Goal: Information Seeking & Learning: Learn about a topic

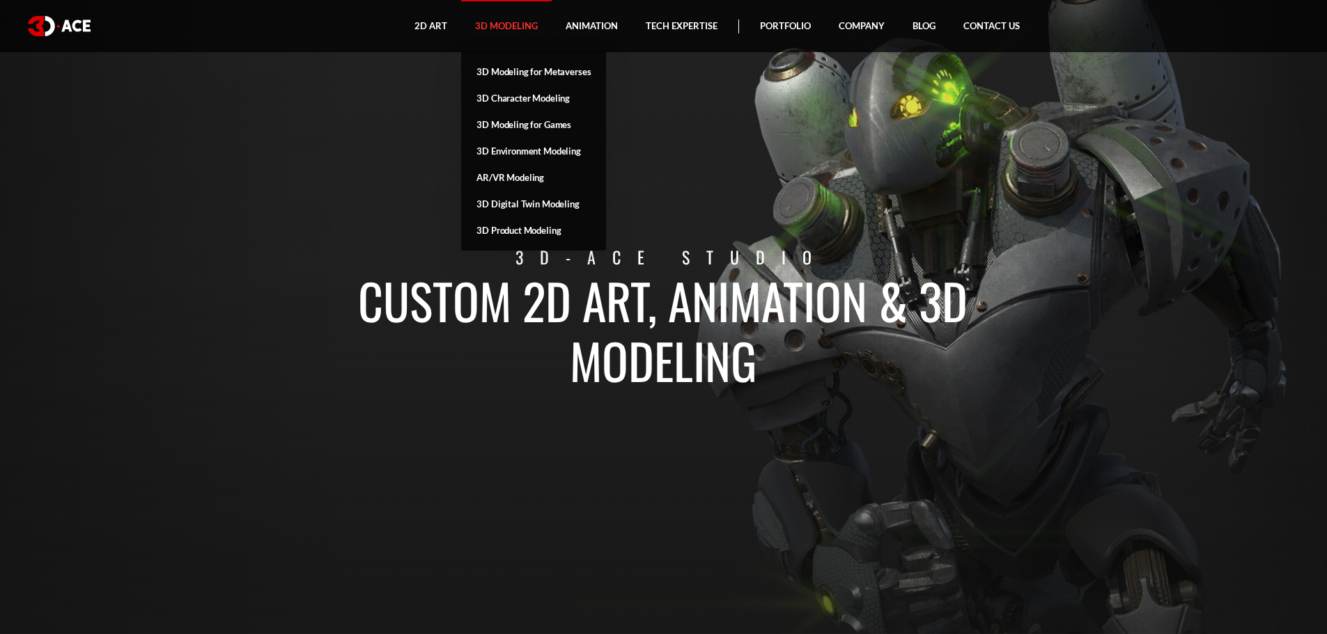
click at [515, 26] on link "3D Modeling" at bounding box center [506, 26] width 91 height 52
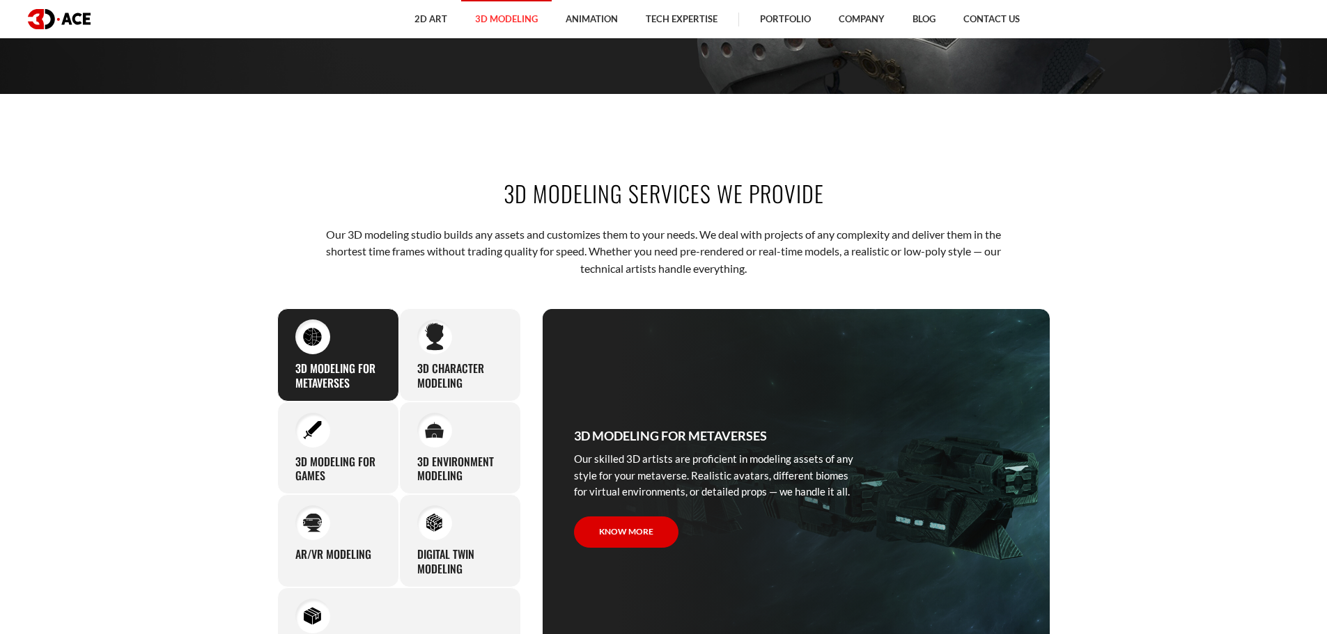
scroll to position [627, 0]
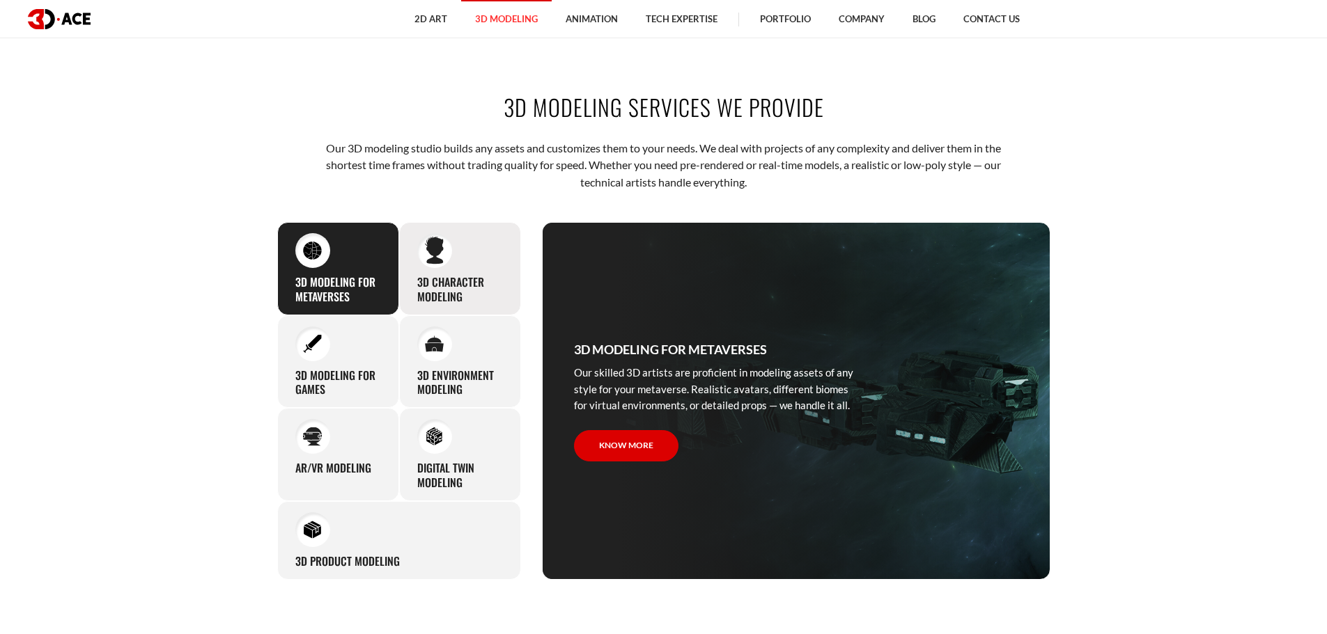
click at [483, 287] on h3 "3D character modeling" at bounding box center [460, 289] width 86 height 29
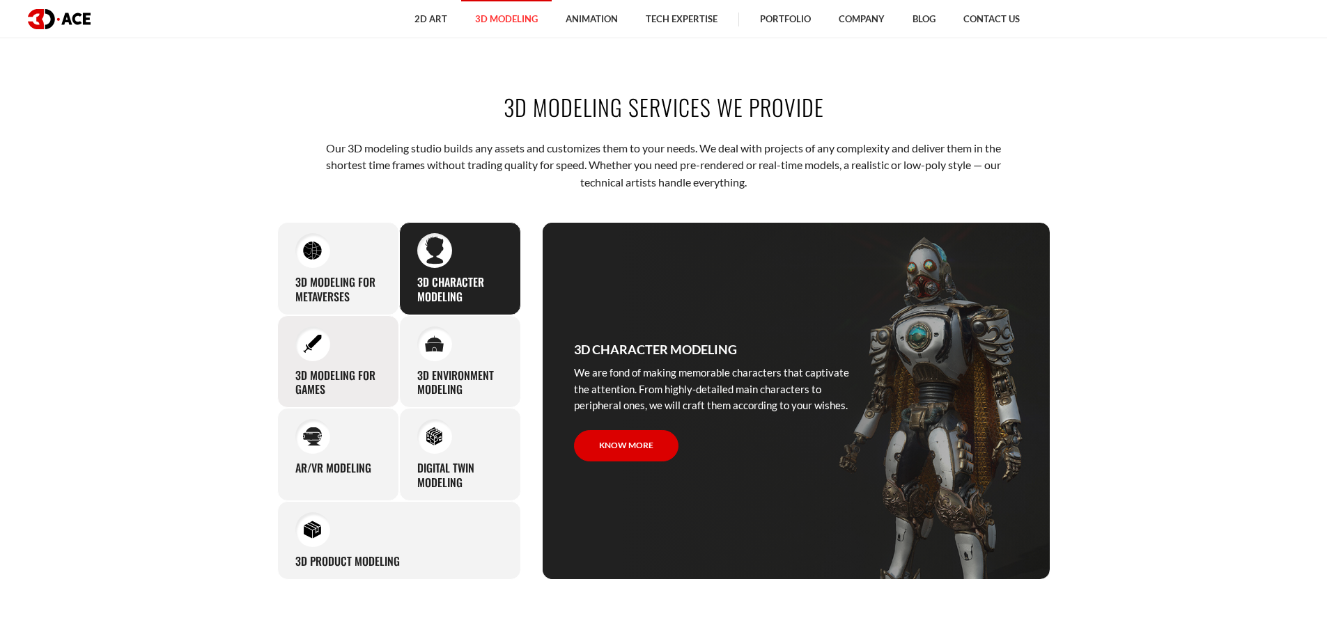
click at [336, 370] on h3 "3D modeling for games" at bounding box center [338, 382] width 86 height 29
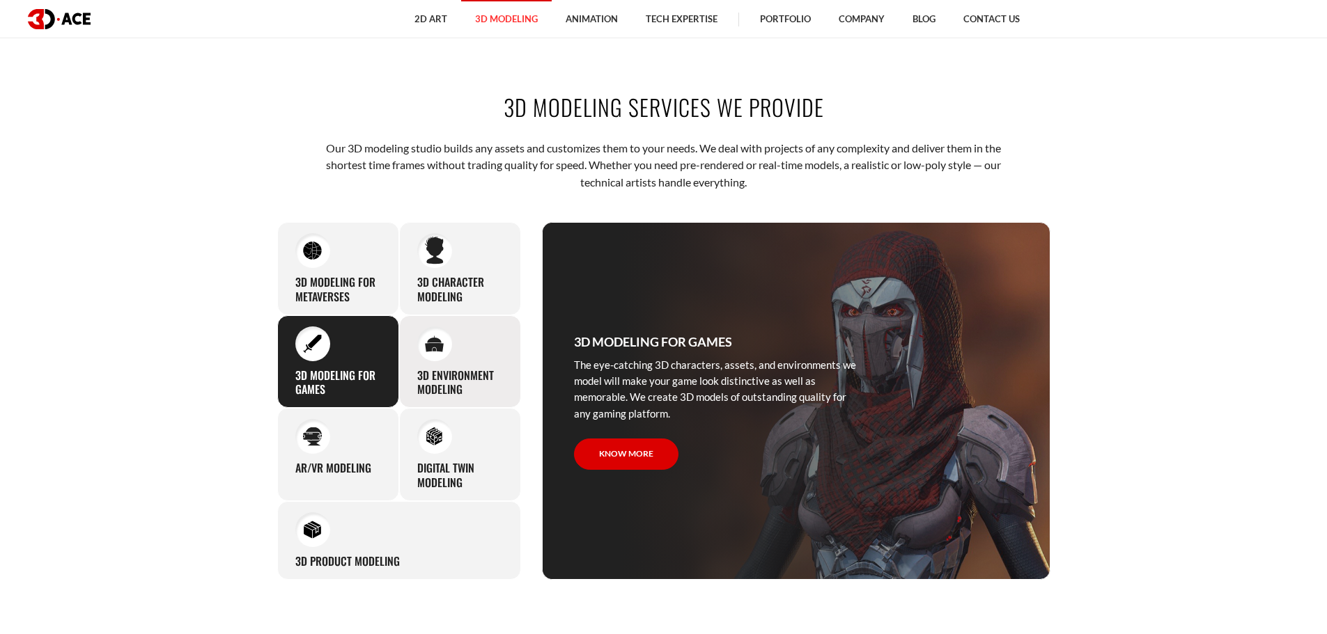
click at [459, 370] on h3 "3D environment modeling" at bounding box center [460, 382] width 86 height 29
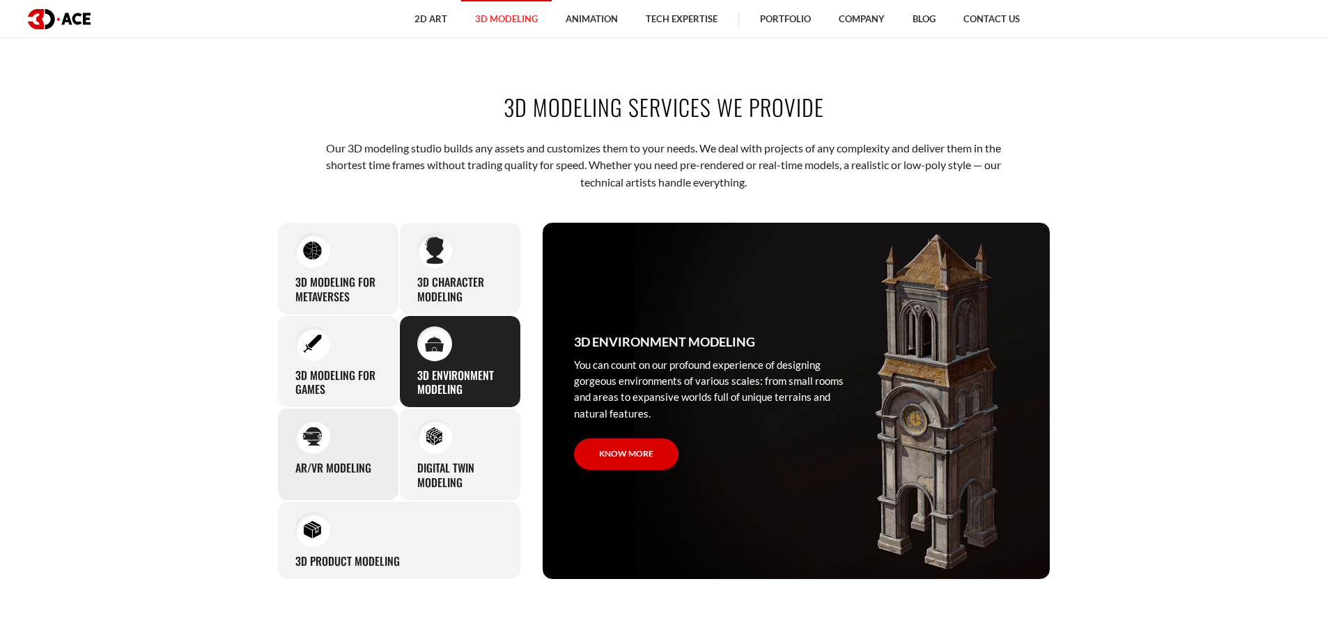
click at [292, 453] on div "AR/VR modeling Our custom 3D modeling company makes use of all the experience a…" at bounding box center [338, 454] width 122 height 93
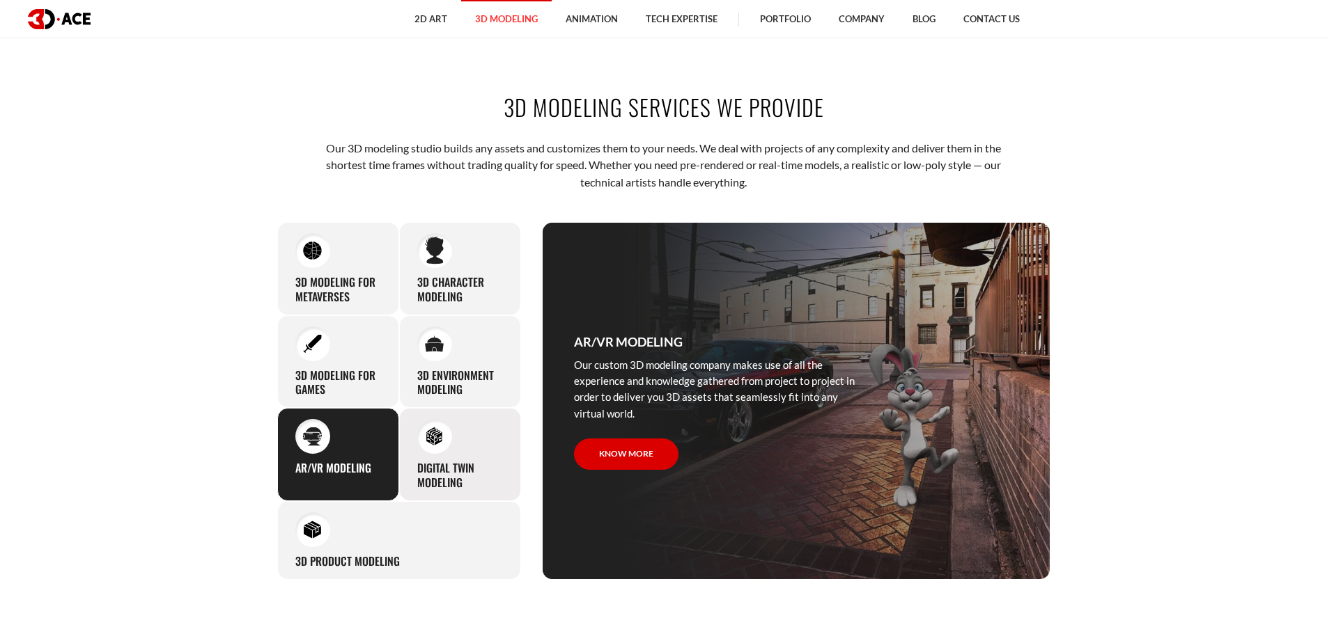
click at [487, 481] on h3 "Digital Twin modeling" at bounding box center [460, 475] width 86 height 29
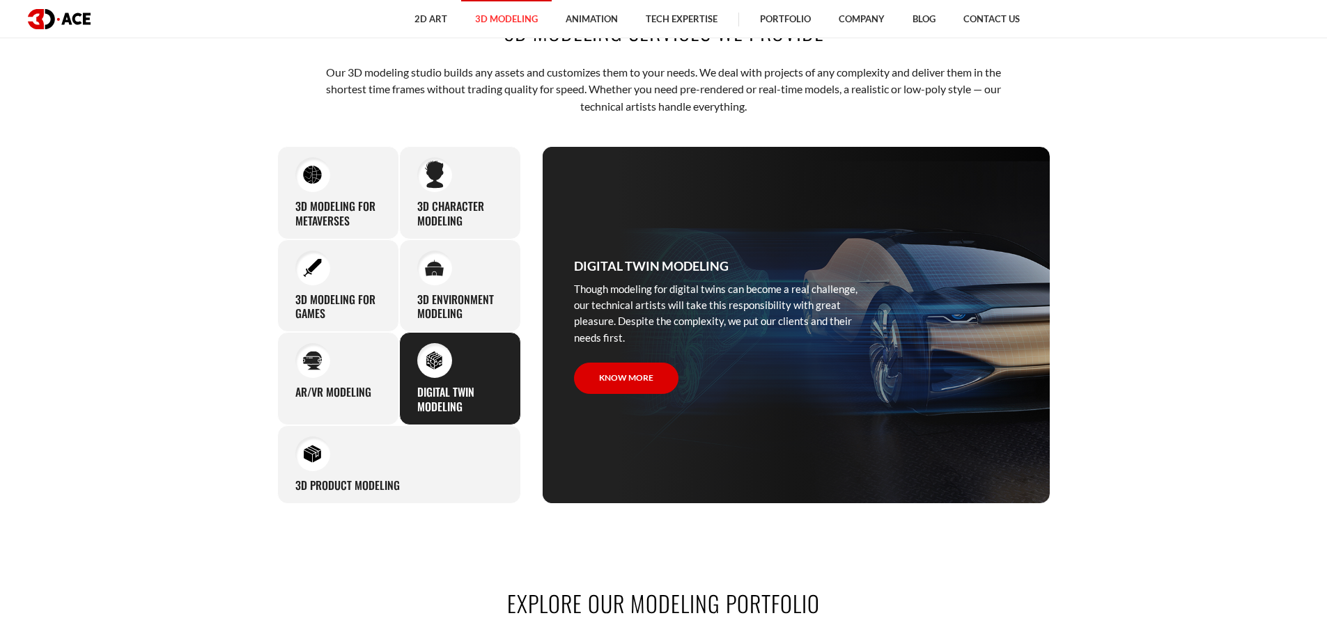
scroll to position [836, 0]
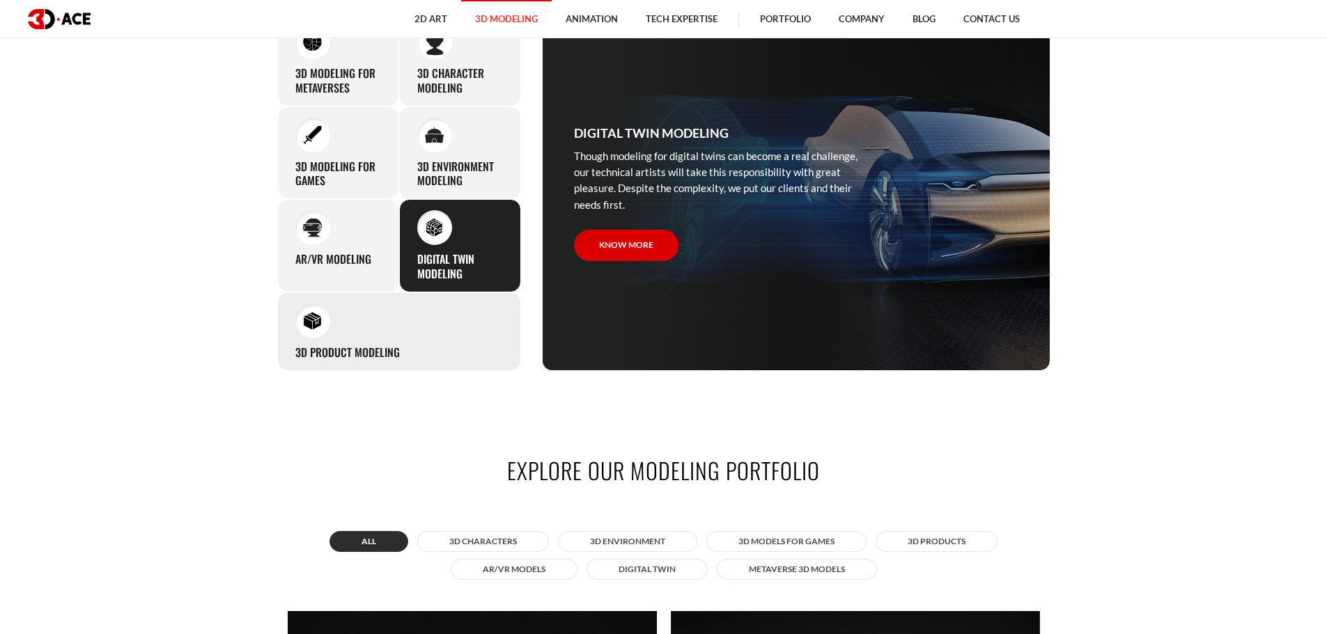
click at [362, 354] on h3 "3D Product Modeling" at bounding box center [347, 352] width 104 height 15
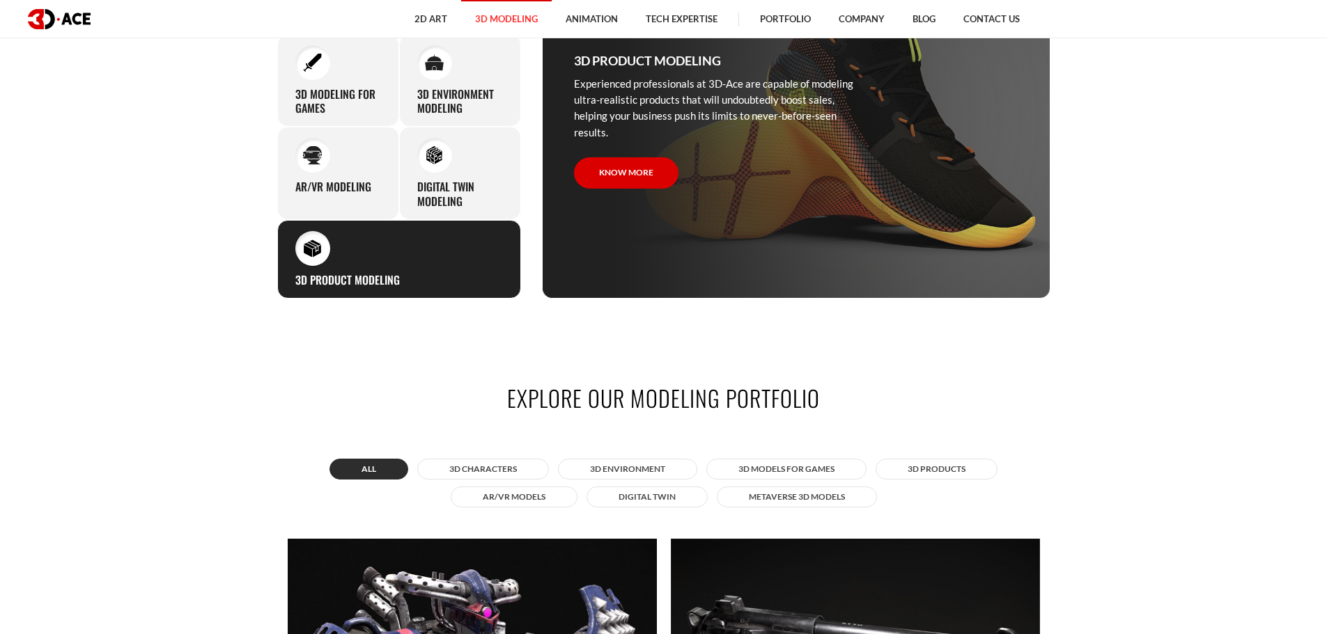
scroll to position [696, 0]
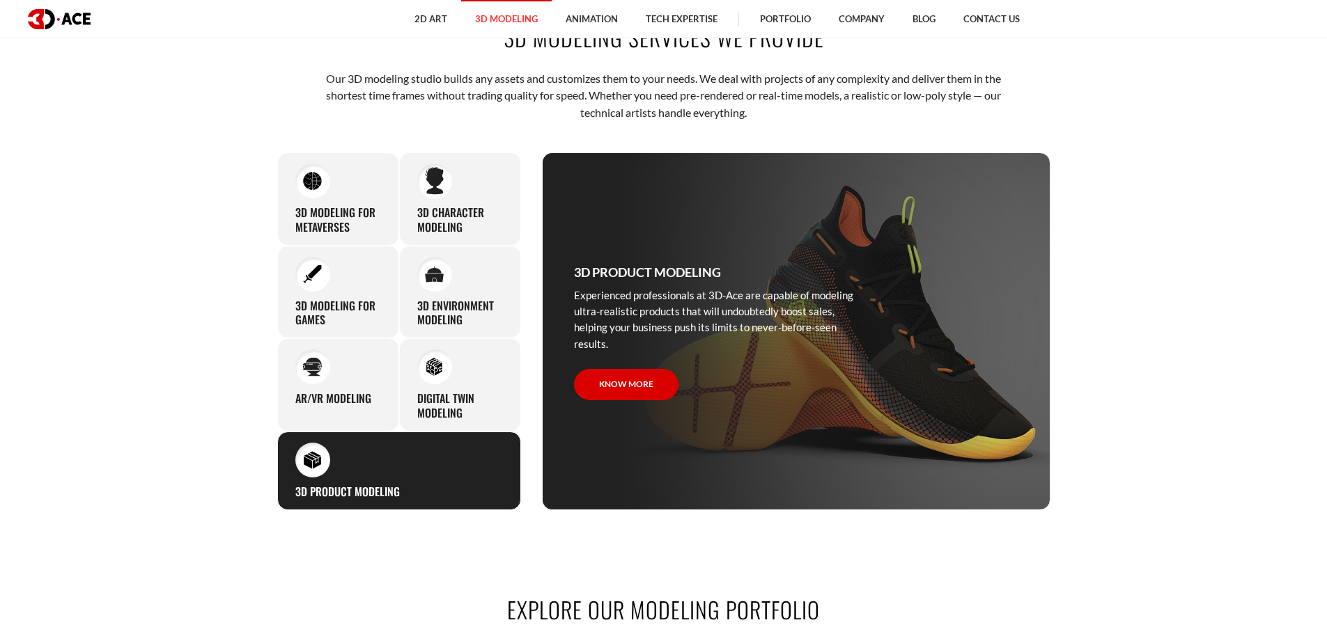
click at [203, 340] on section "3D modeling services we provide Our 3D modeling studio builds any assets and cu…" at bounding box center [663, 266] width 1327 height 572
click at [648, 391] on link "Know more" at bounding box center [626, 384] width 104 height 31
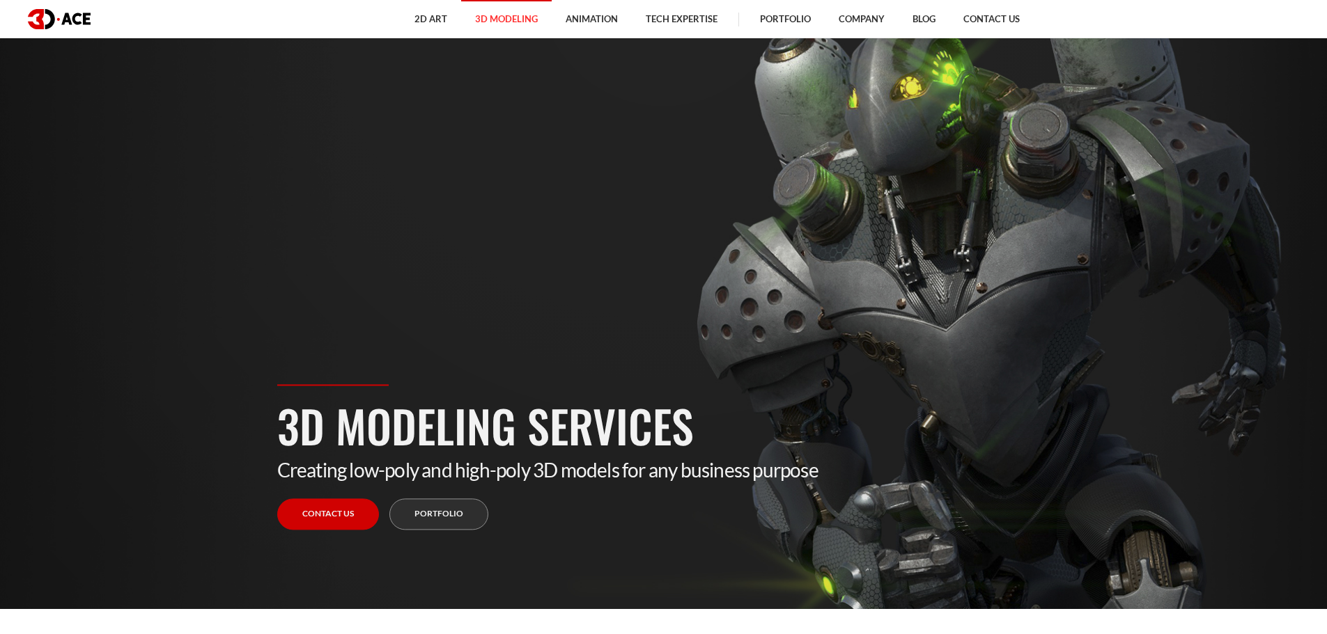
scroll to position [0, 0]
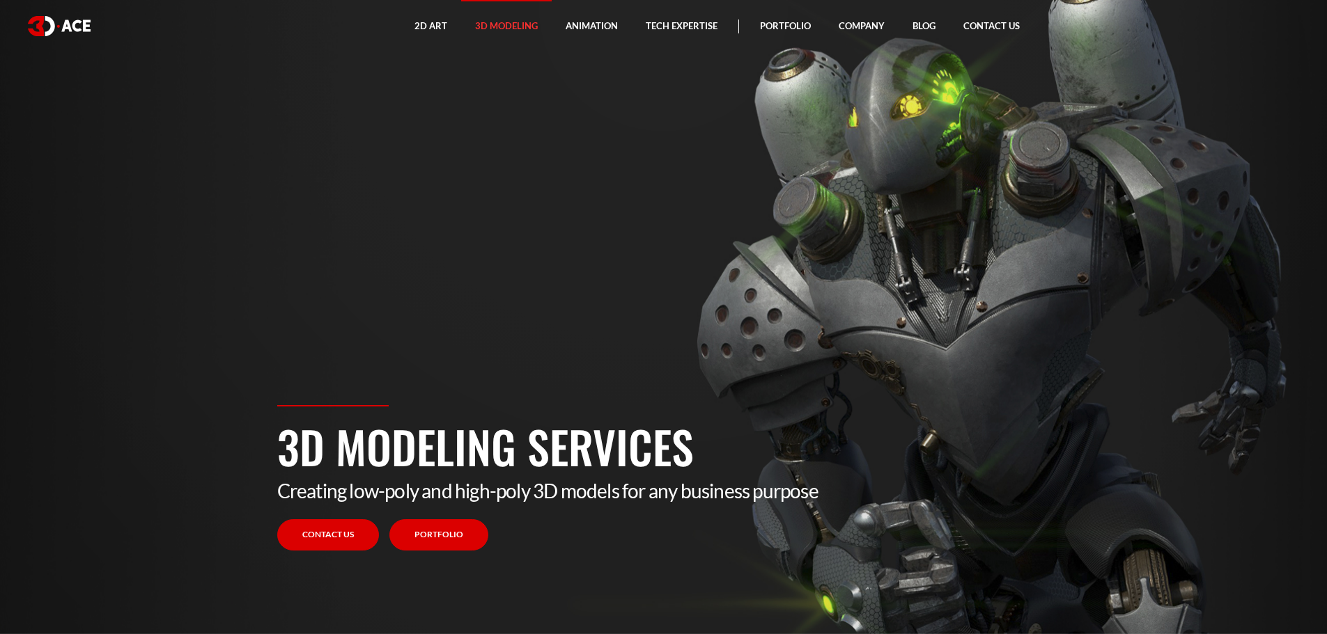
click at [437, 535] on link "Portfolio" at bounding box center [438, 535] width 99 height 31
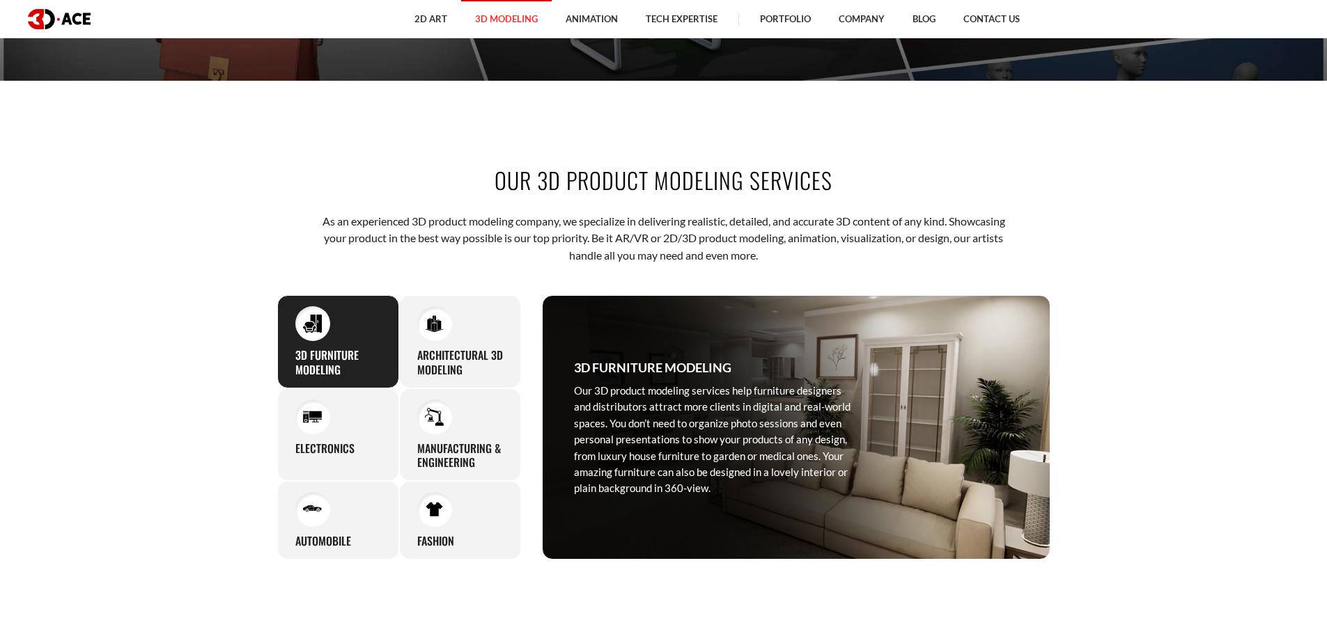
scroll to position [557, 0]
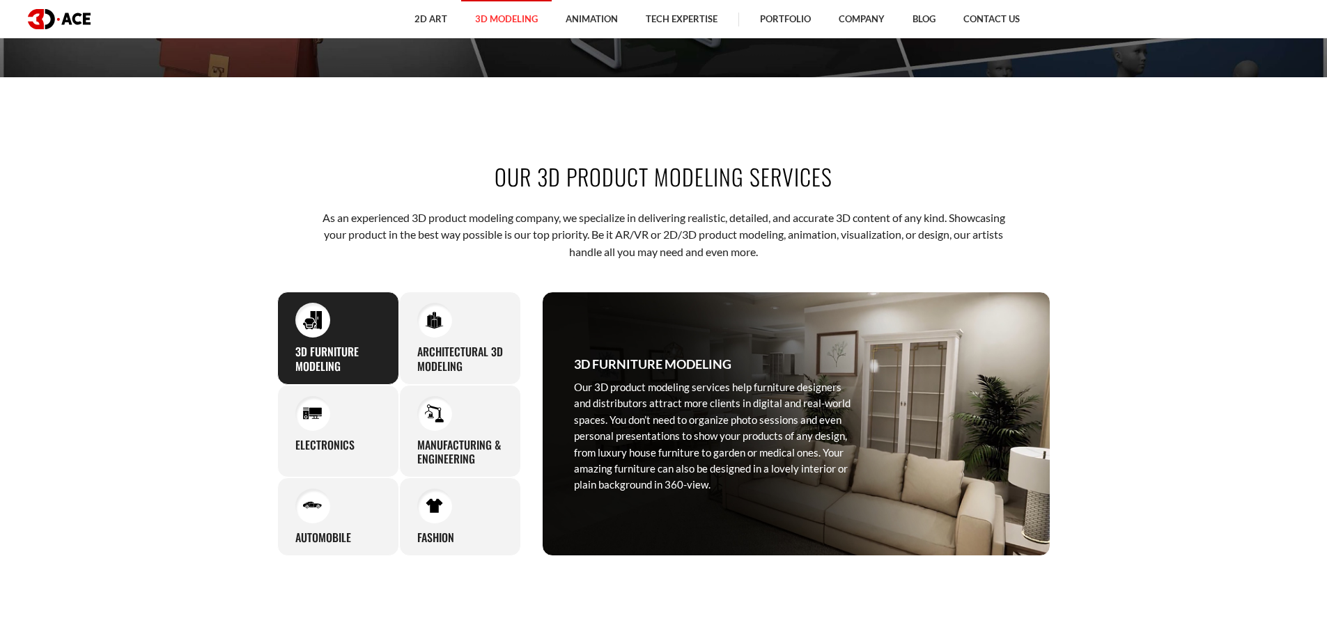
click at [490, 230] on p "As an experienced 3D product modeling company, we specialize in delivering real…" at bounding box center [663, 235] width 686 height 51
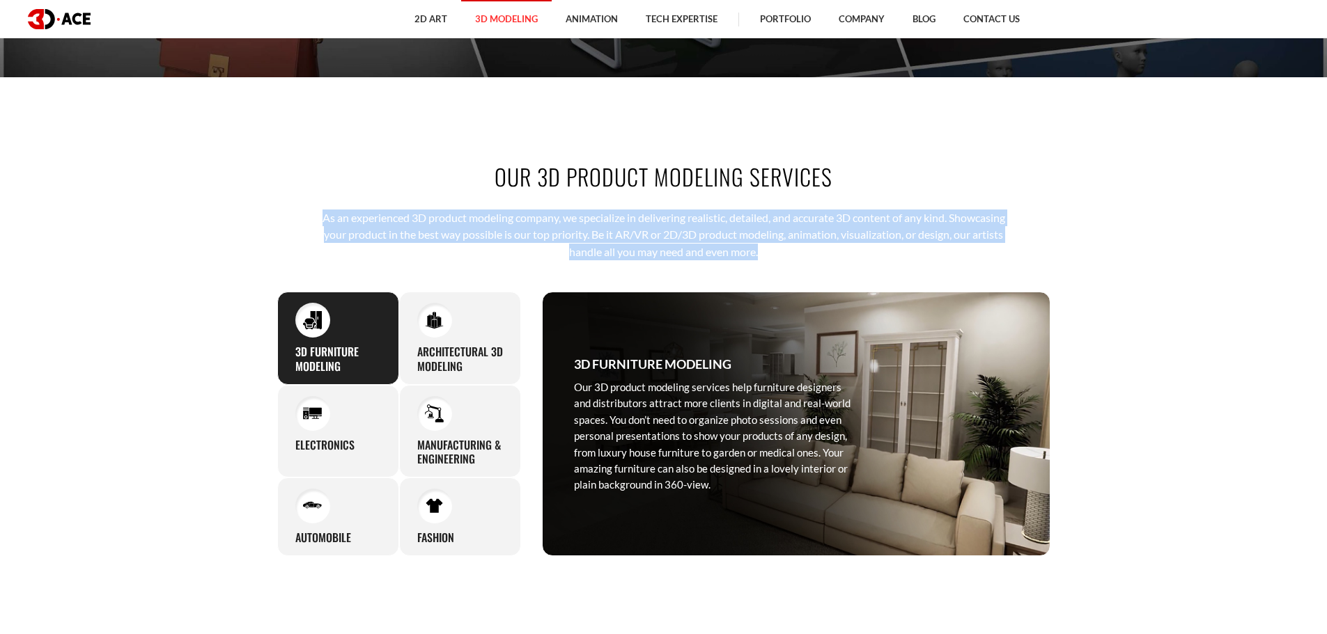
click at [490, 230] on p "As an experienced 3D product modeling company, we specialize in delivering real…" at bounding box center [663, 235] width 686 height 51
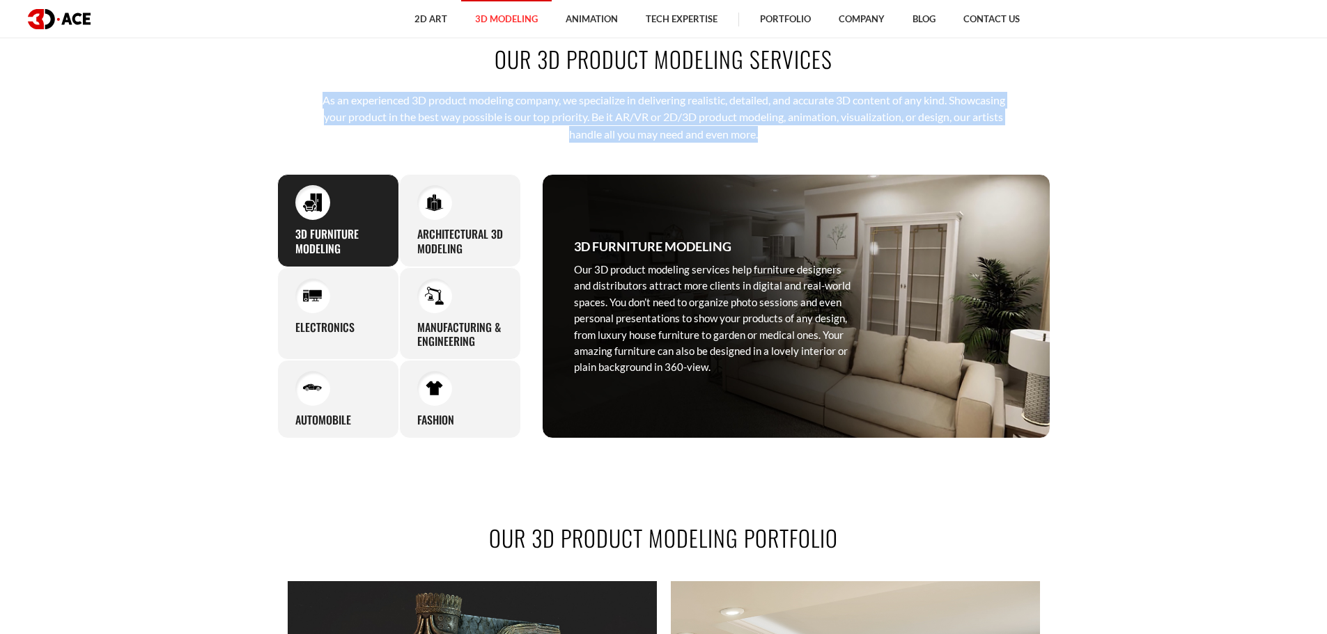
scroll to position [696, 0]
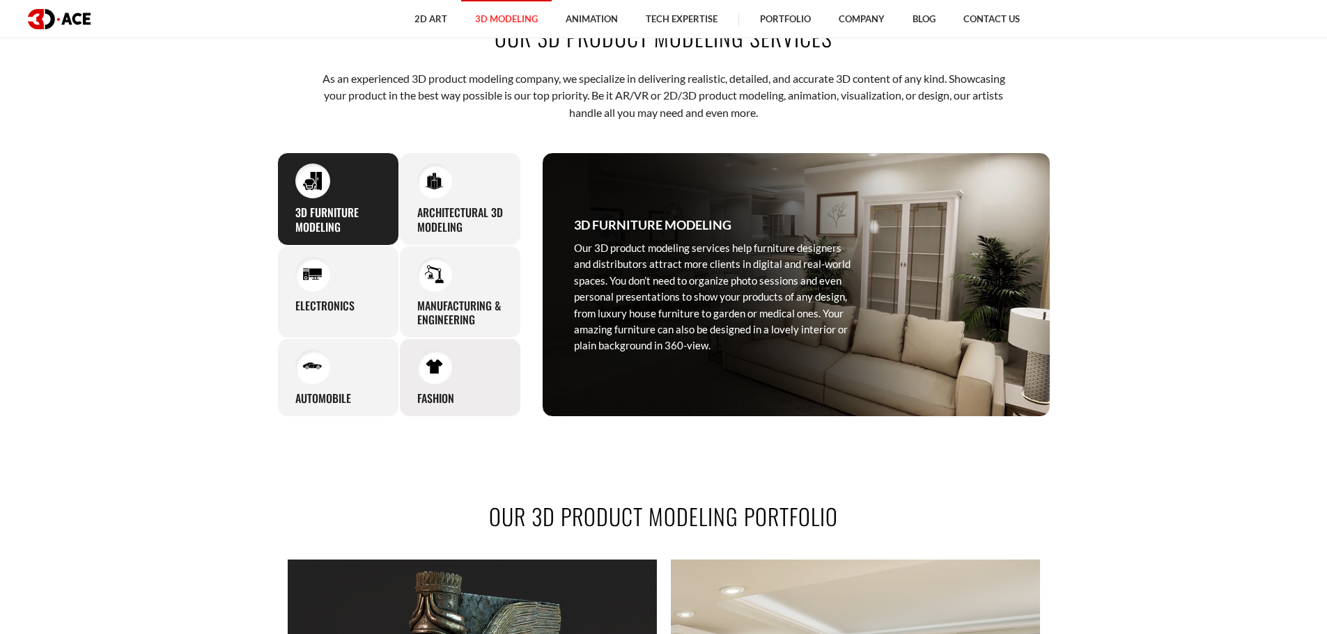
click at [507, 391] on div "Fashion The modern fashion industry requires innovative solutions for online cu…" at bounding box center [460, 377] width 122 height 79
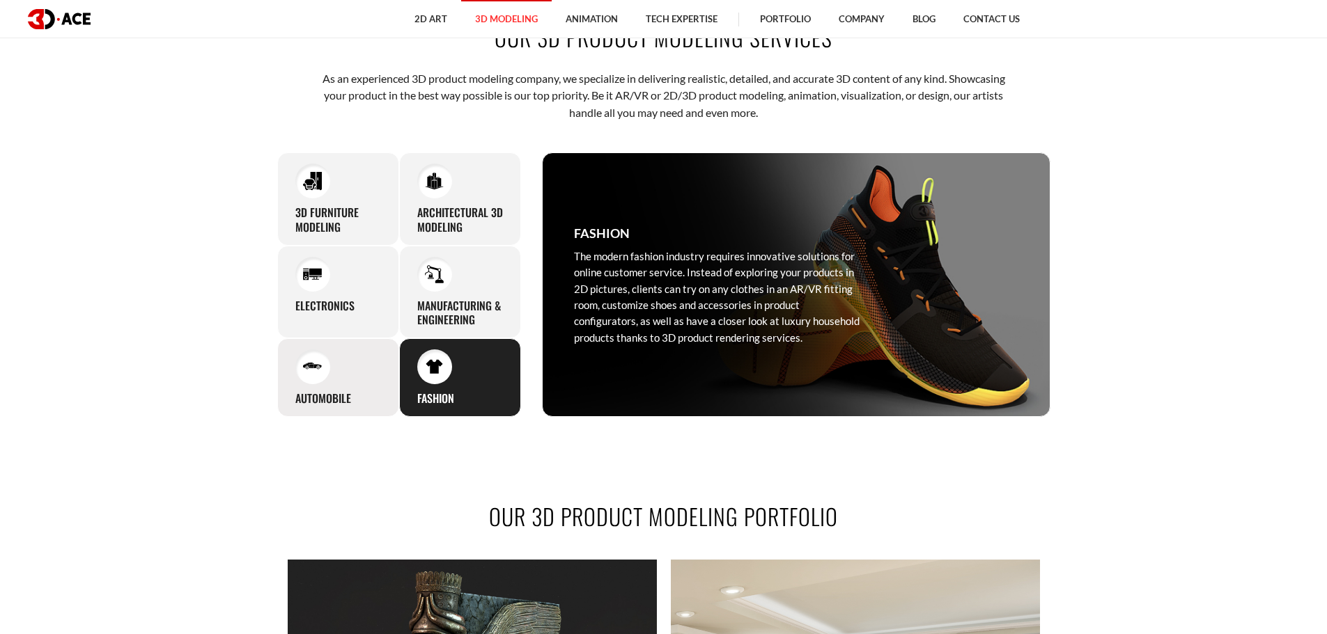
click at [345, 371] on div "Automobile With premium-looking 3D products you can expand your presence in the…" at bounding box center [338, 377] width 122 height 79
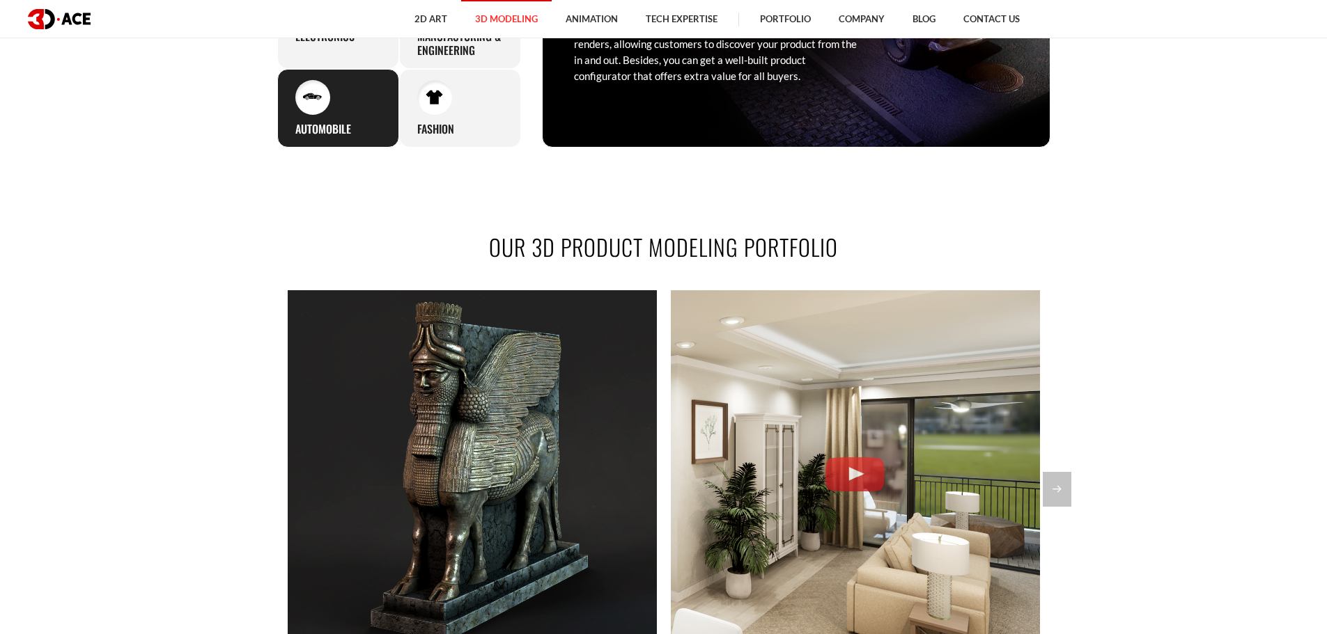
scroll to position [975, 0]
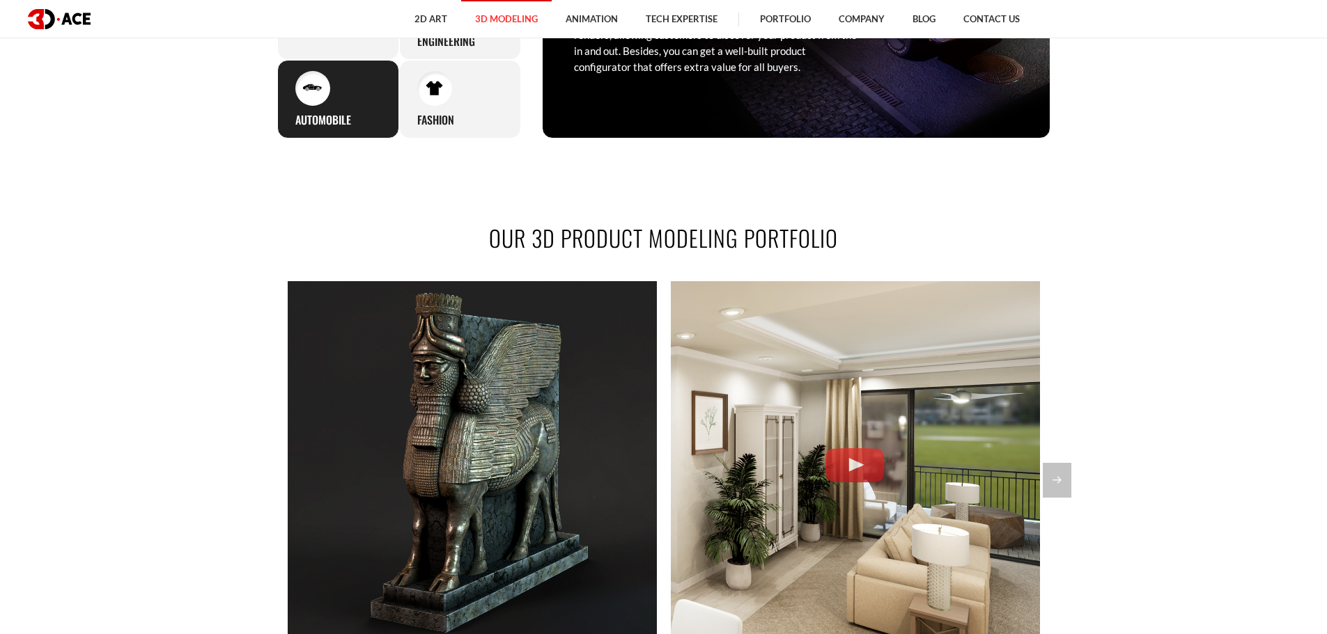
click at [619, 239] on h2 "OUR 3D PRODUCT MODELING PORTFOLIO" at bounding box center [663, 237] width 773 height 31
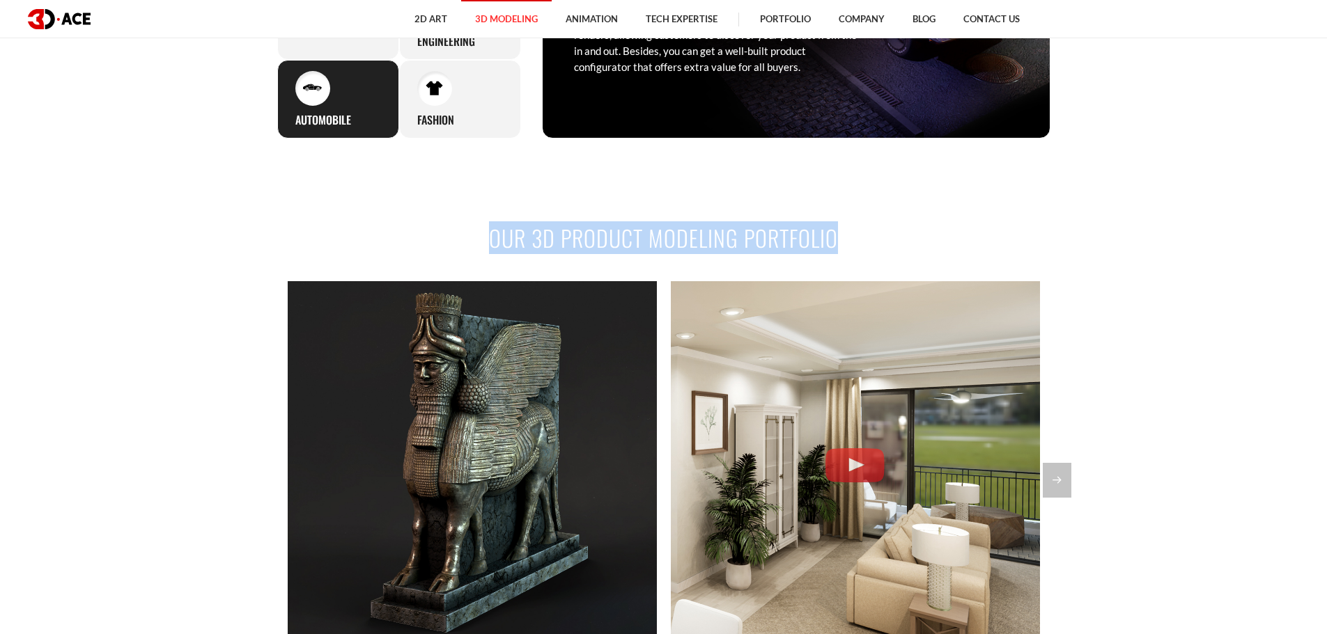
click at [619, 239] on h2 "OUR 3D PRODUCT MODELING PORTFOLIO" at bounding box center [663, 237] width 773 height 31
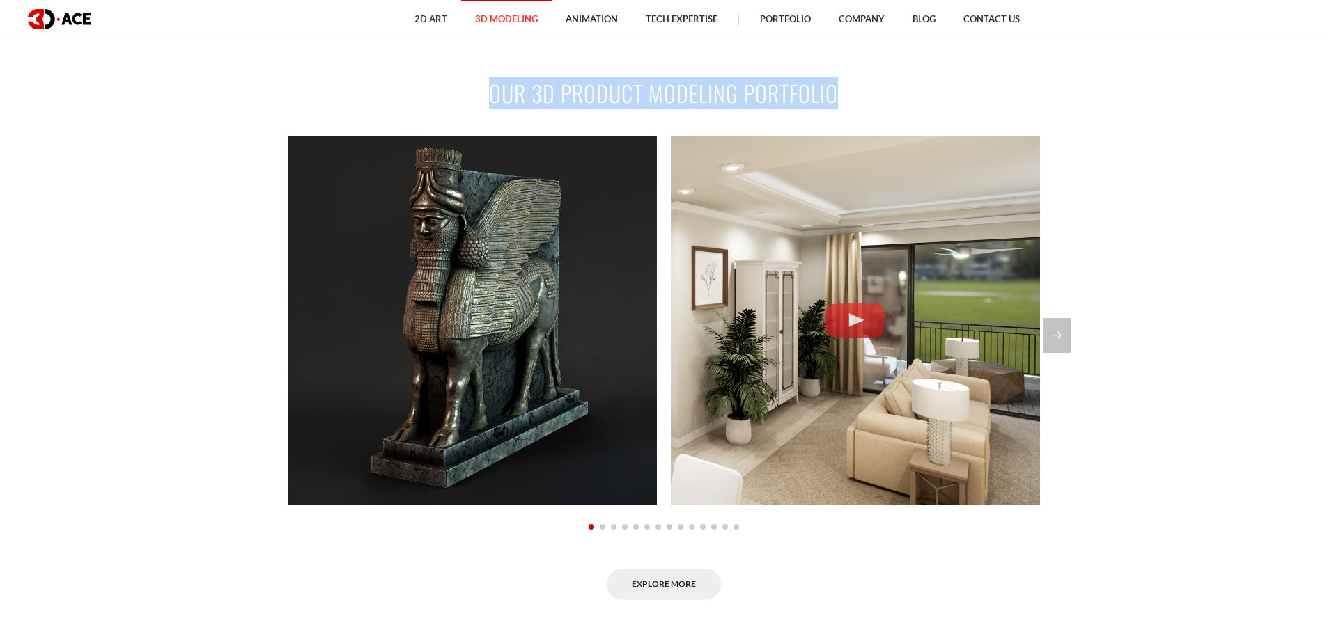
scroll to position [1045, 0]
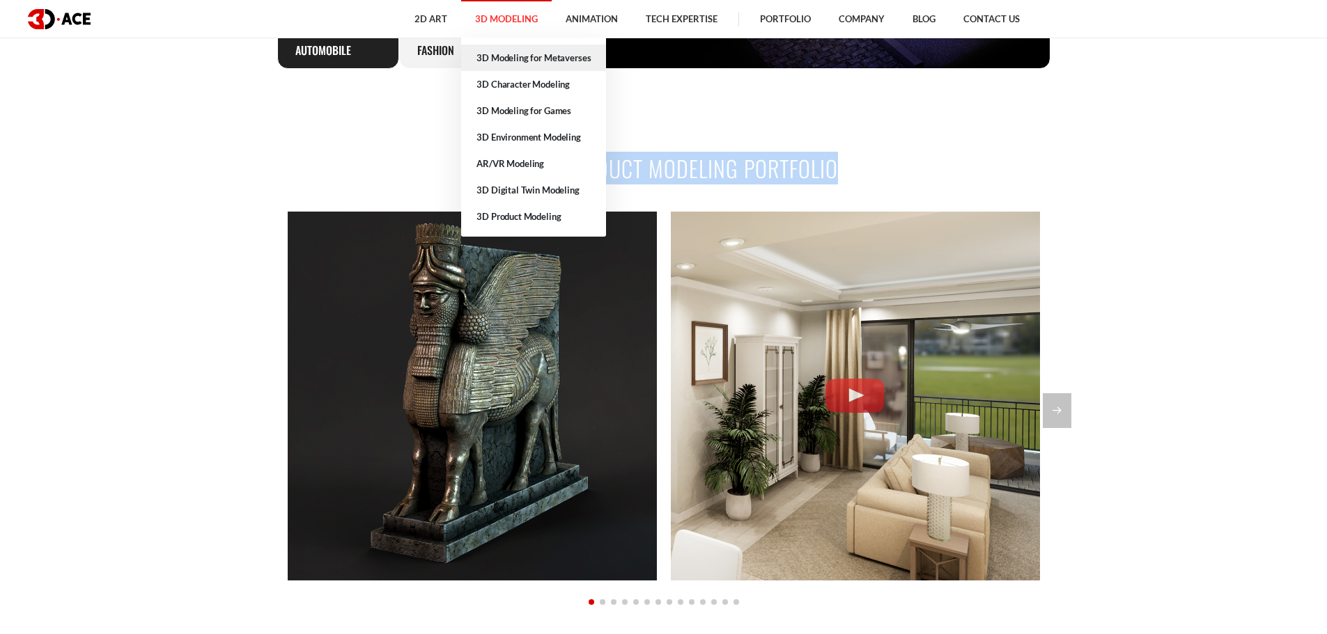
click at [503, 63] on link "3D Modeling for Metaverses" at bounding box center [533, 58] width 145 height 26
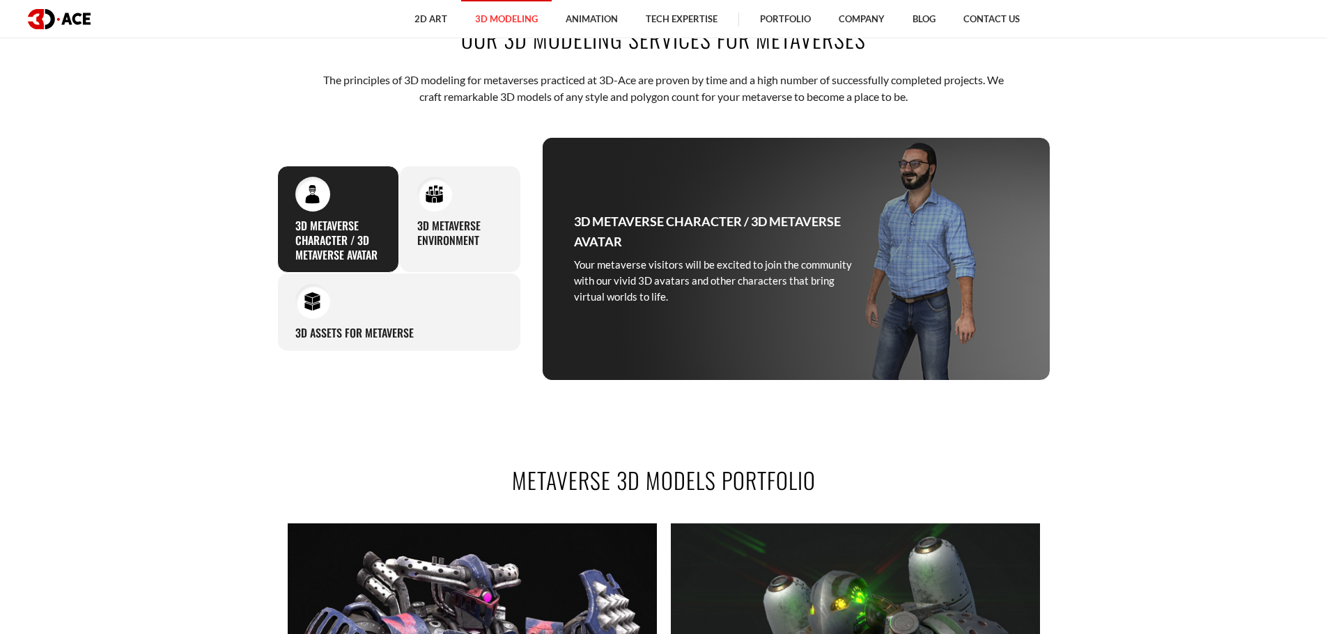
scroll to position [696, 0]
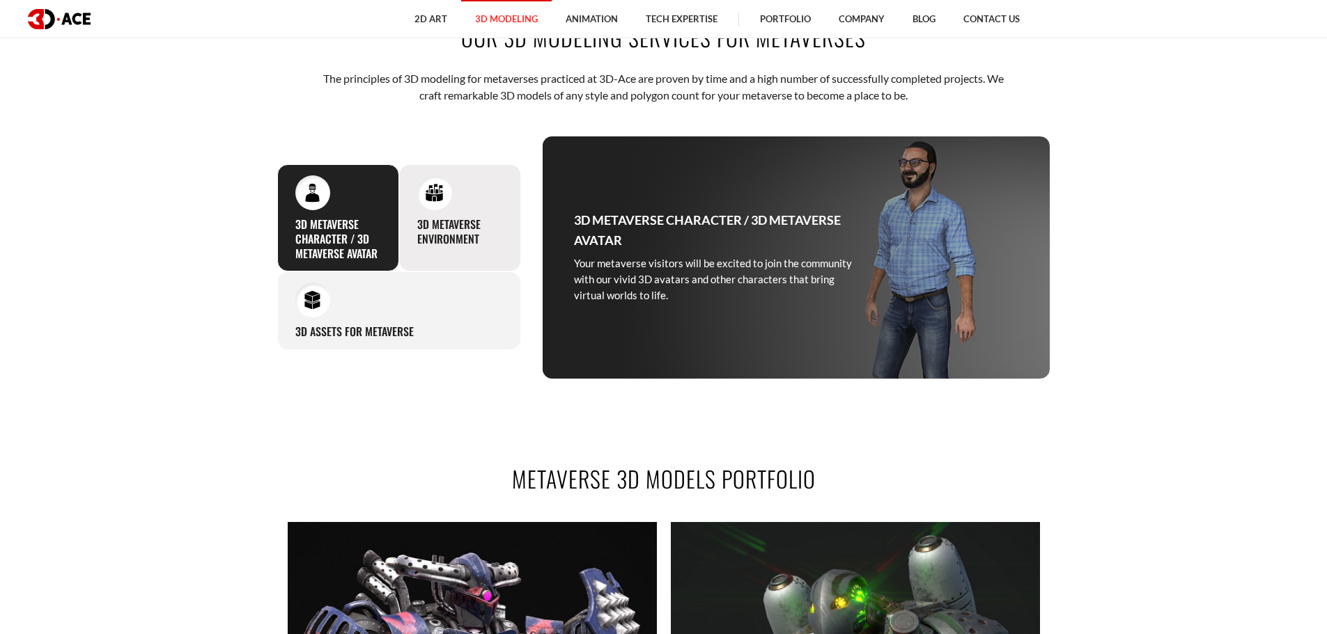
click at [419, 220] on h3 "3D Metaverse Environment" at bounding box center [460, 231] width 86 height 29
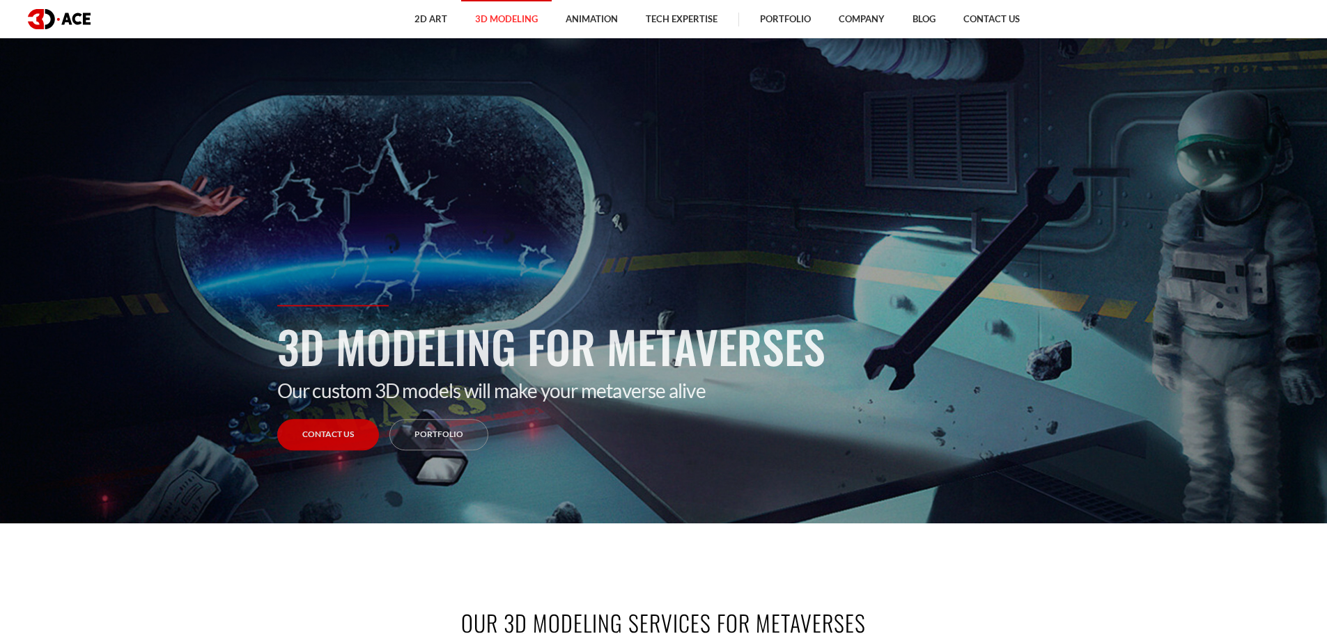
scroll to position [0, 0]
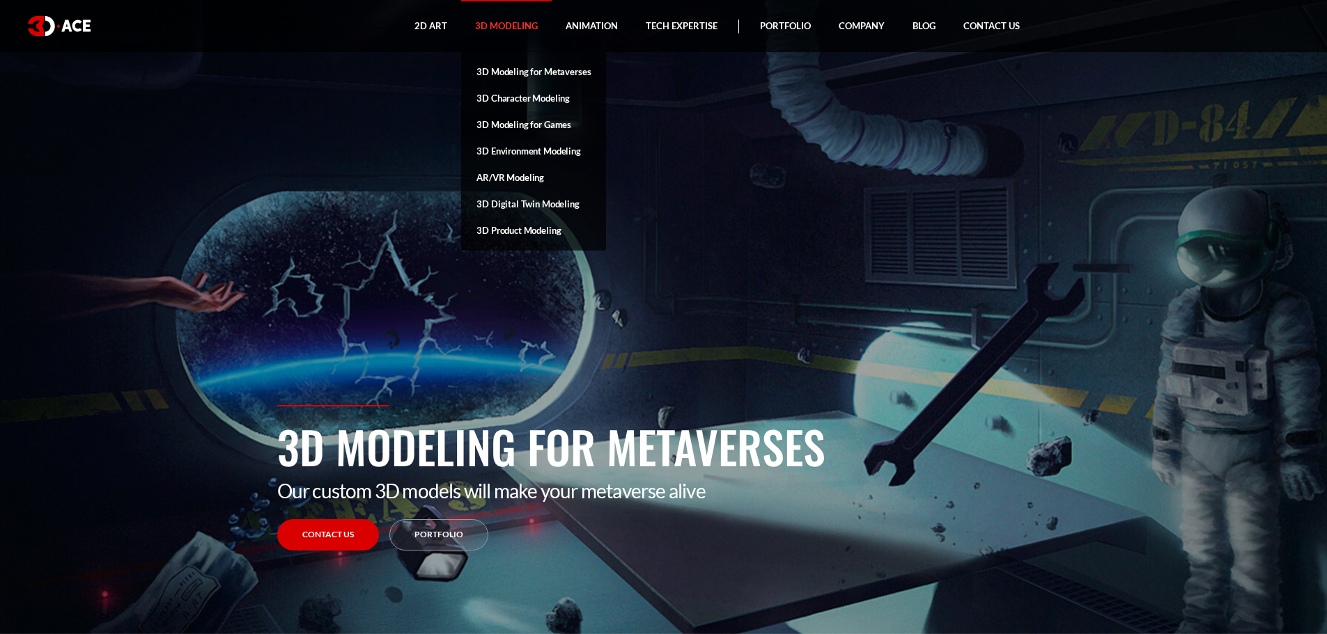
click at [526, 125] on link "3D Modeling for Games" at bounding box center [533, 124] width 145 height 26
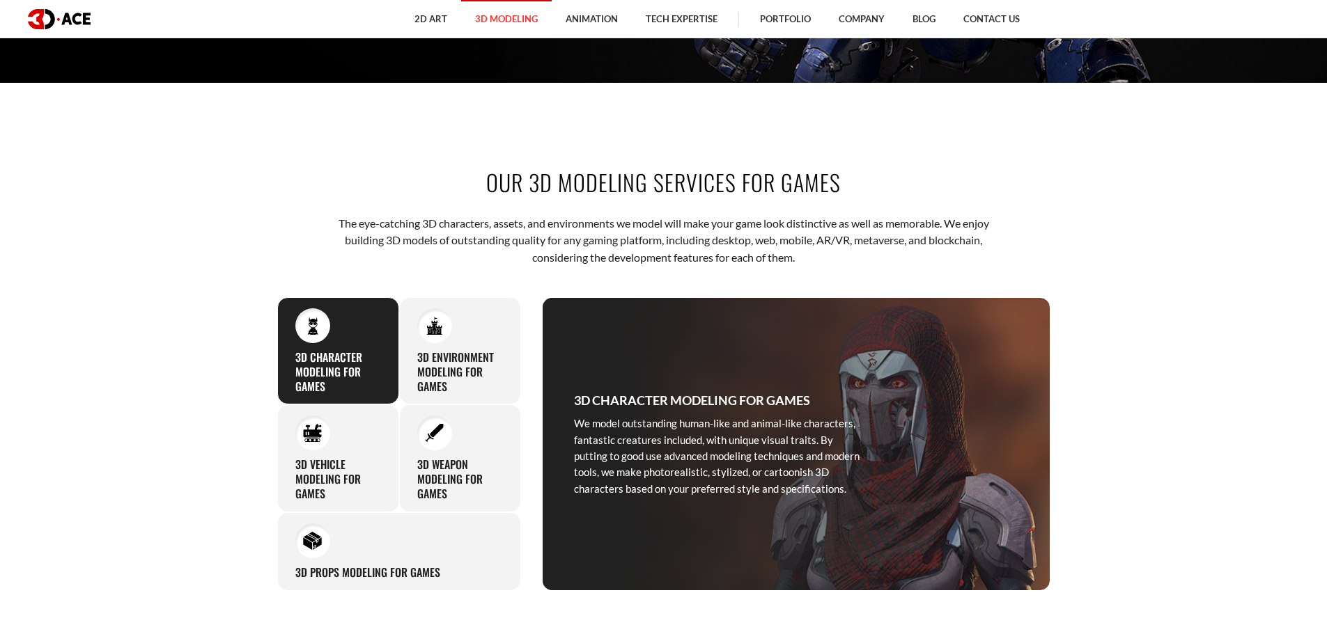
scroll to position [557, 0]
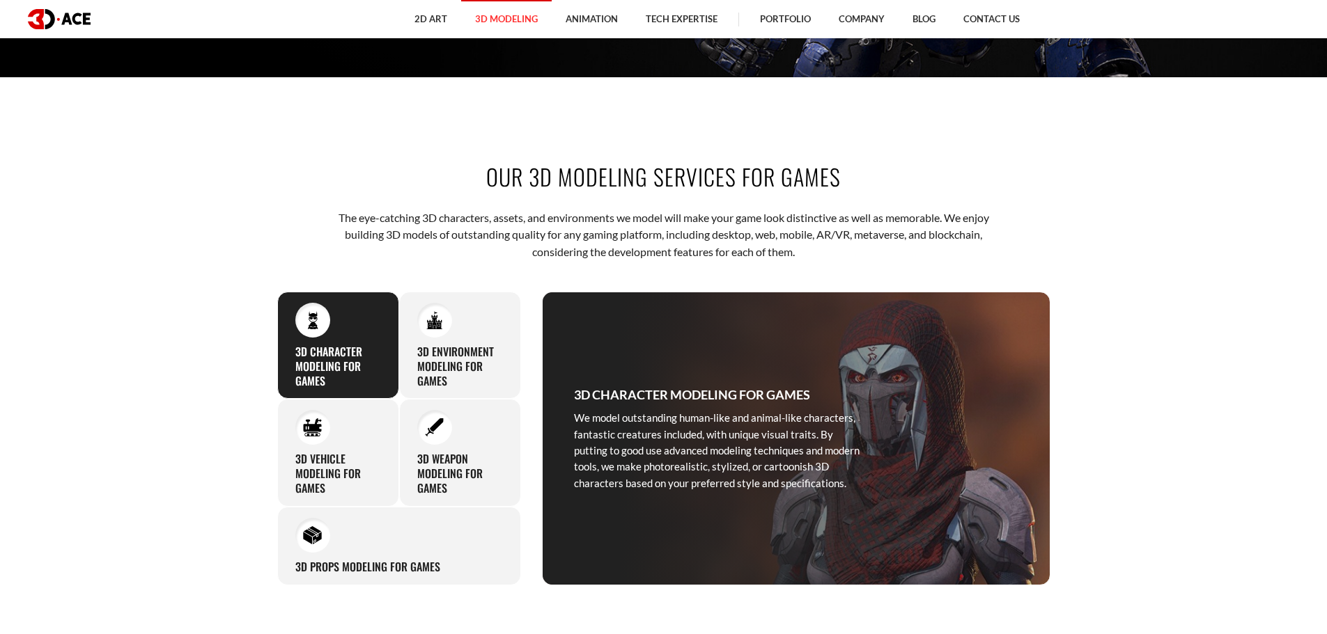
click at [435, 226] on p "The eye-catching 3D characters, assets, and environments we model will make you…" at bounding box center [663, 235] width 686 height 51
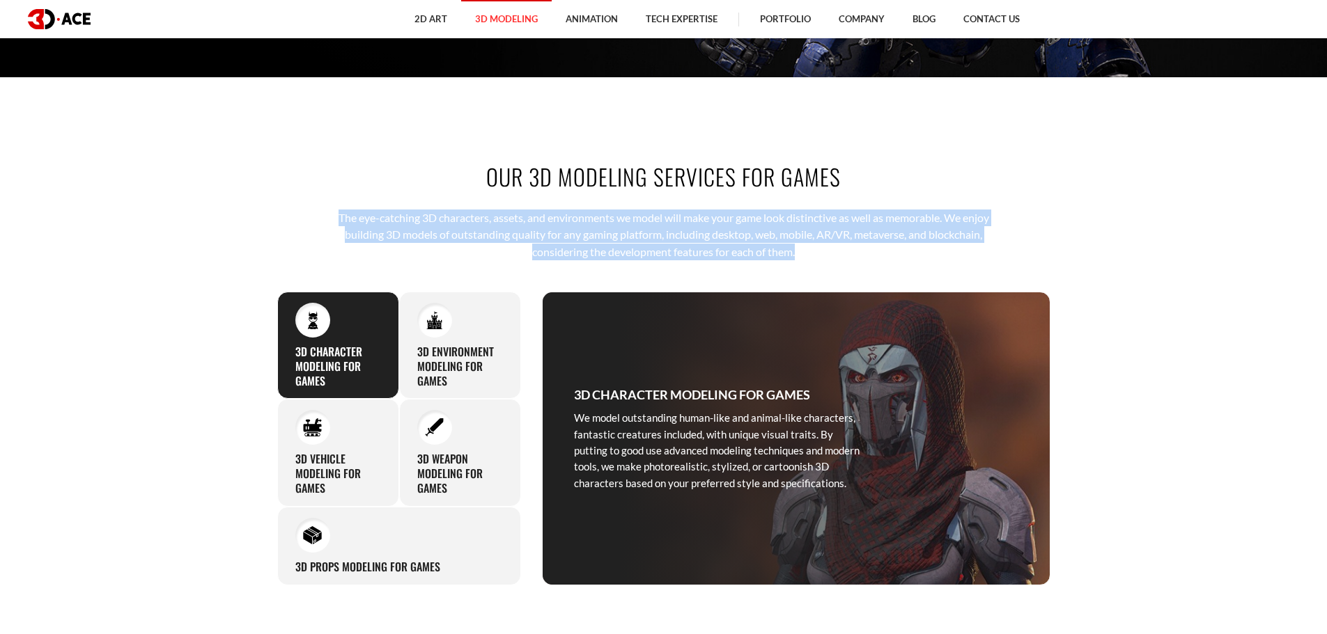
click at [435, 226] on p "The eye-catching 3D characters, assets, and environments we model will make you…" at bounding box center [663, 235] width 686 height 51
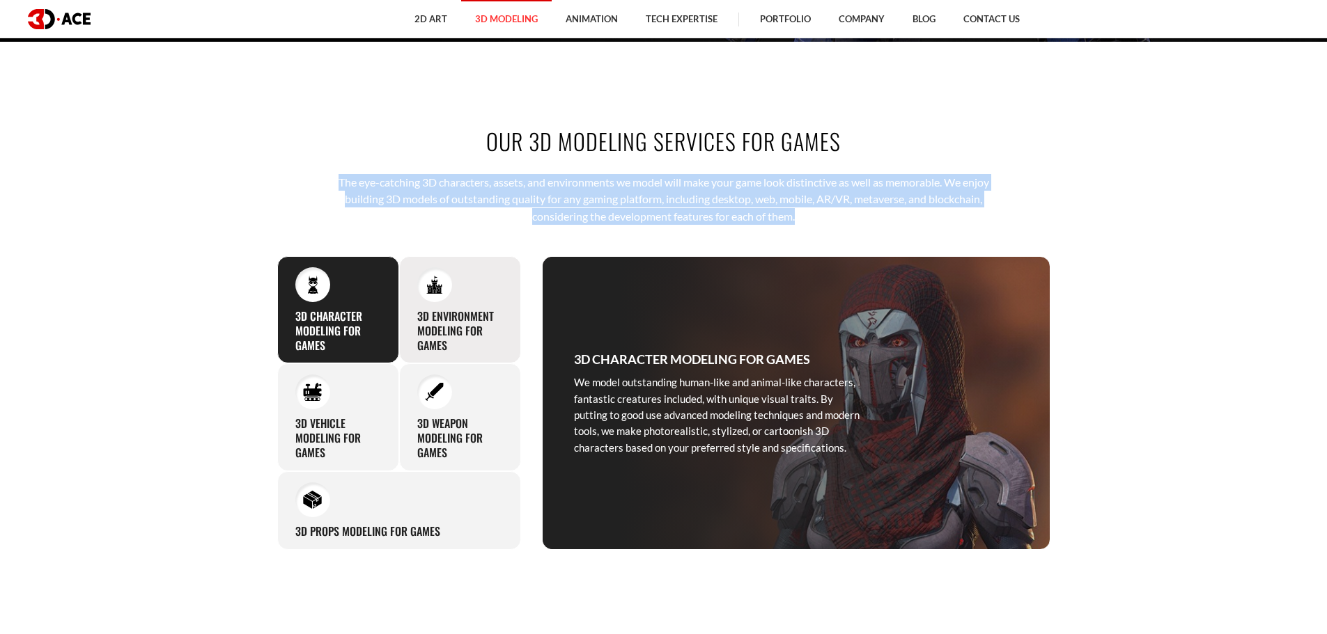
scroll to position [627, 0]
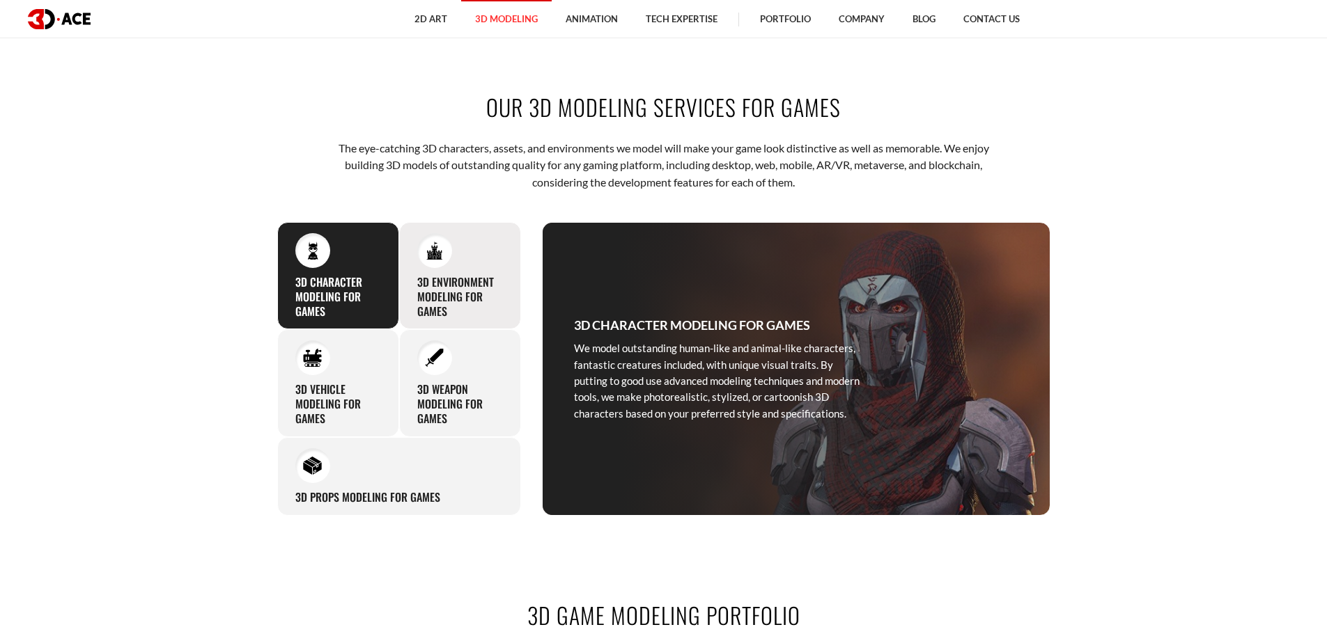
click at [460, 302] on h3 "3D Environment Modeling for Games" at bounding box center [460, 296] width 86 height 43
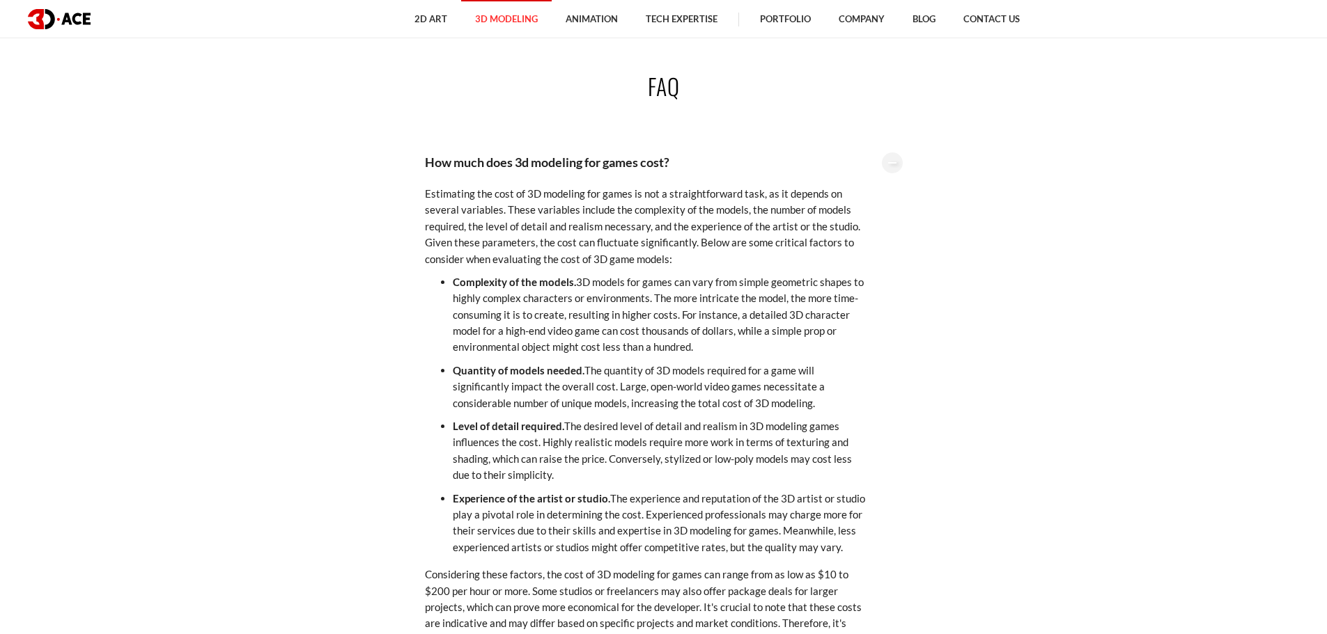
scroll to position [3203, 0]
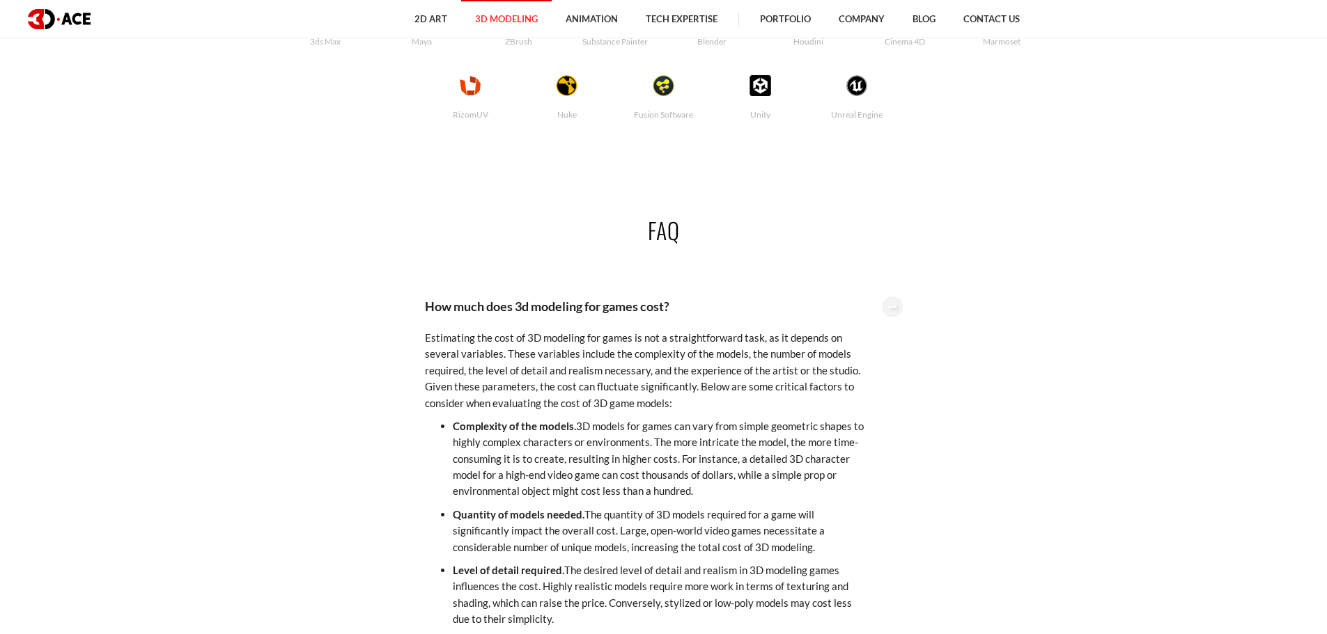
click at [896, 306] on div at bounding box center [892, 307] width 21 height 21
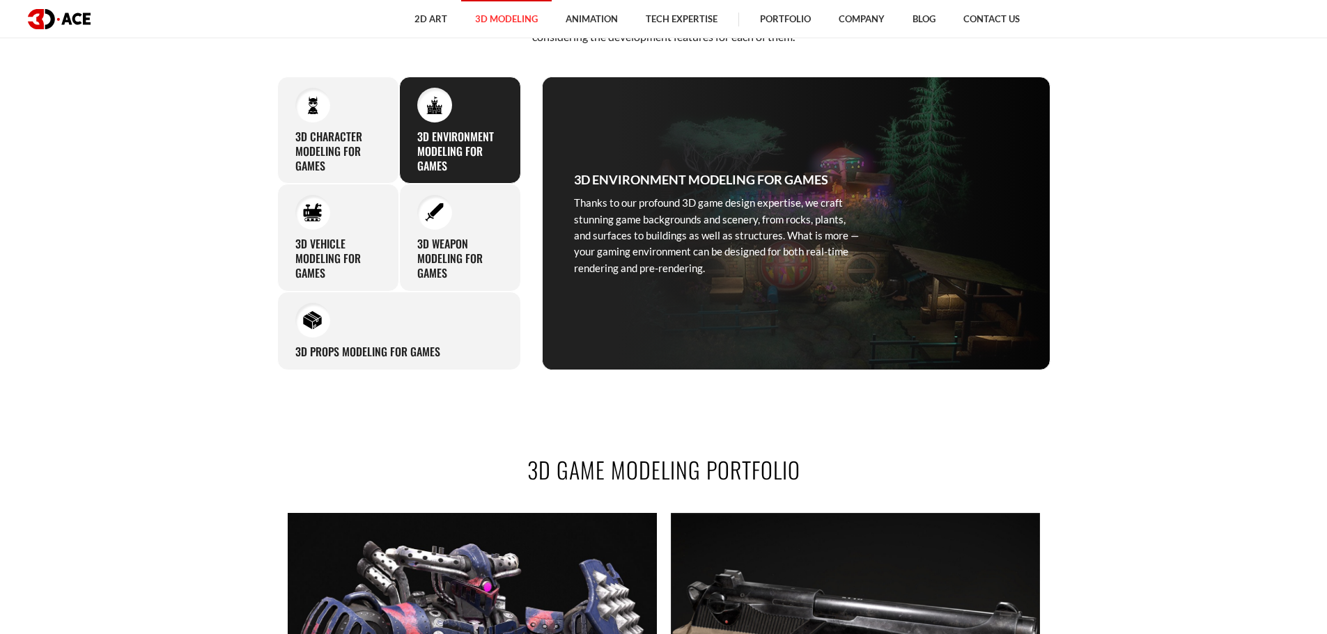
scroll to position [627, 0]
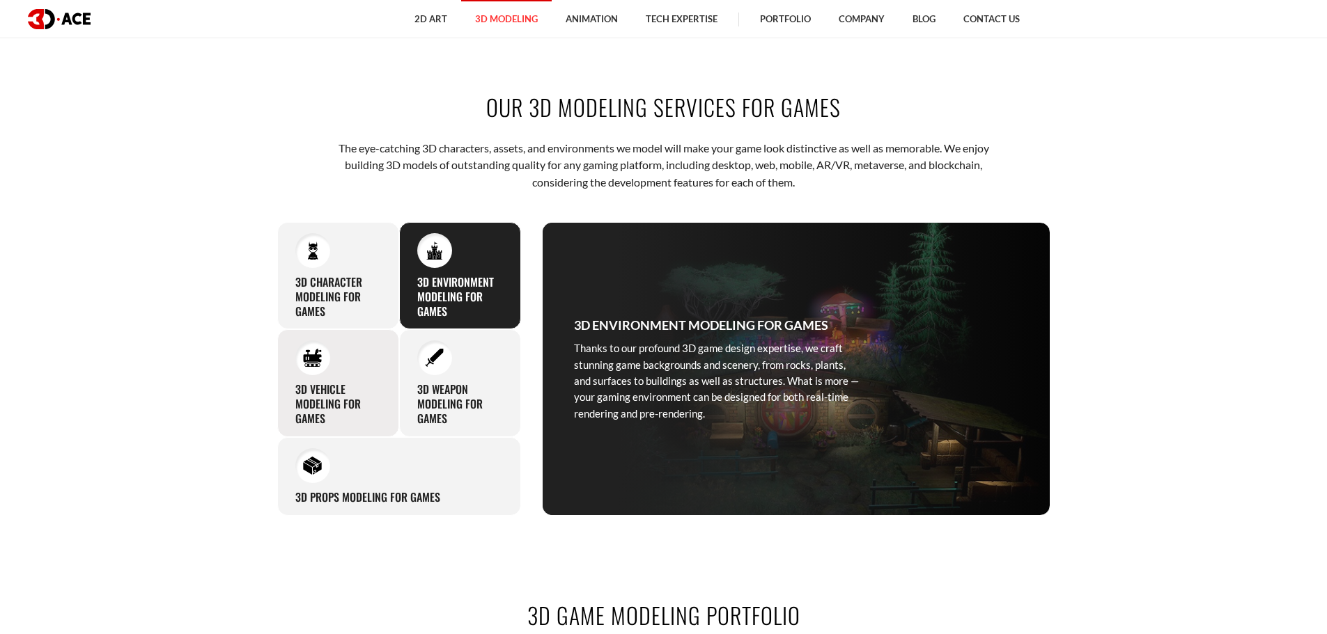
click at [344, 399] on h3 "3D Vehicle Modeling for Games" at bounding box center [338, 403] width 86 height 43
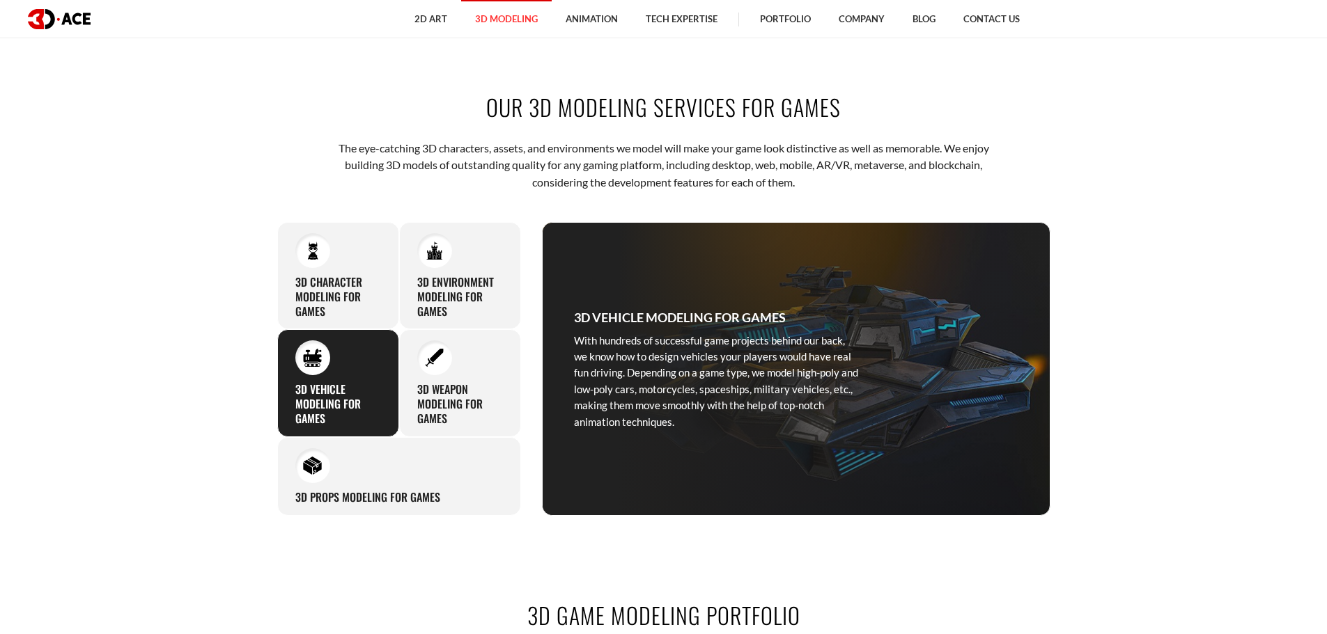
scroll to position [905, 0]
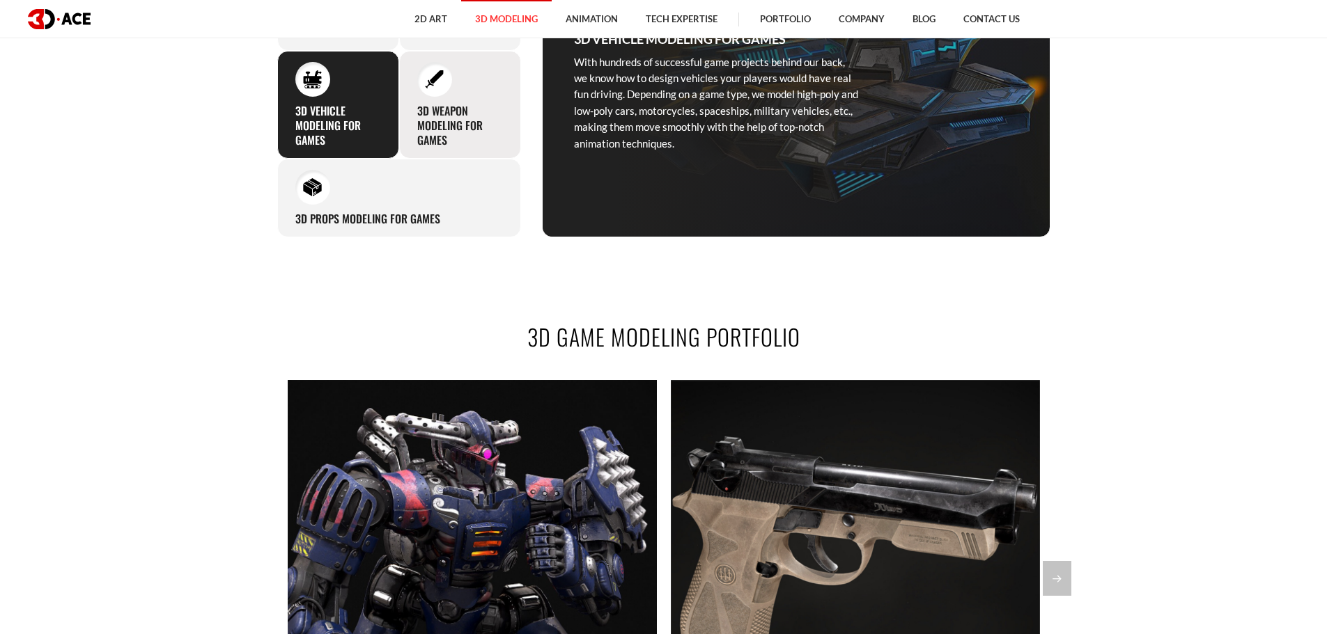
click at [478, 107] on h3 "3D Weapon Modeling for Games" at bounding box center [460, 125] width 86 height 43
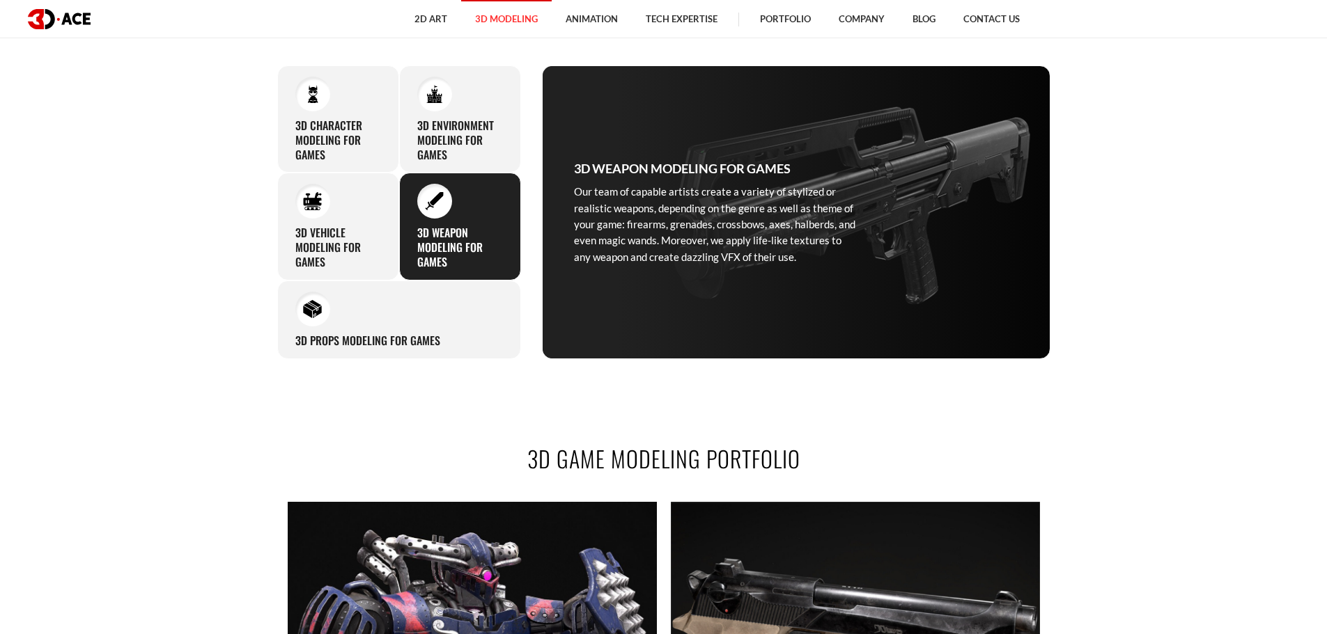
scroll to position [627, 0]
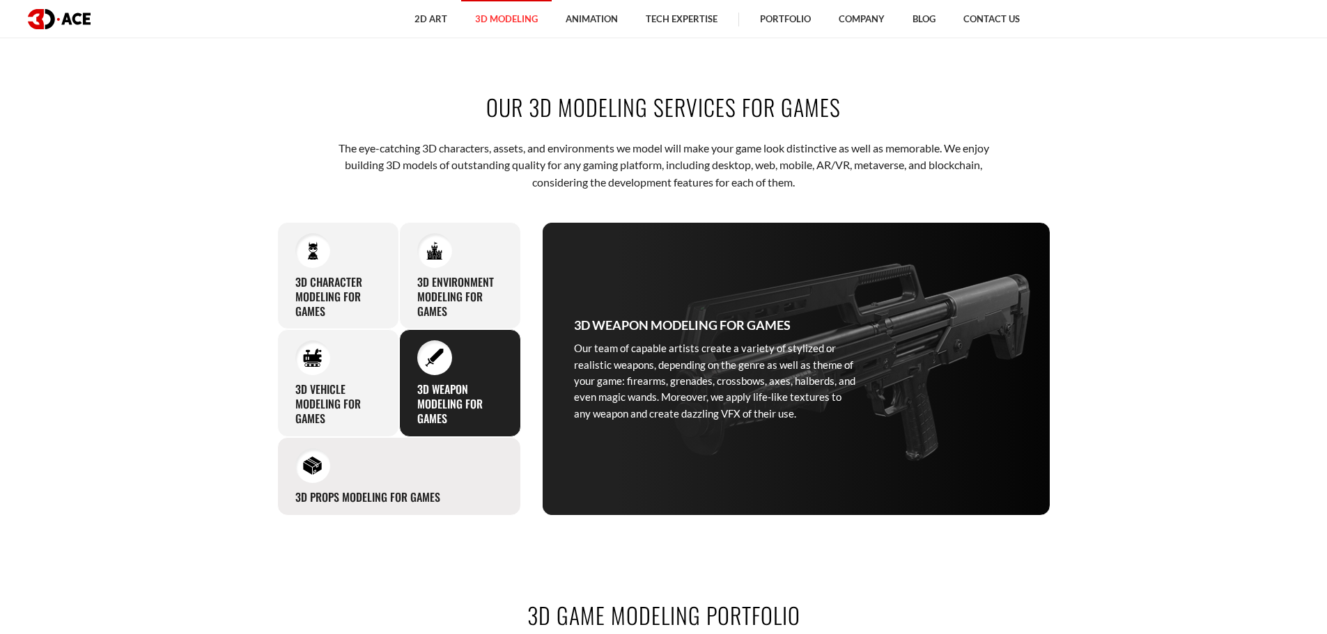
click at [412, 492] on h3 "3D Props Modeling for Games" at bounding box center [367, 497] width 145 height 15
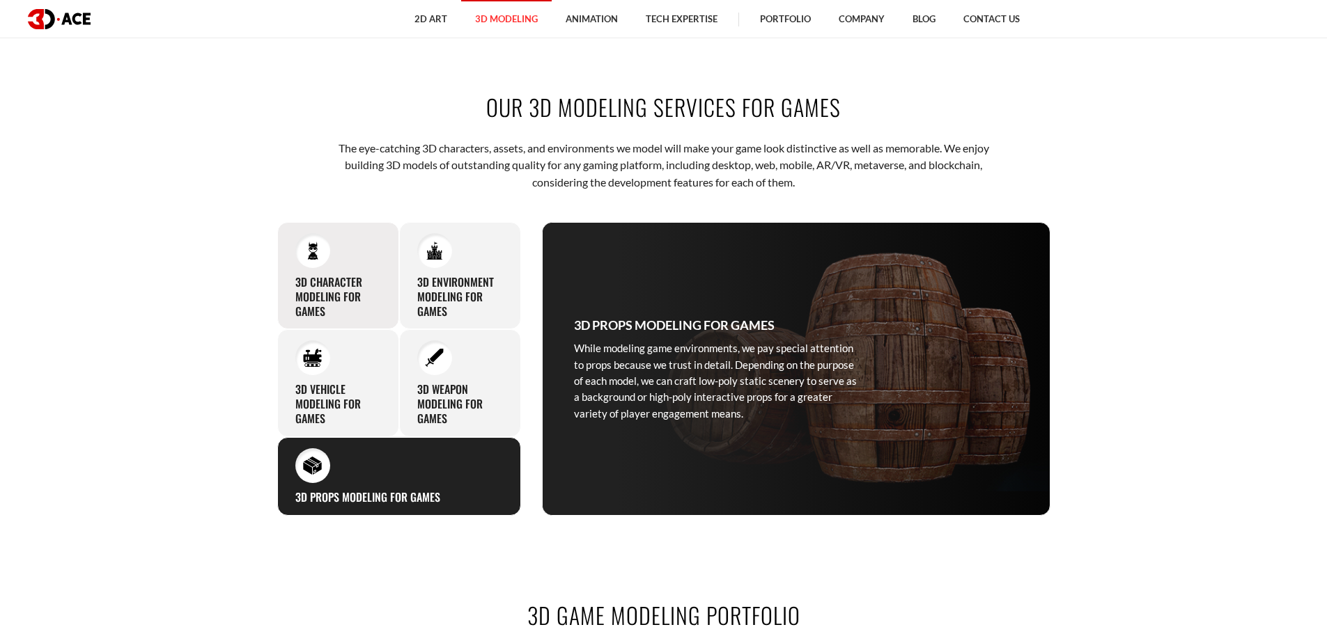
click at [348, 247] on div "3D Character Modeling for Games We model outstanding human-like and animal-like…" at bounding box center [338, 275] width 122 height 107
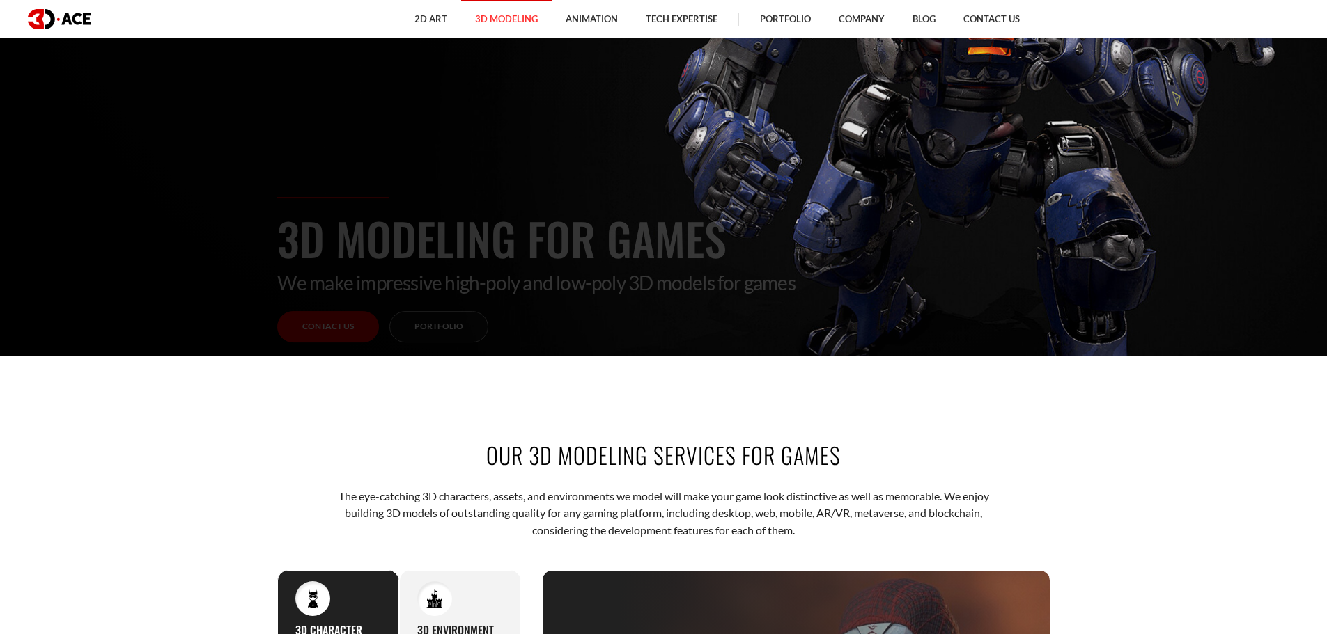
scroll to position [209, 0]
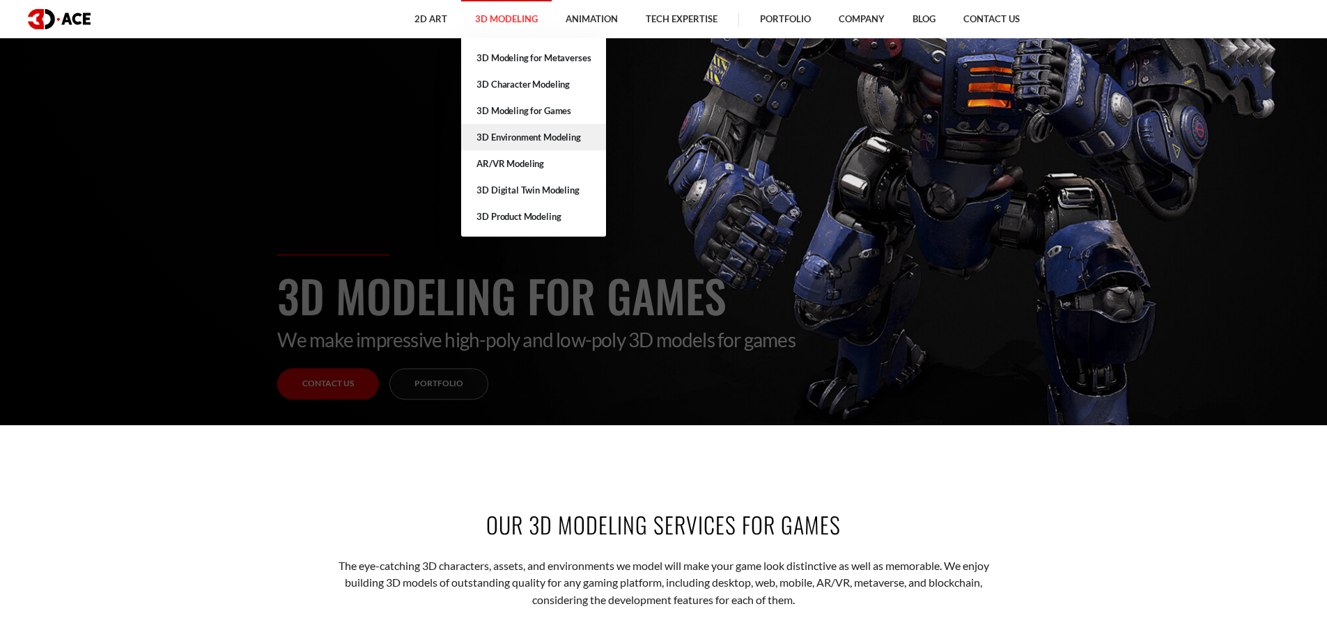
click at [520, 136] on link "3D Environment Modeling" at bounding box center [533, 137] width 145 height 26
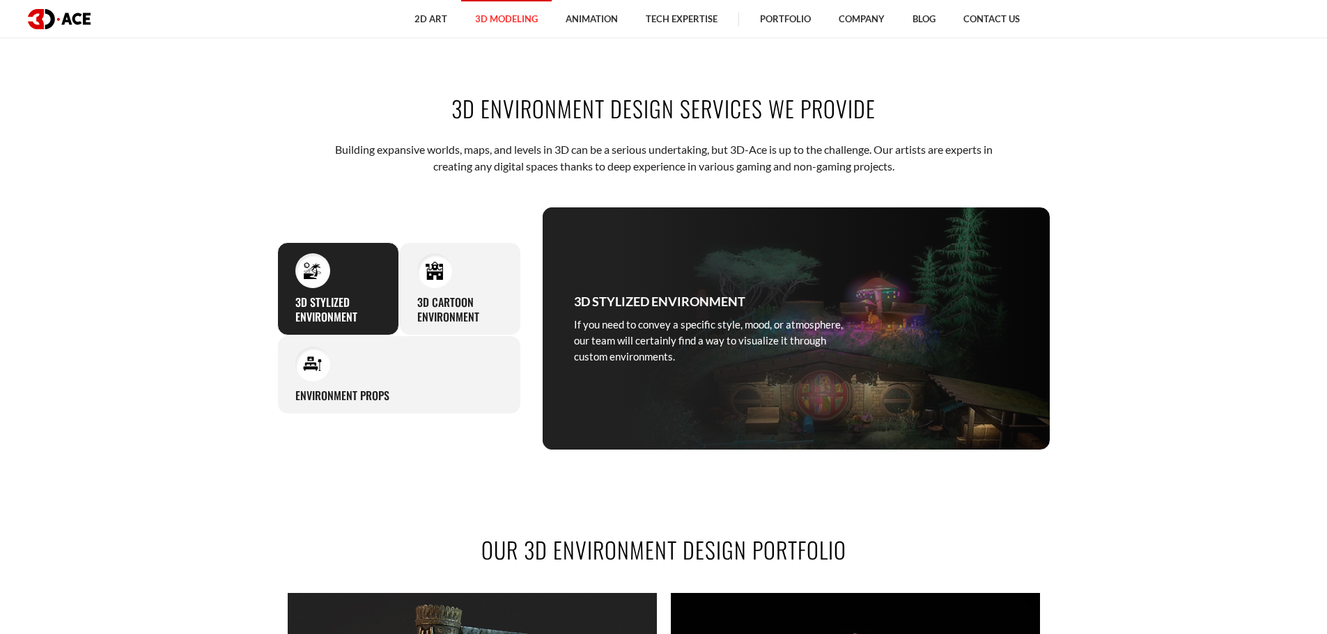
scroll to position [627, 0]
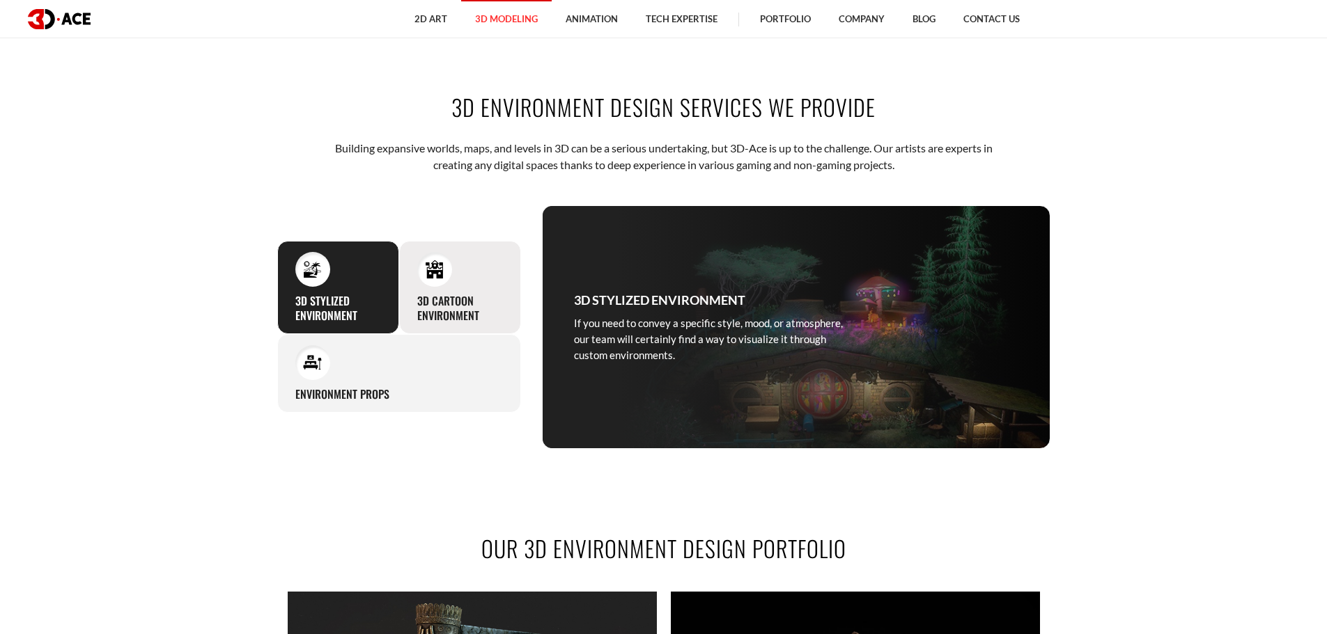
click at [479, 292] on div "3D Cartoon Environment Our 3D artists model outdoor and indoor cartoon environm…" at bounding box center [460, 287] width 122 height 93
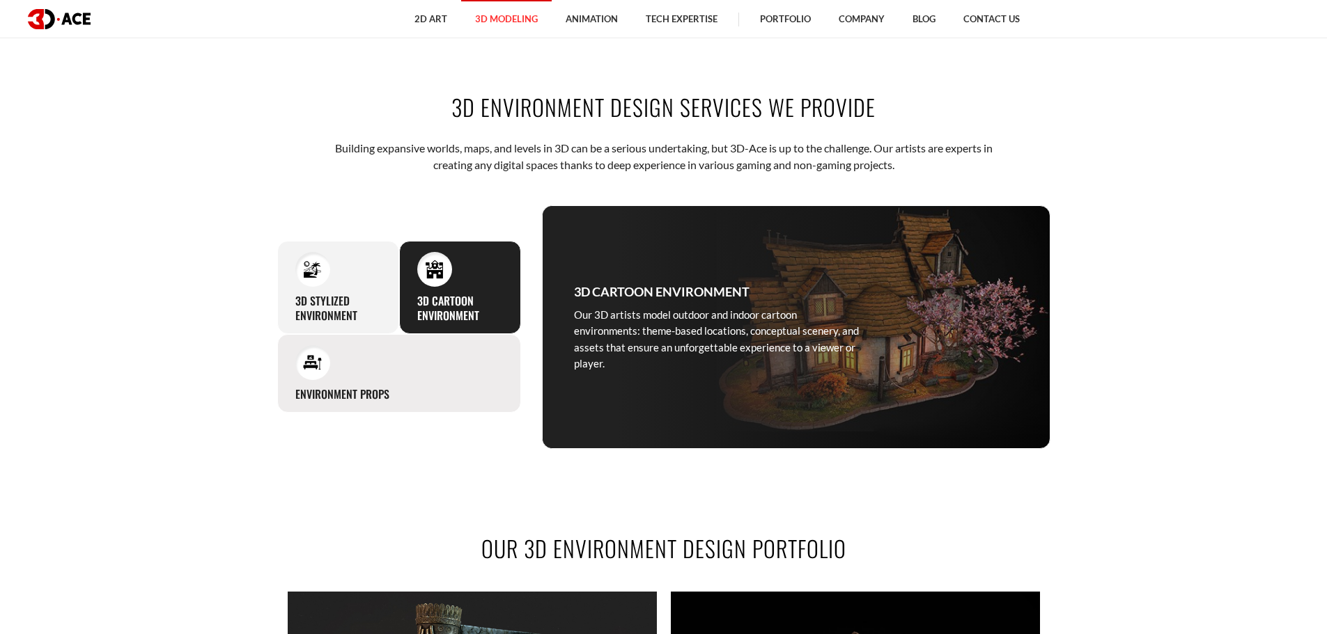
click at [447, 398] on div "Environment props Setting a stage for your 3D environment, our modeling artists…" at bounding box center [399, 373] width 244 height 79
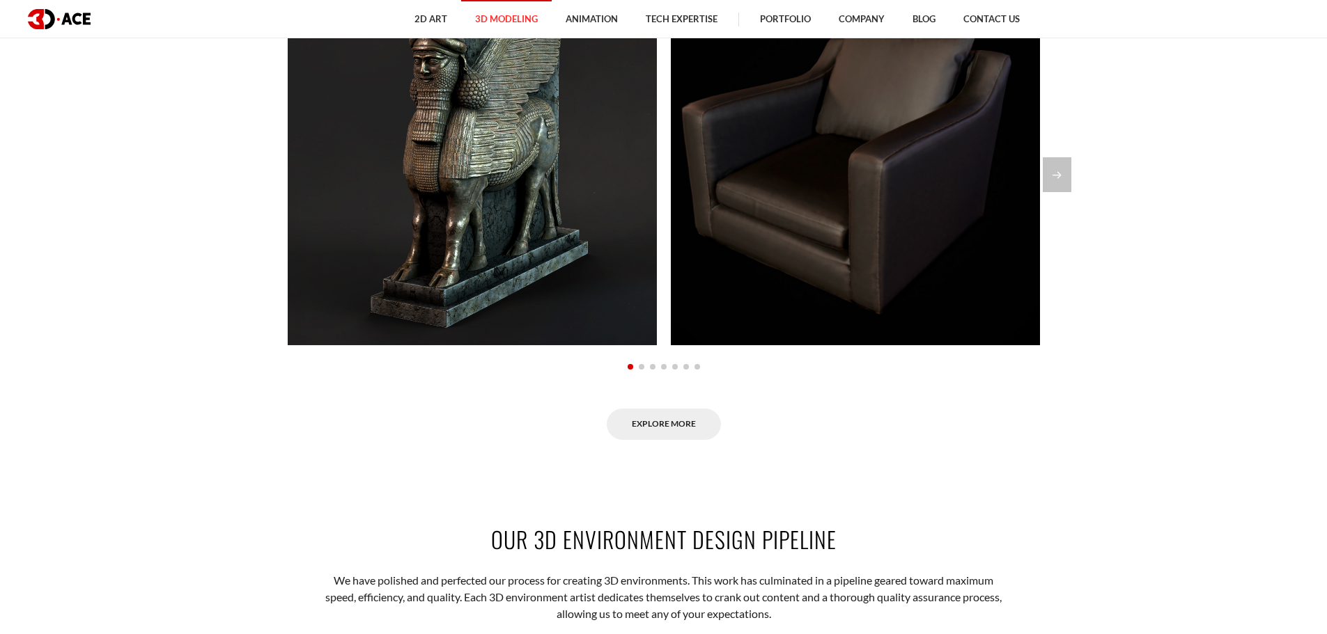
scroll to position [1323, 0]
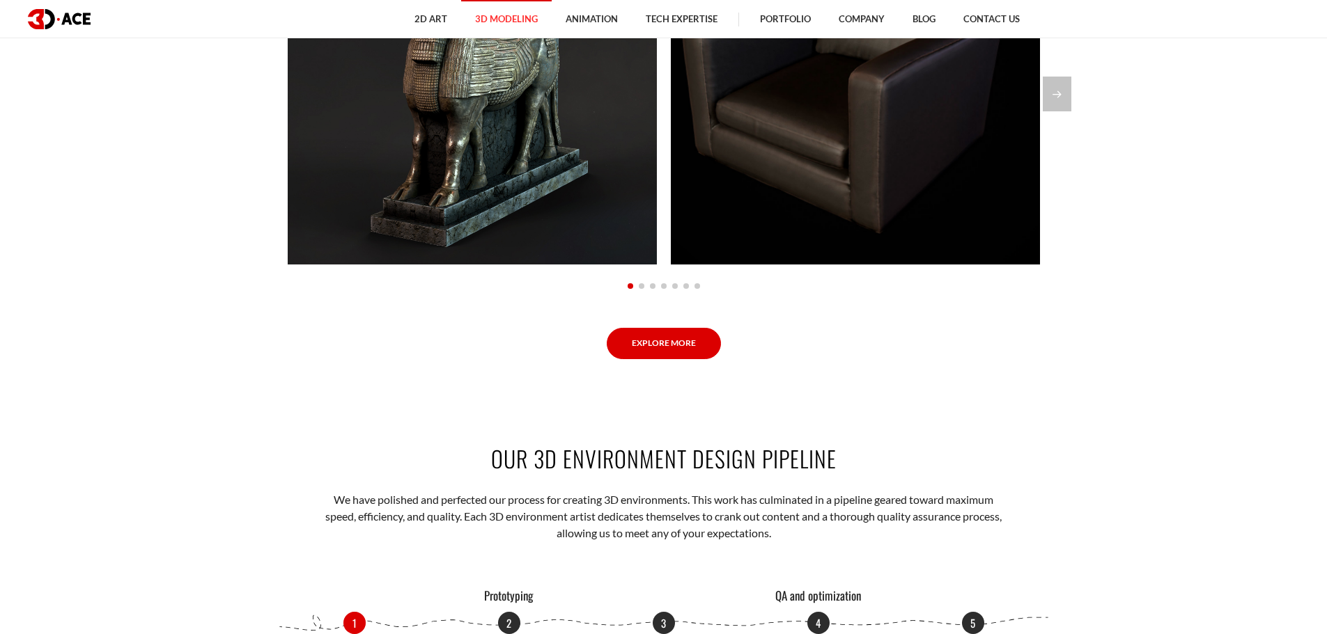
click at [661, 331] on link "Explore More" at bounding box center [664, 343] width 114 height 31
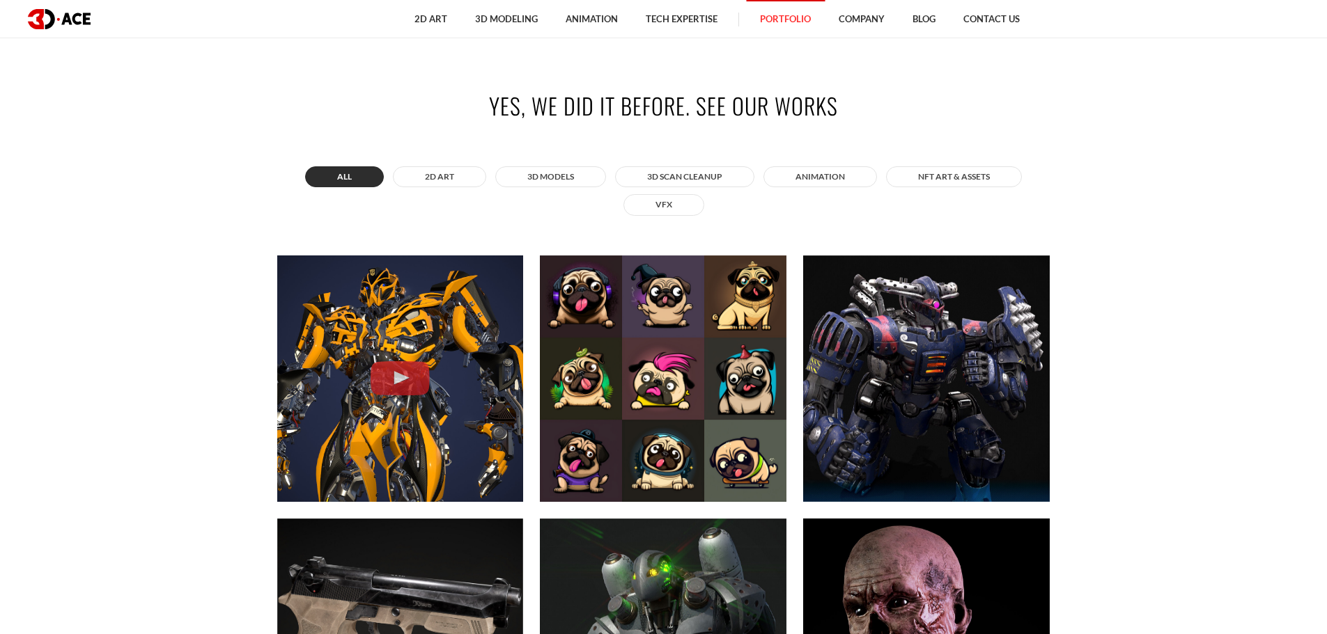
scroll to position [487, 0]
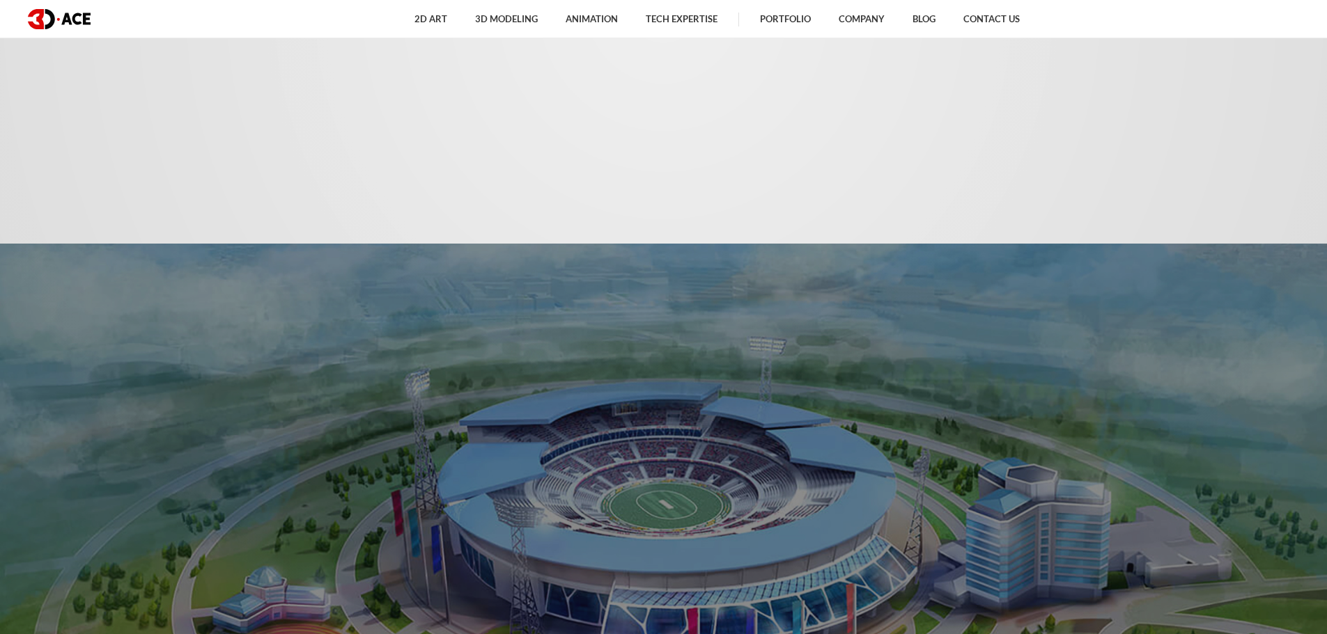
scroll to position [1323, 0]
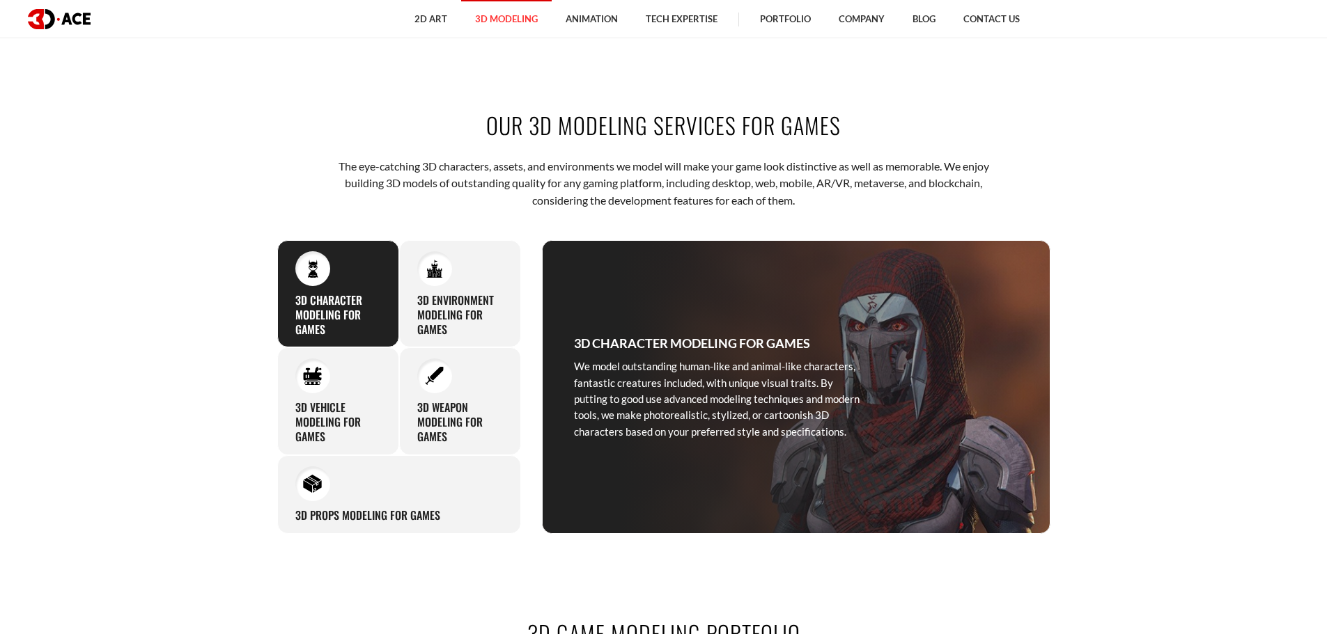
scroll to position [696, 0]
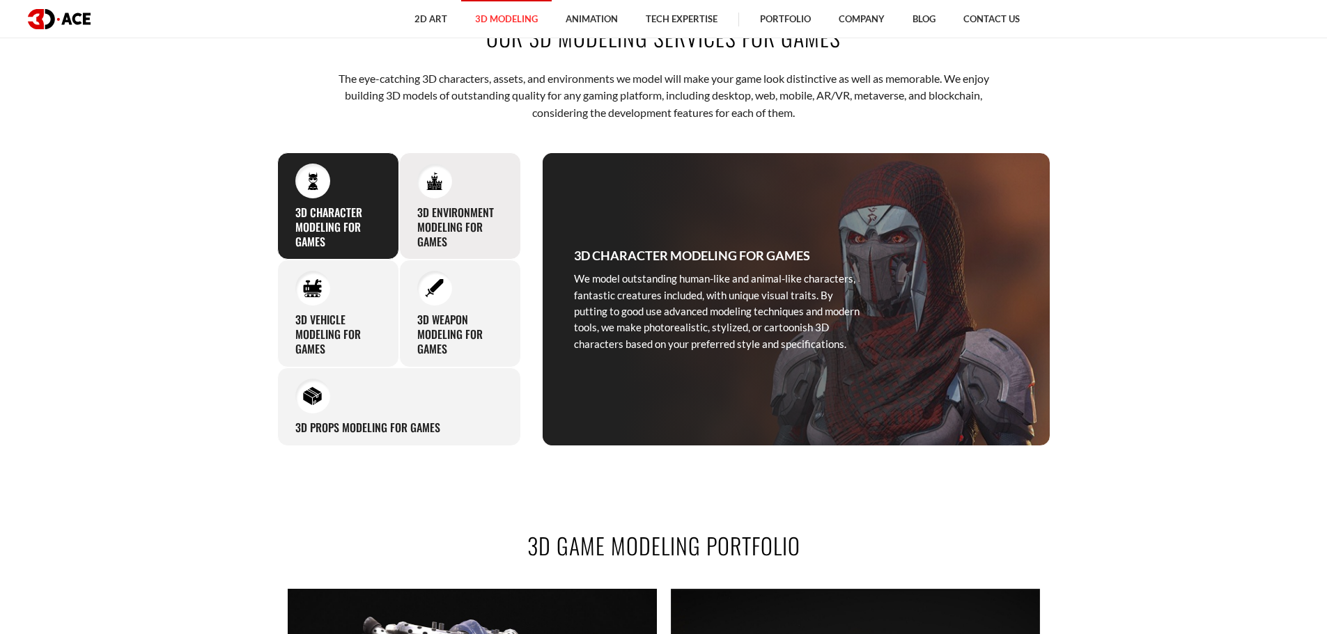
click at [458, 219] on h3 "3D Environment Modeling for Games" at bounding box center [460, 226] width 86 height 43
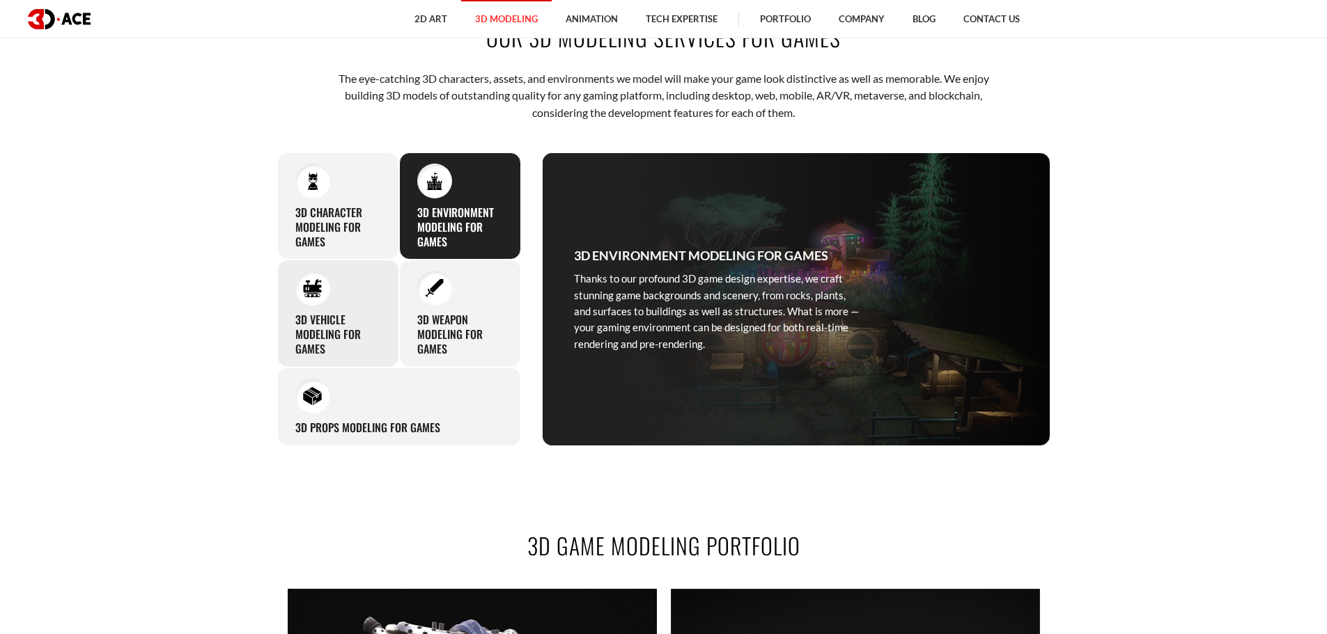
click at [349, 328] on h3 "3D Vehicle Modeling for Games" at bounding box center [338, 334] width 86 height 43
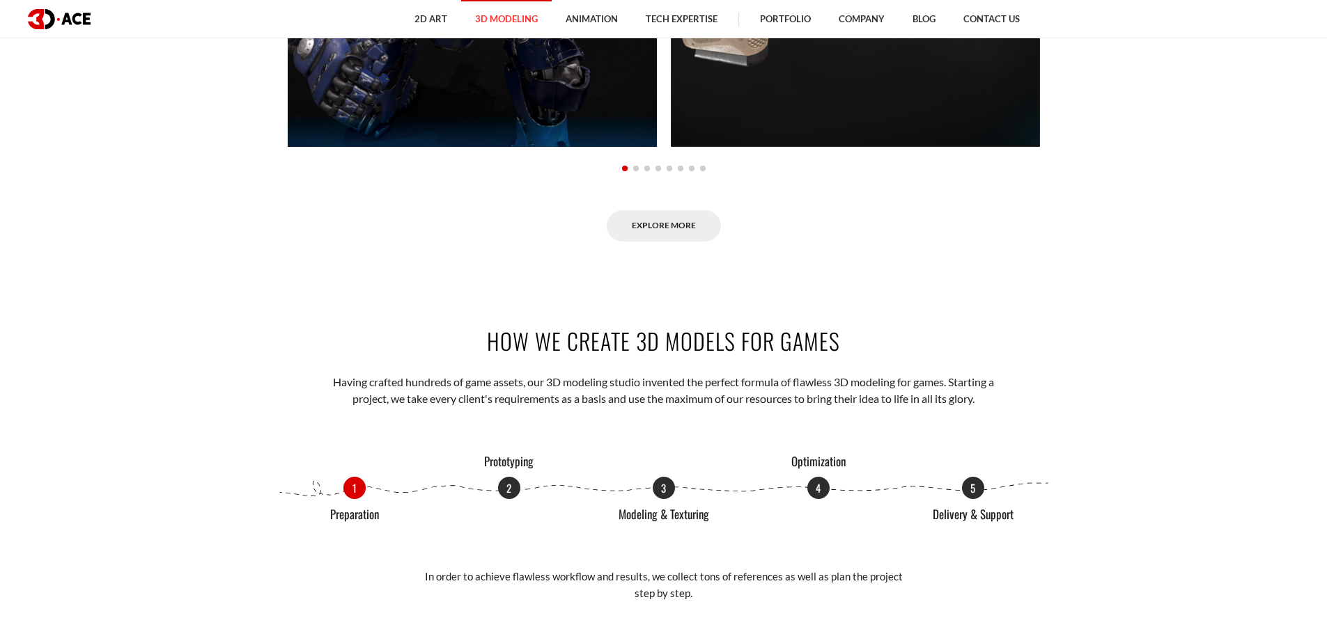
scroll to position [1532, 0]
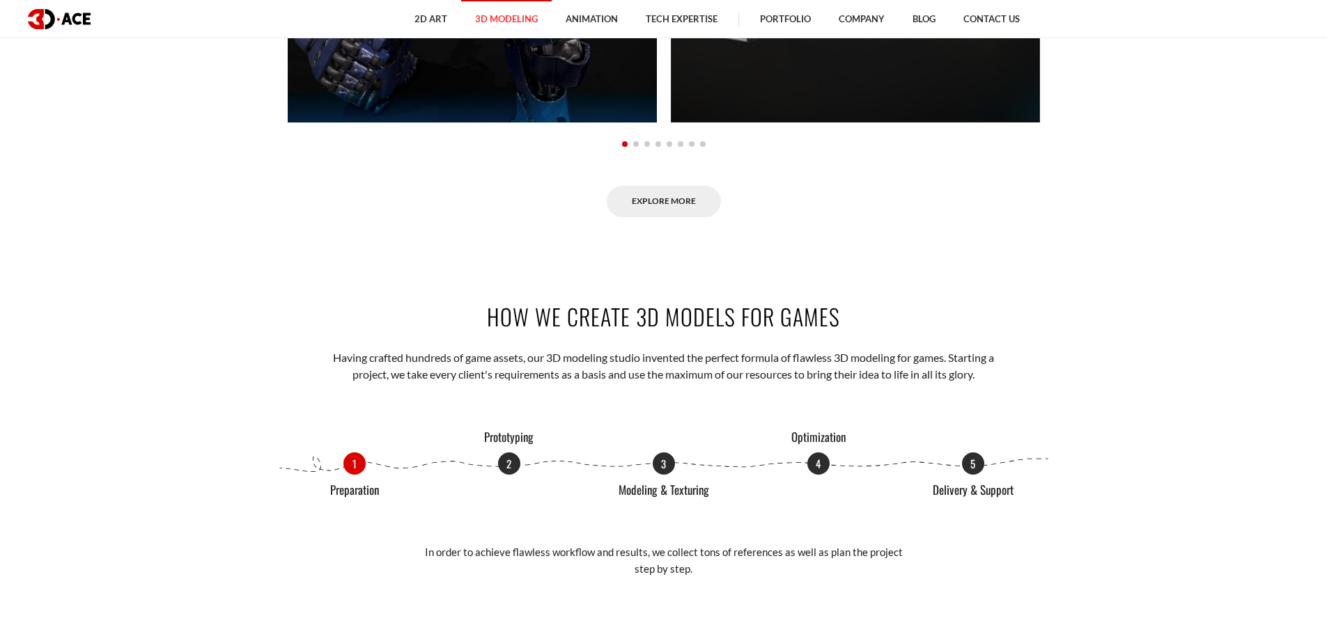
drag, startPoint x: 38, startPoint y: 270, endPoint x: 1336, endPoint y: 288, distance: 1298.9
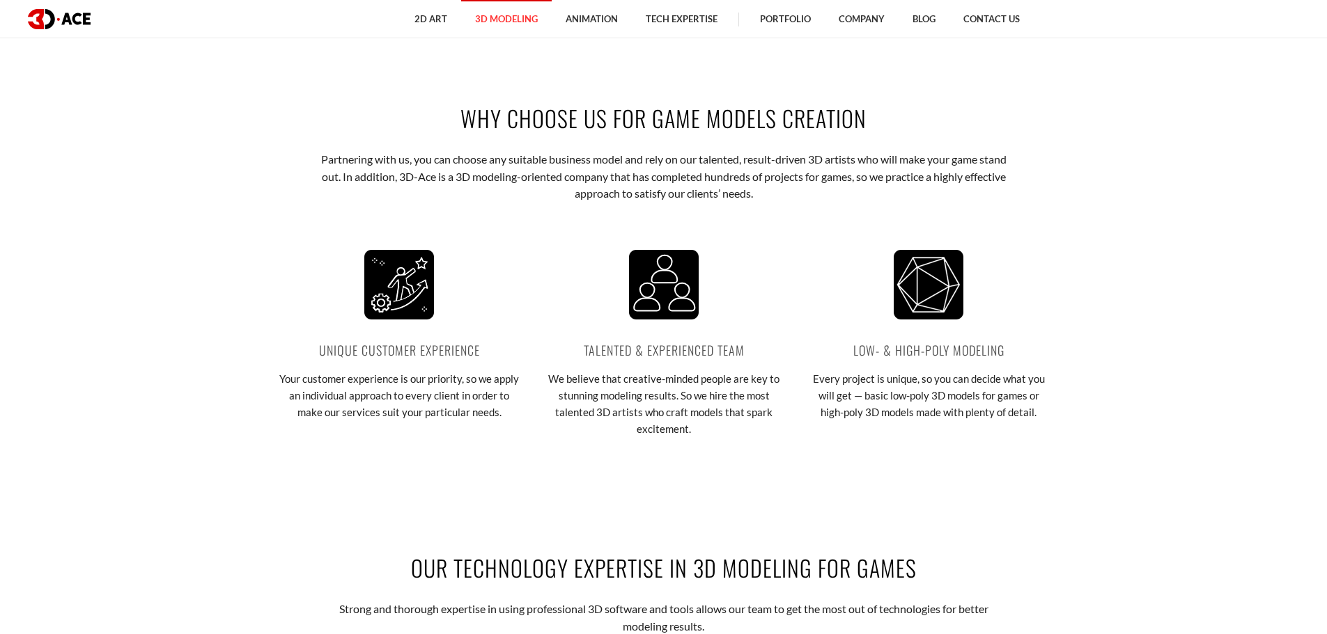
scroll to position [2368, 0]
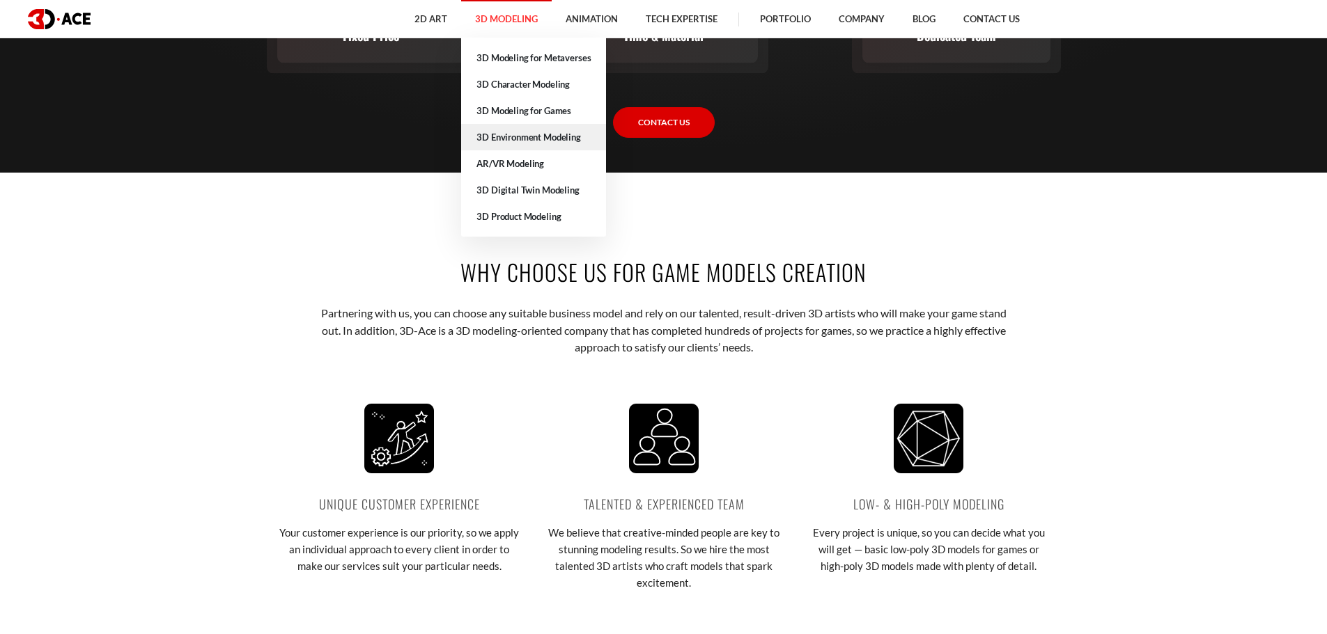
click at [524, 142] on link "3D Environment Modeling" at bounding box center [533, 137] width 145 height 26
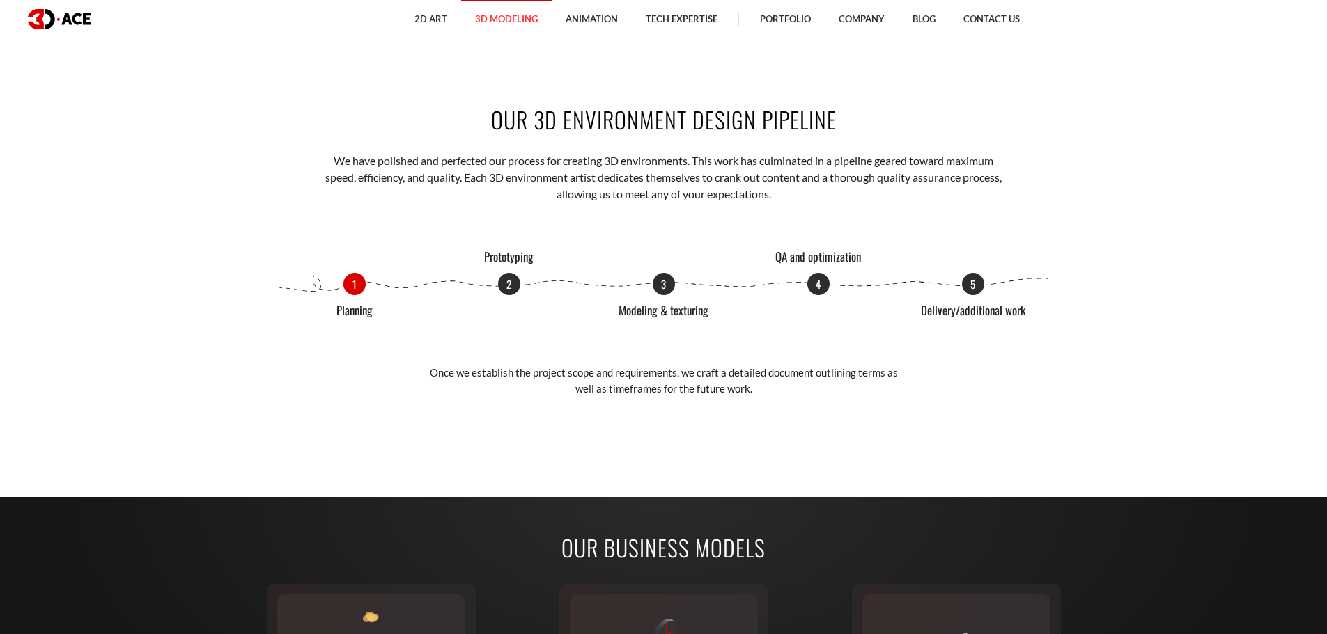
scroll to position [1602, 0]
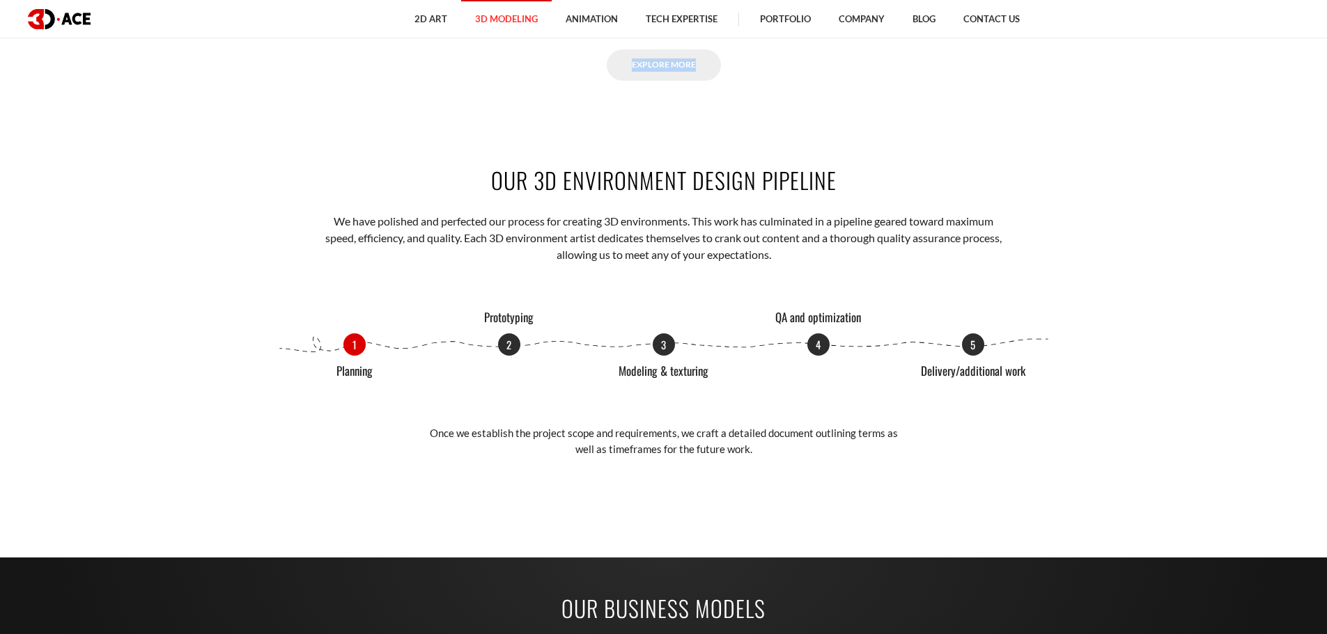
drag, startPoint x: 220, startPoint y: 110, endPoint x: 1336, endPoint y: 110, distance: 1116.3
click at [925, 132] on div "OUR 3D ENVIRONMENT DESIGN PIPELINE We have polished and perfected our process f…" at bounding box center [664, 319] width 794 height 393
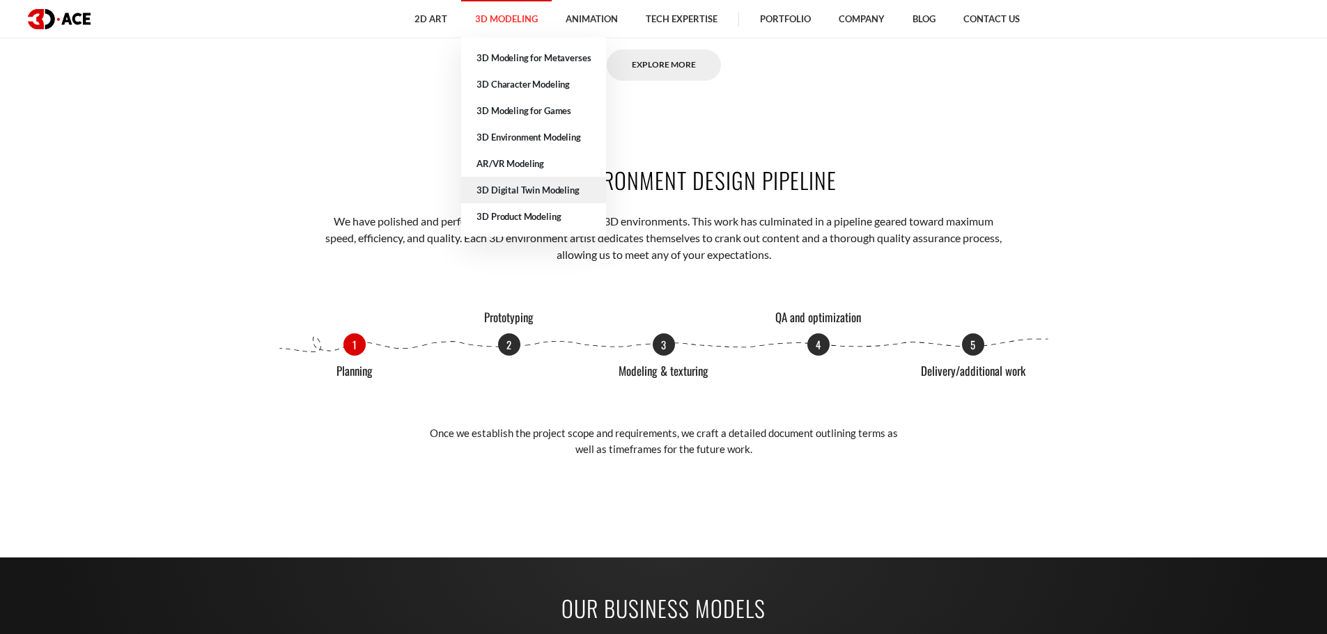
click at [527, 195] on link "3D Digital Twin Modeling" at bounding box center [533, 190] width 145 height 26
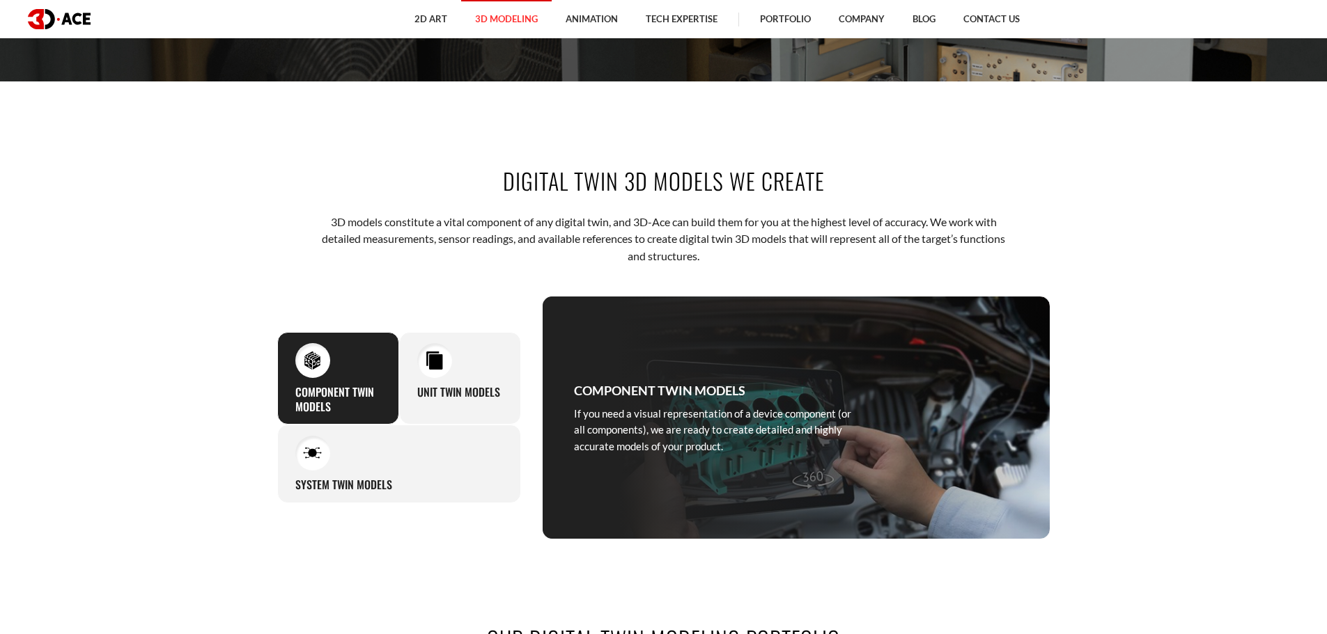
scroll to position [627, 0]
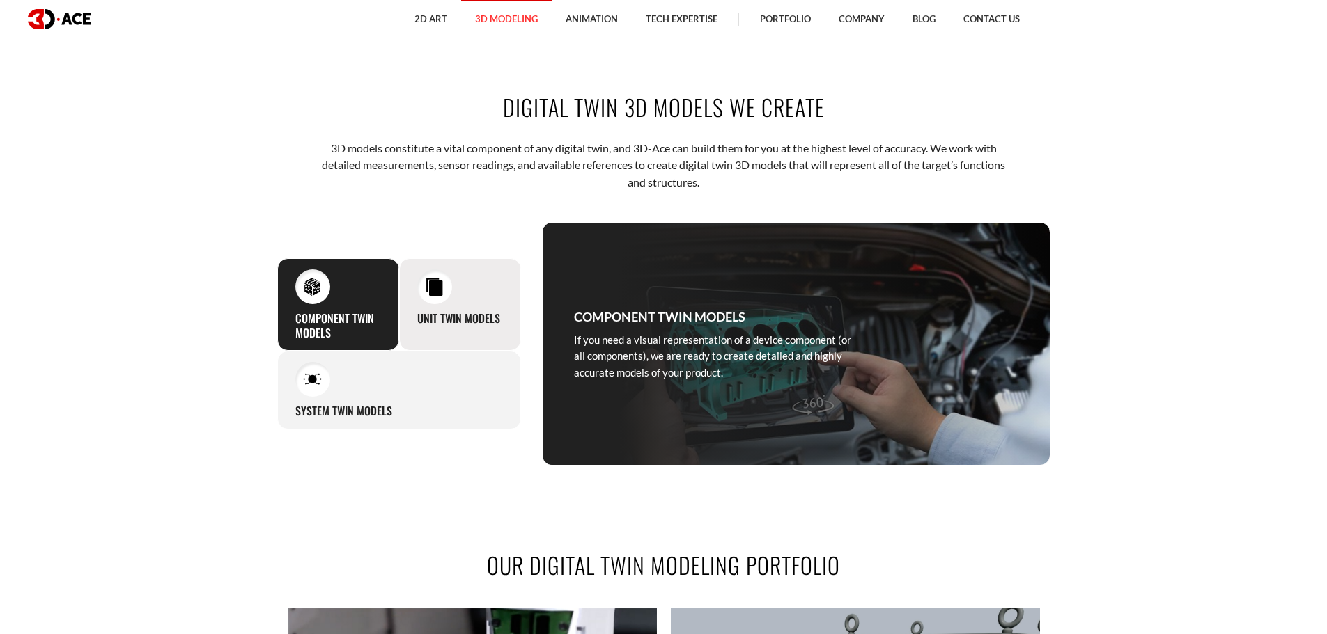
click at [451, 318] on h3 "Unit Twin Models" at bounding box center [458, 318] width 83 height 15
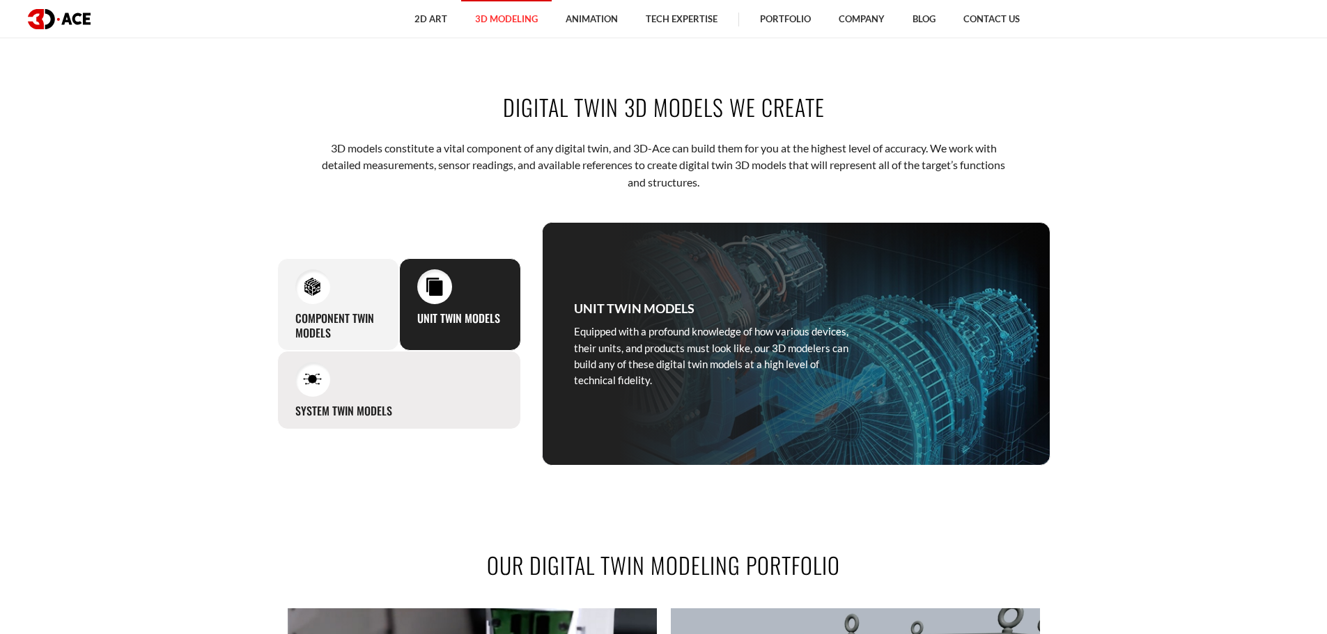
click at [350, 402] on div "System Twin Models Our team is capable of creating 3D assets for entire systems…" at bounding box center [399, 390] width 244 height 79
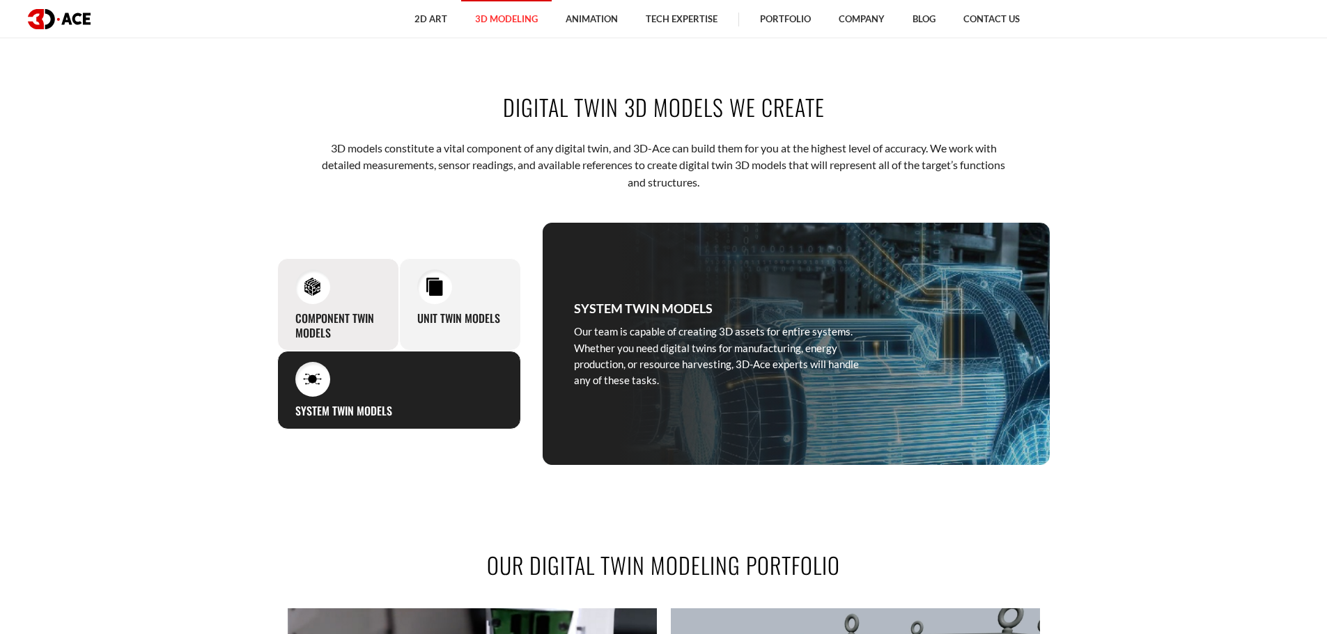
click at [328, 323] on h3 "Component Twin Models" at bounding box center [338, 325] width 86 height 29
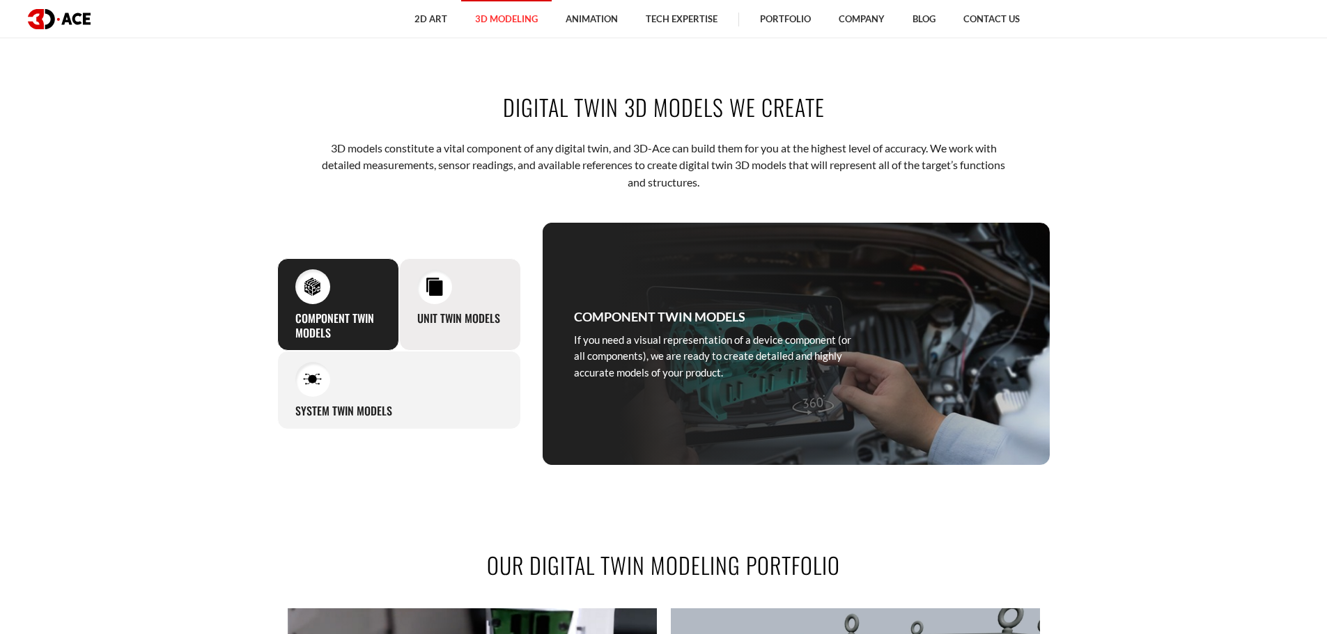
click at [476, 318] on h3 "Unit Twin Models" at bounding box center [458, 318] width 83 height 15
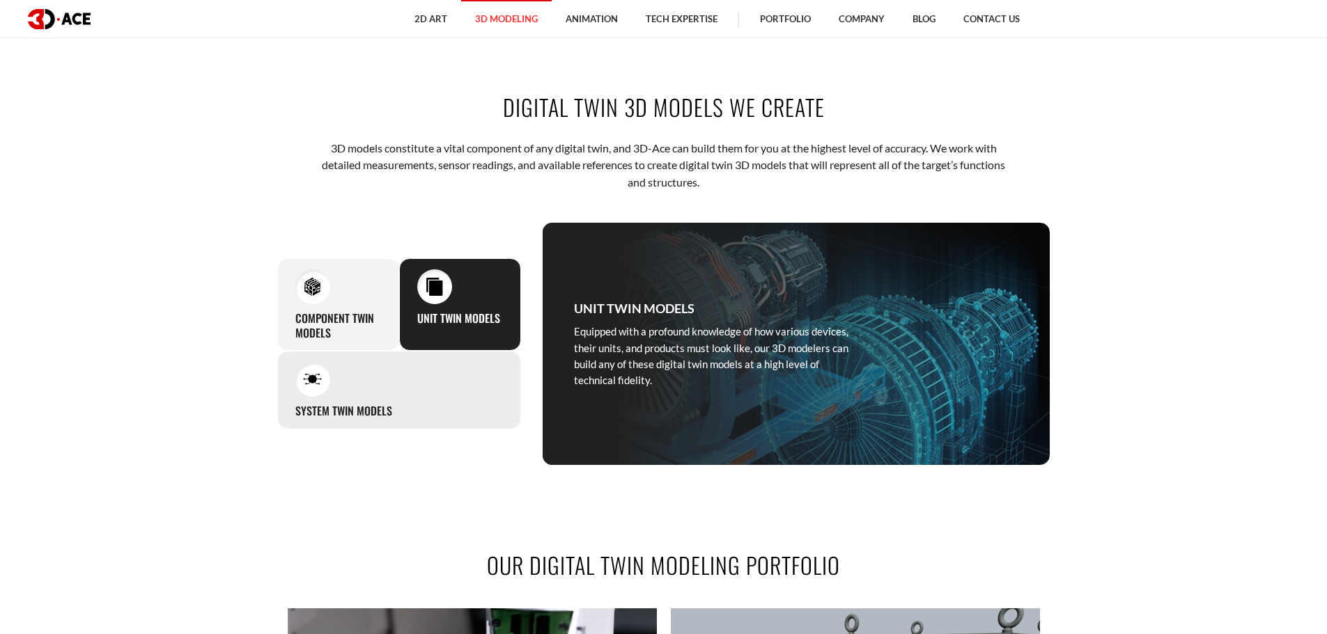
click at [369, 415] on h3 "System Twin Models" at bounding box center [343, 411] width 97 height 15
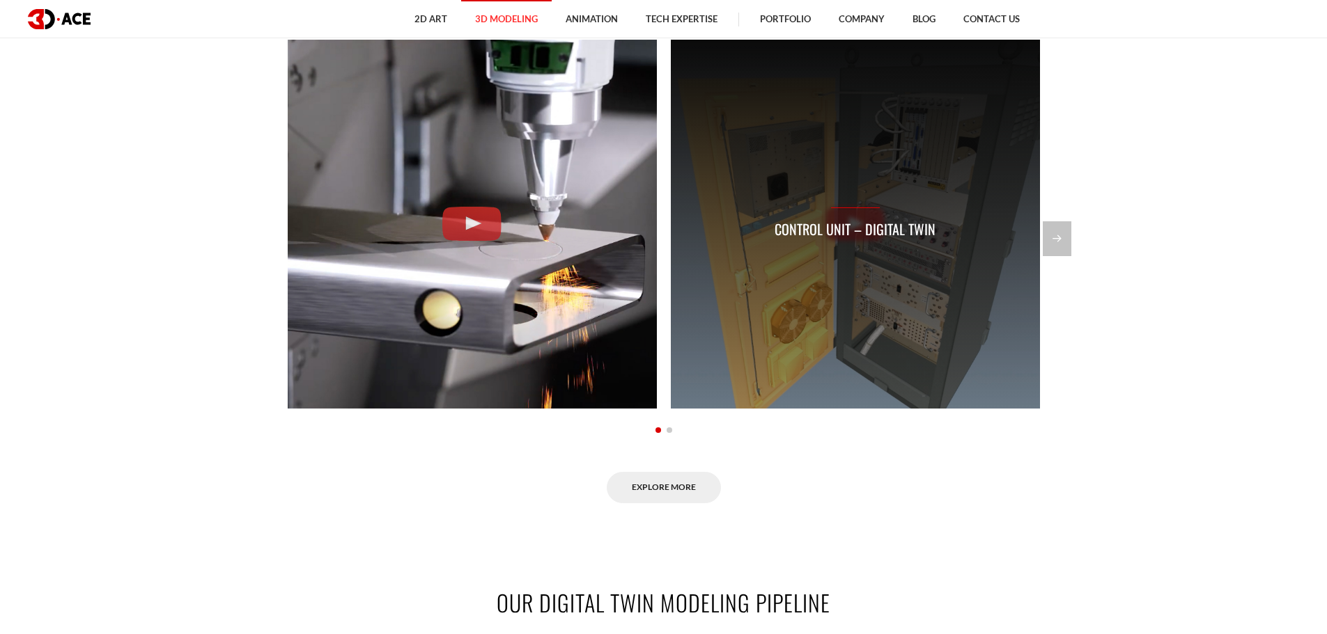
scroll to position [1045, 0]
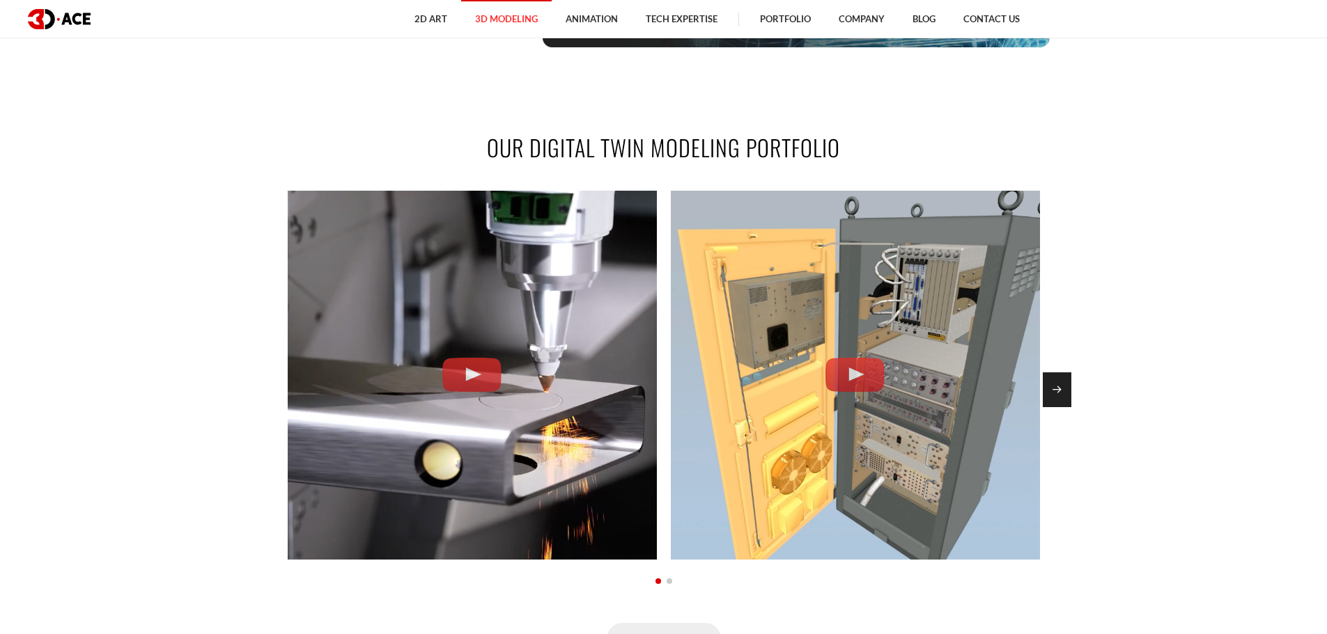
click at [1062, 391] on div "Next slide" at bounding box center [1057, 390] width 29 height 35
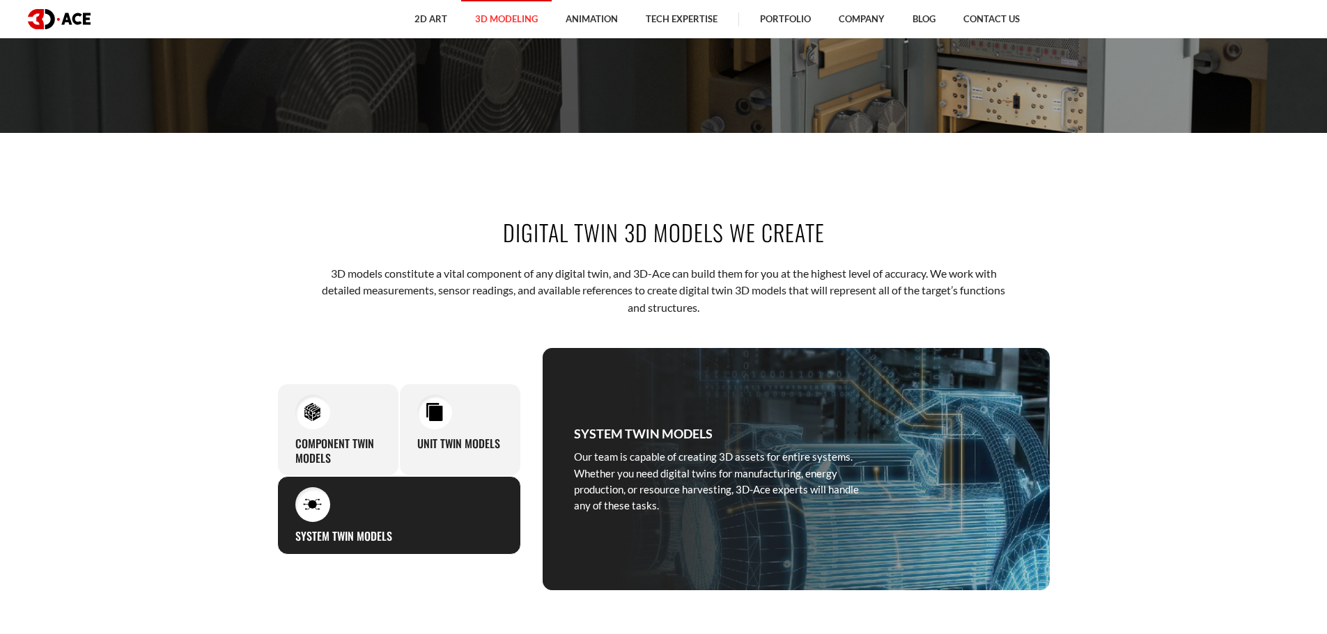
scroll to position [487, 0]
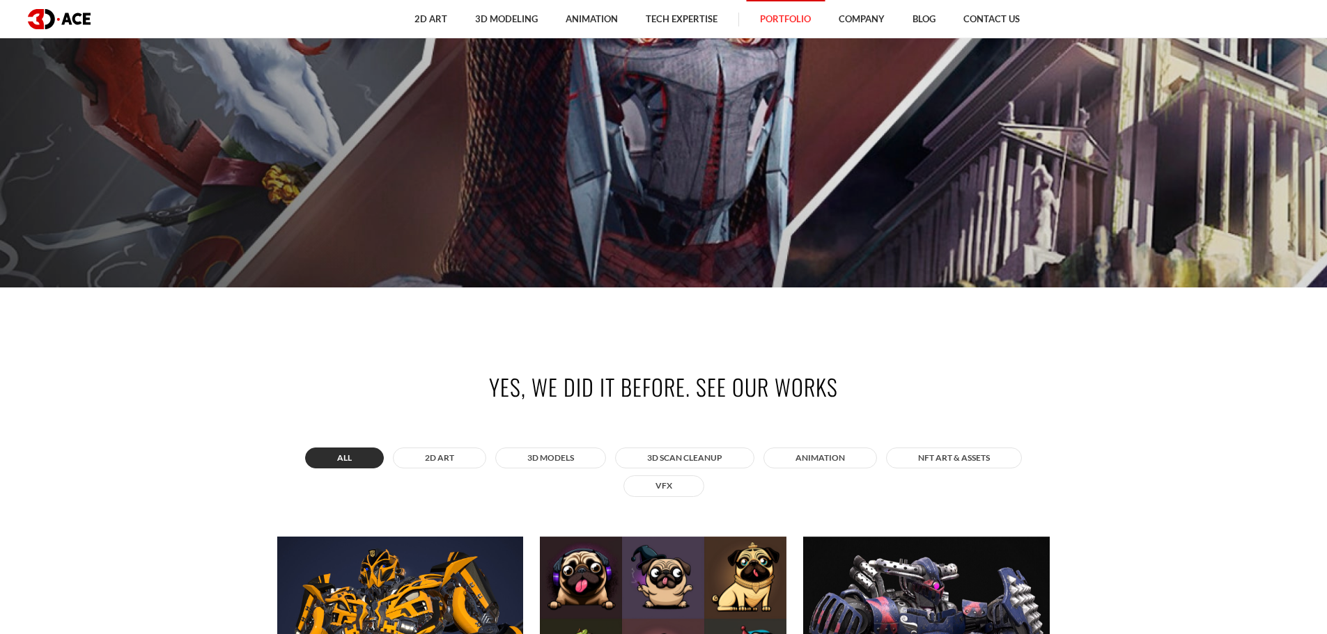
scroll to position [557, 0]
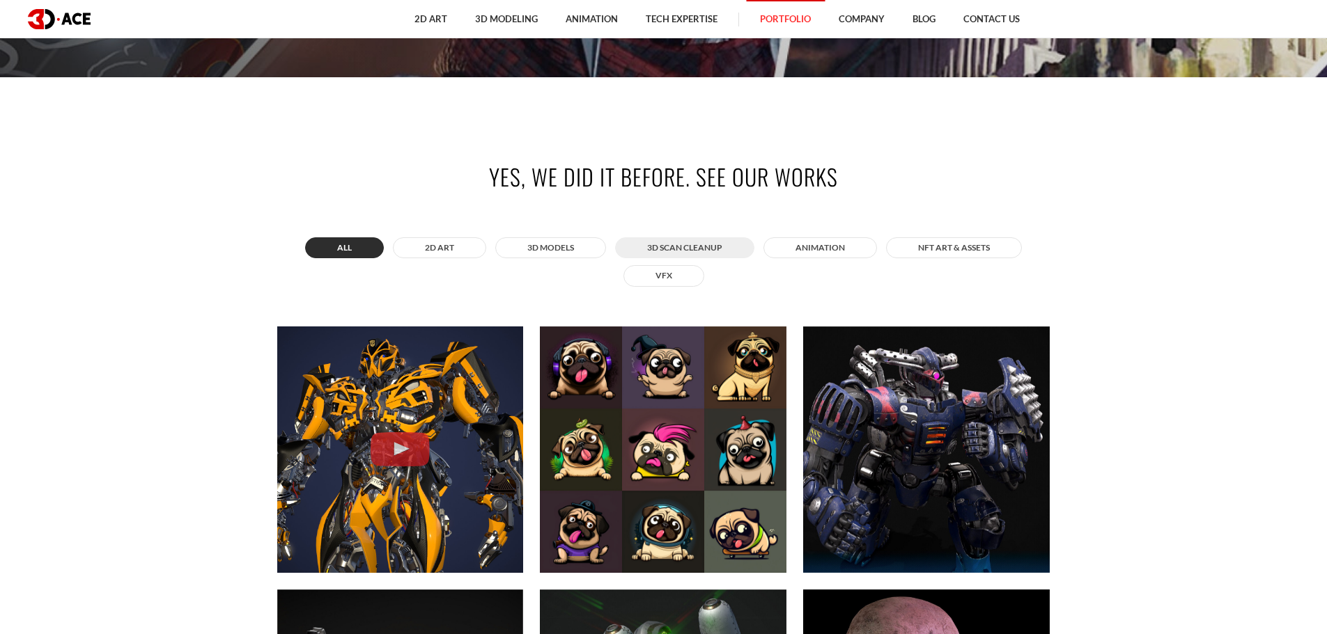
click at [721, 251] on button "3D Scan Cleanup" at bounding box center [684, 247] width 139 height 21
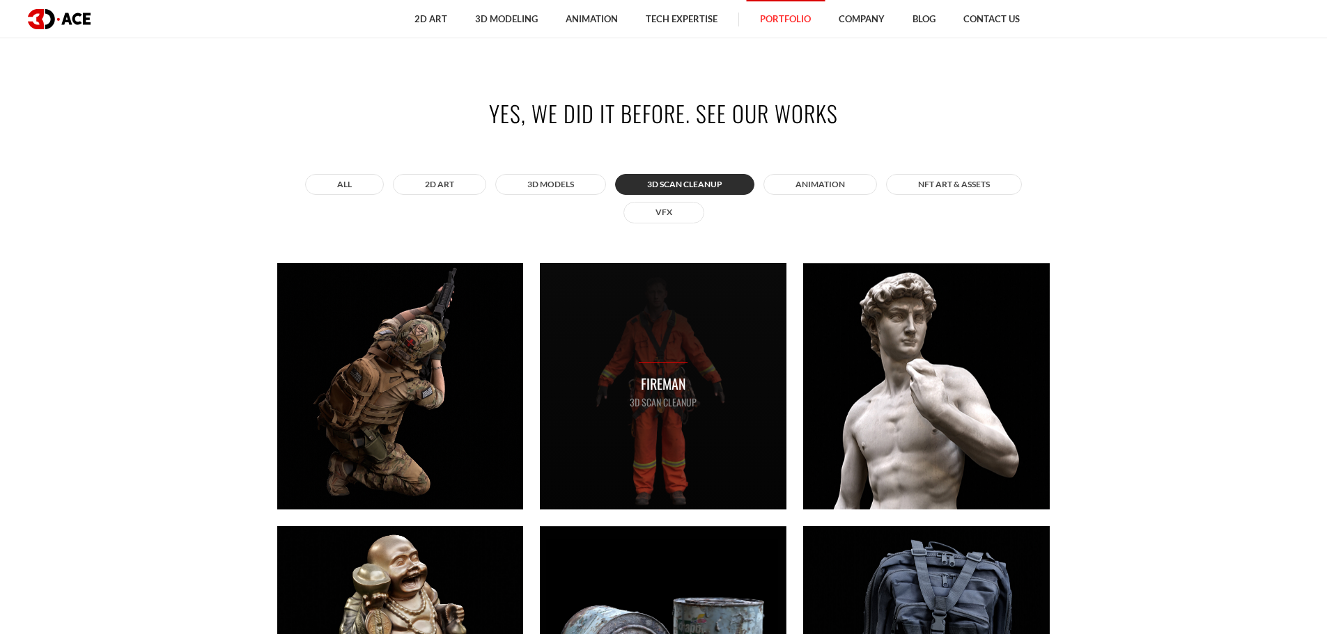
scroll to position [836, 0]
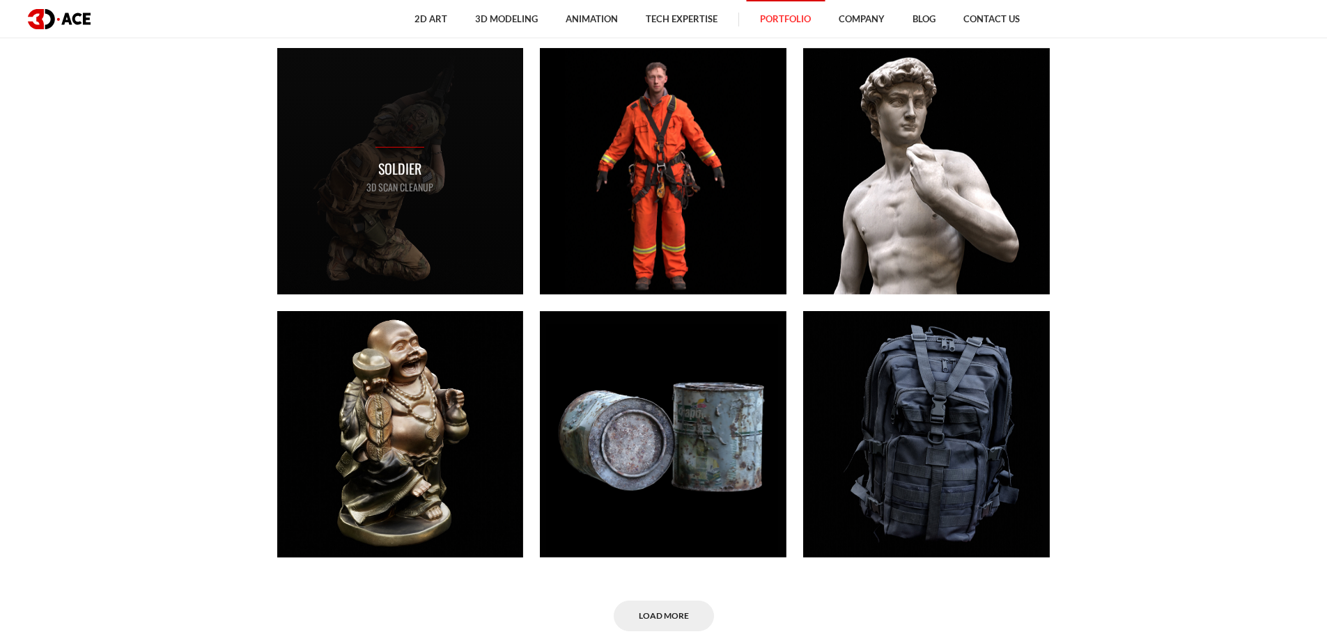
click at [489, 150] on div "Soldier 3D Scan Cleanup" at bounding box center [400, 171] width 247 height 247
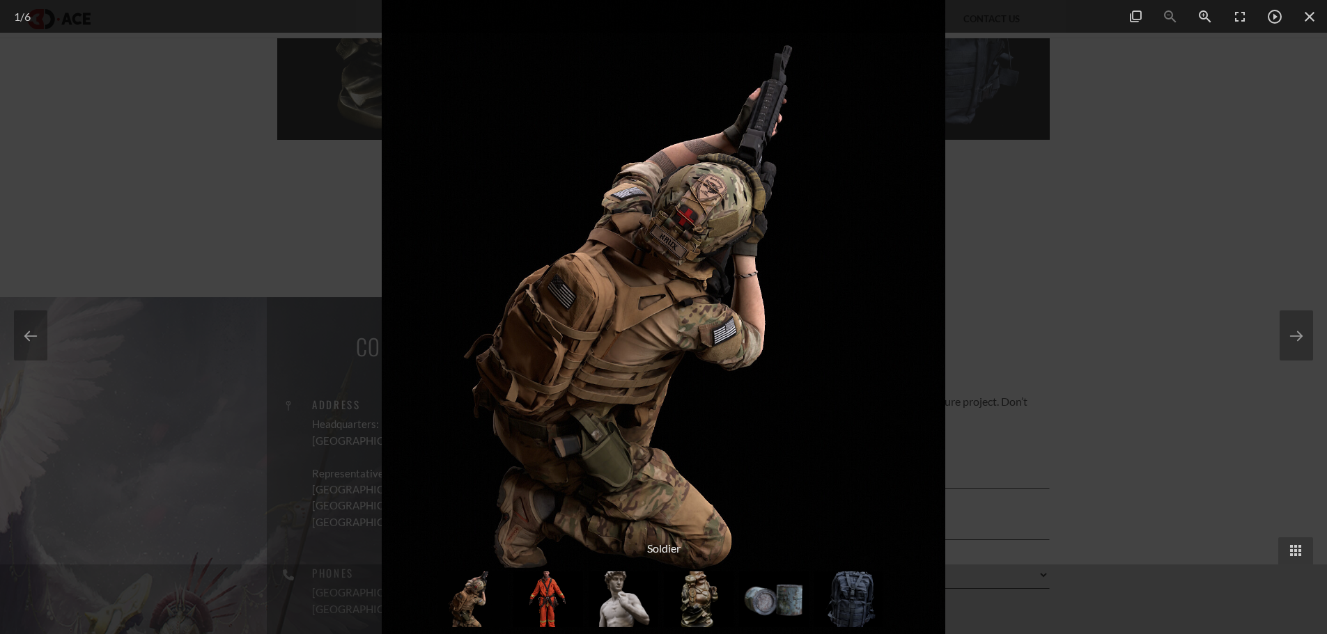
scroll to position [1045, 0]
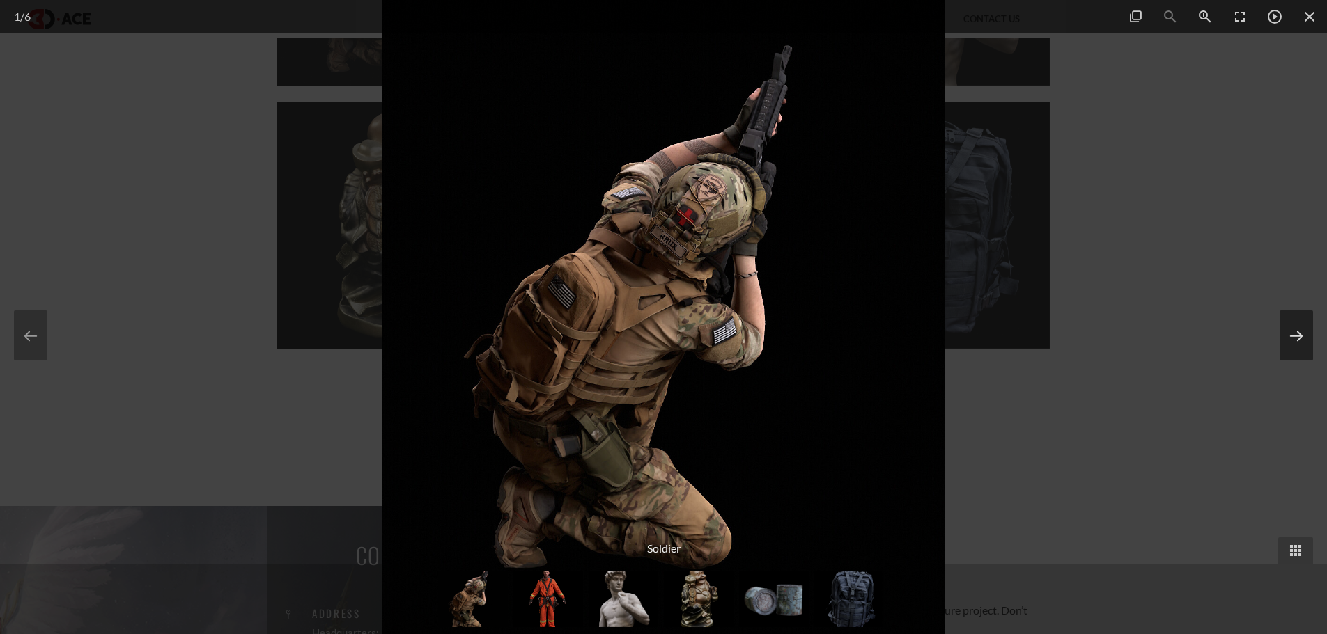
click at [1301, 343] on button at bounding box center [1295, 336] width 33 height 50
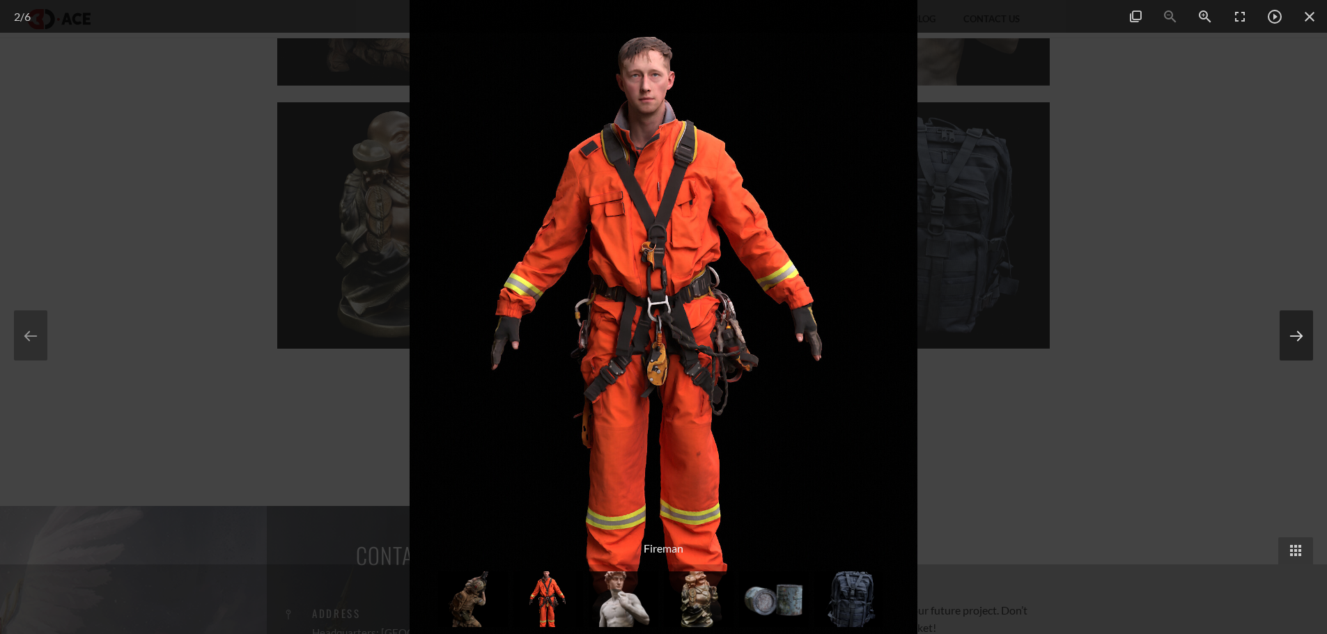
click at [1301, 343] on button at bounding box center [1295, 336] width 33 height 50
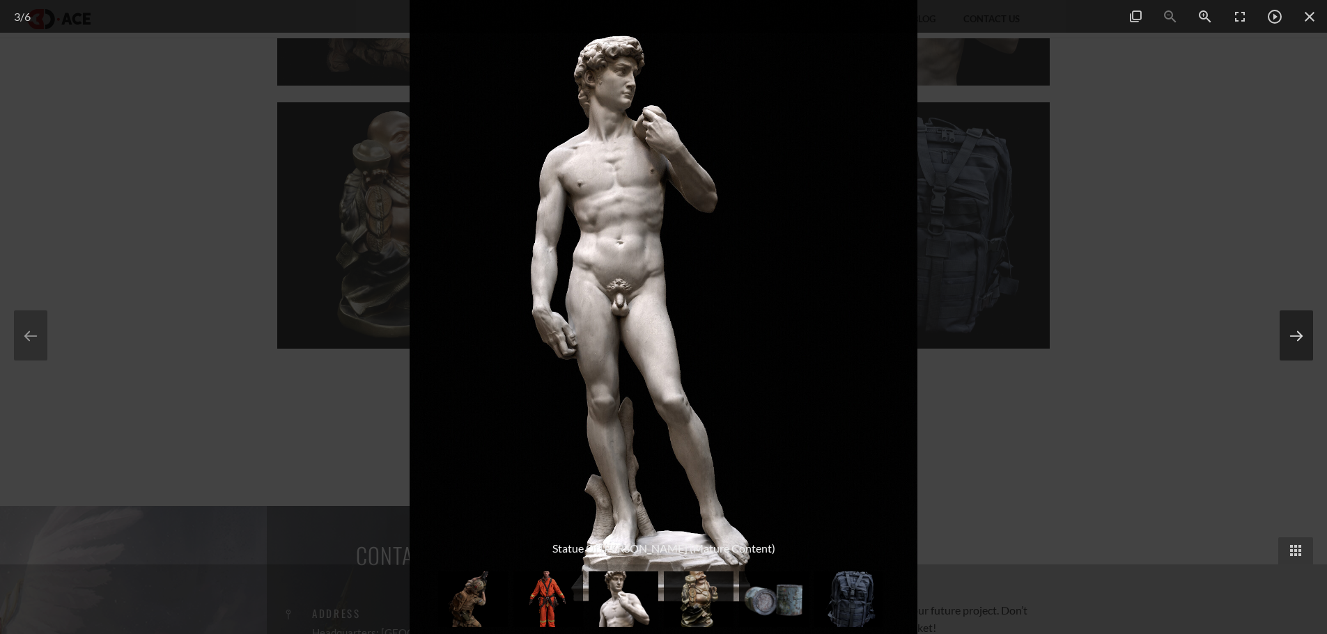
click at [1301, 343] on button at bounding box center [1295, 336] width 33 height 50
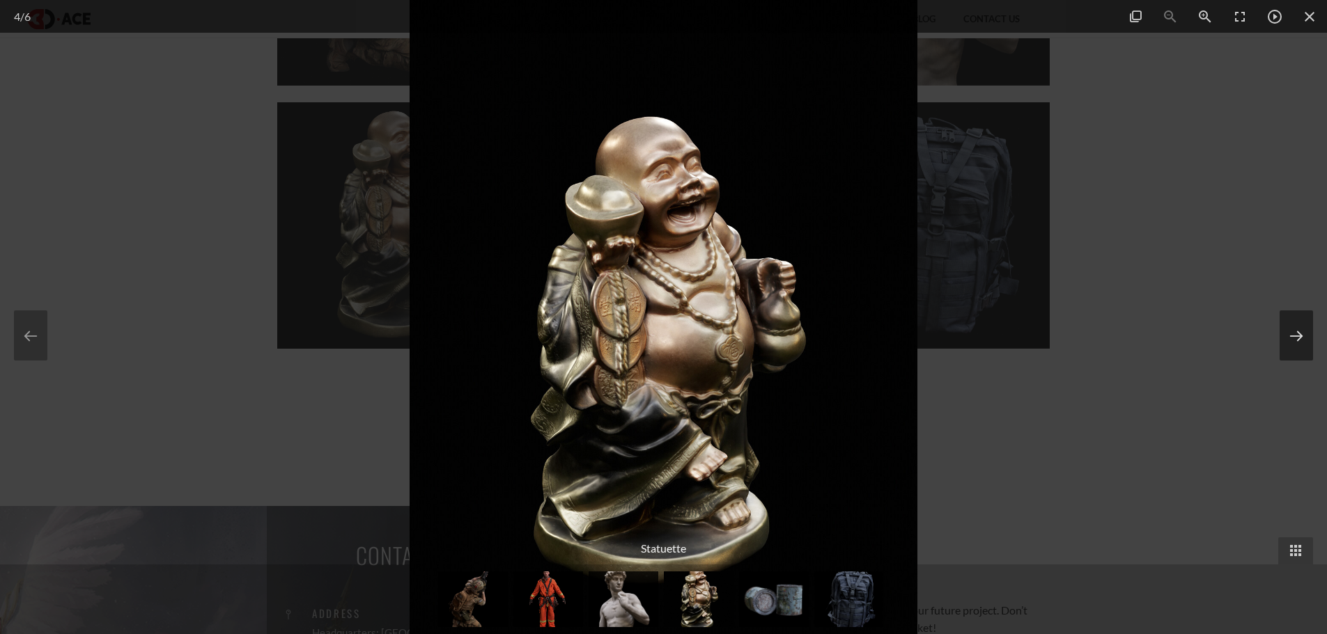
click at [1301, 343] on button at bounding box center [1295, 336] width 33 height 50
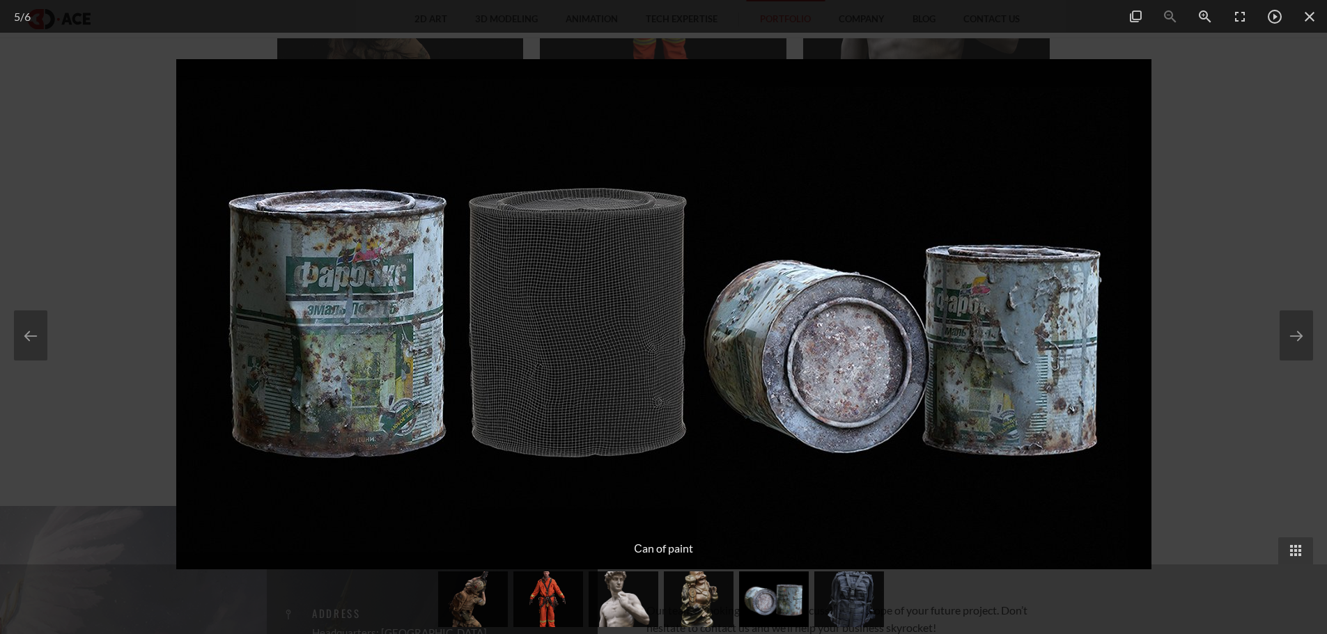
click at [49, 342] on div at bounding box center [663, 317] width 1327 height 634
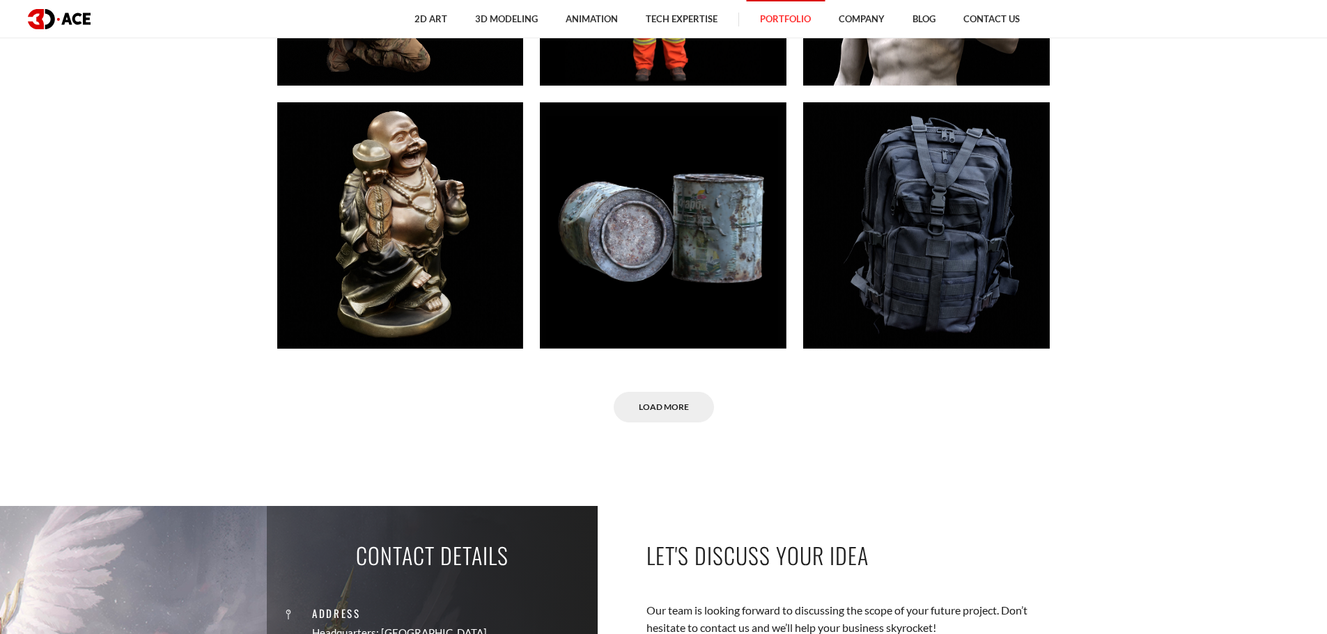
scroll to position [836, 0]
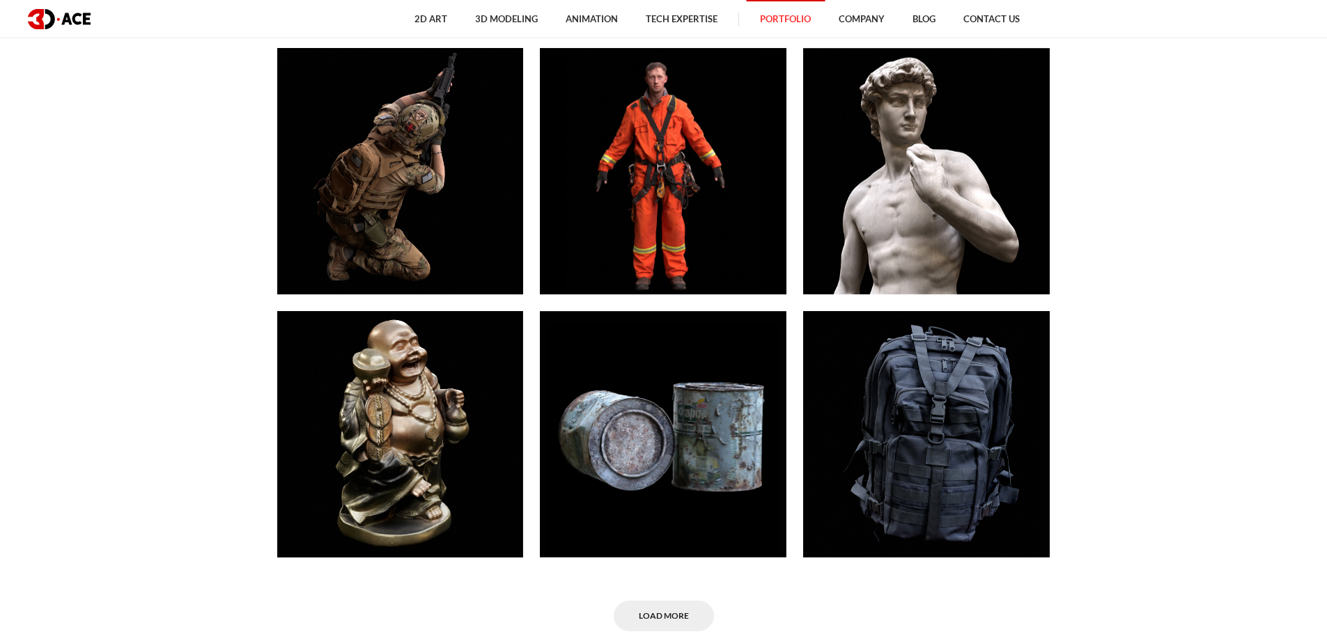
click at [32, 338] on section "Yes, we did it before. See our works All 2D ART 3D MODELS 3D Scan Cleanup ANIMA…" at bounding box center [663, 257] width 1327 height 833
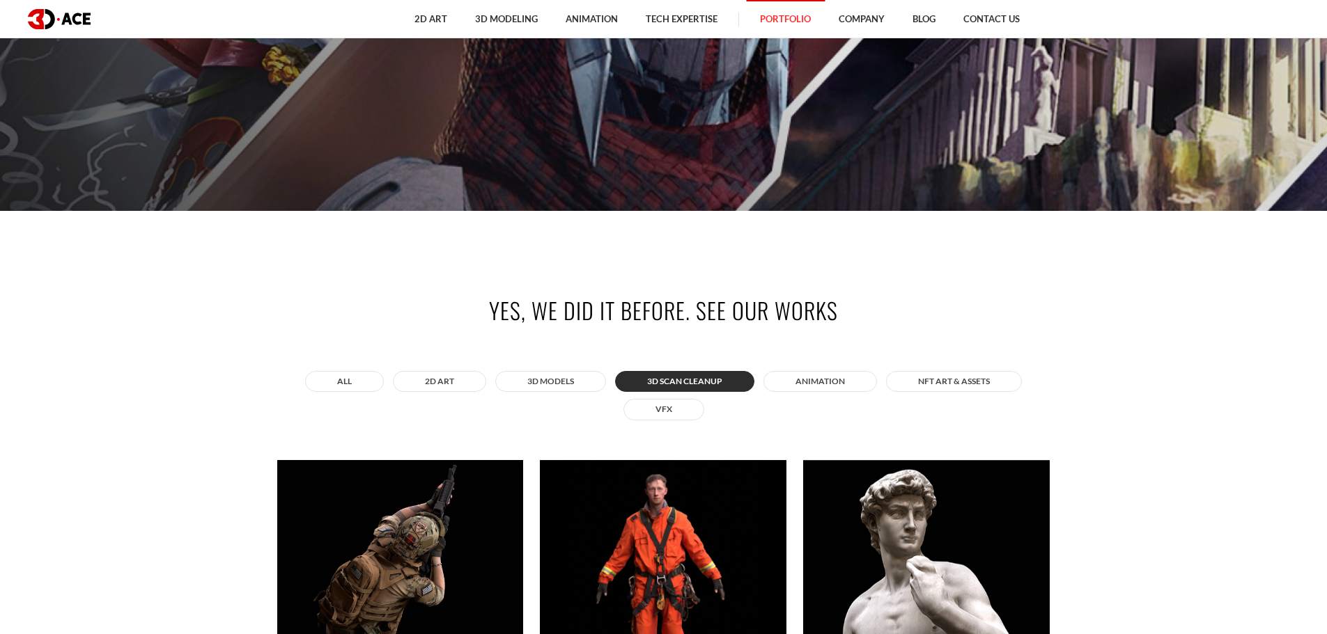
scroll to position [418, 0]
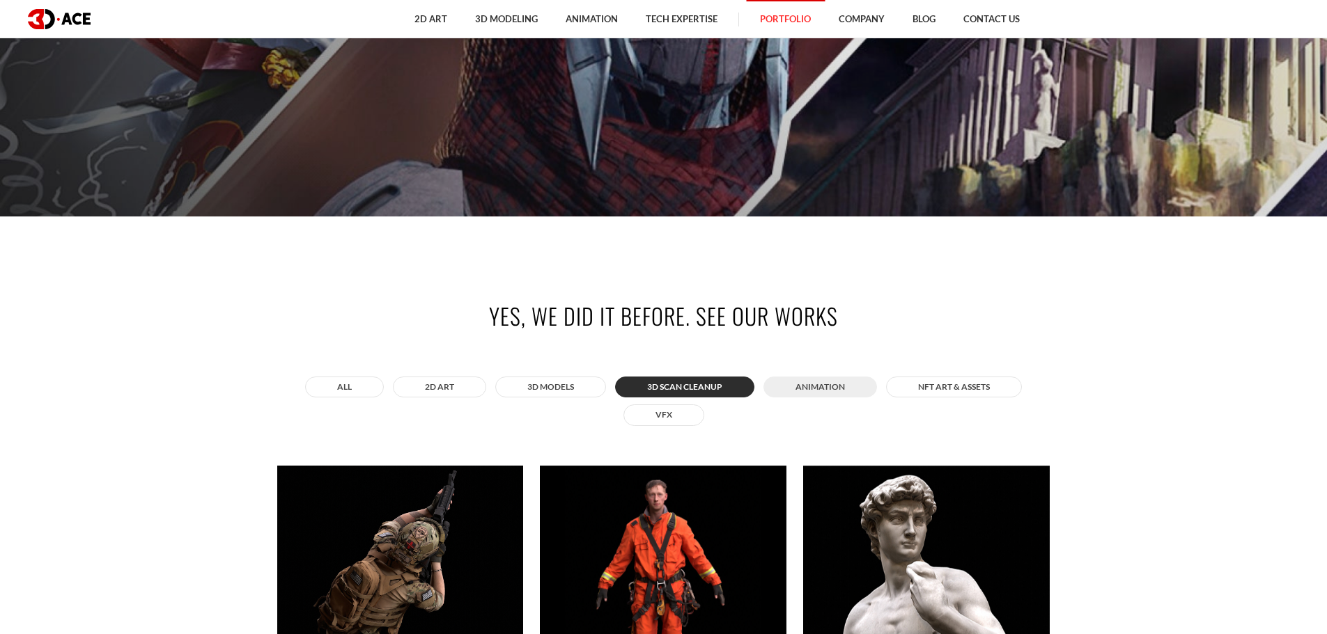
click at [833, 389] on button "ANIMATION" at bounding box center [820, 387] width 114 height 21
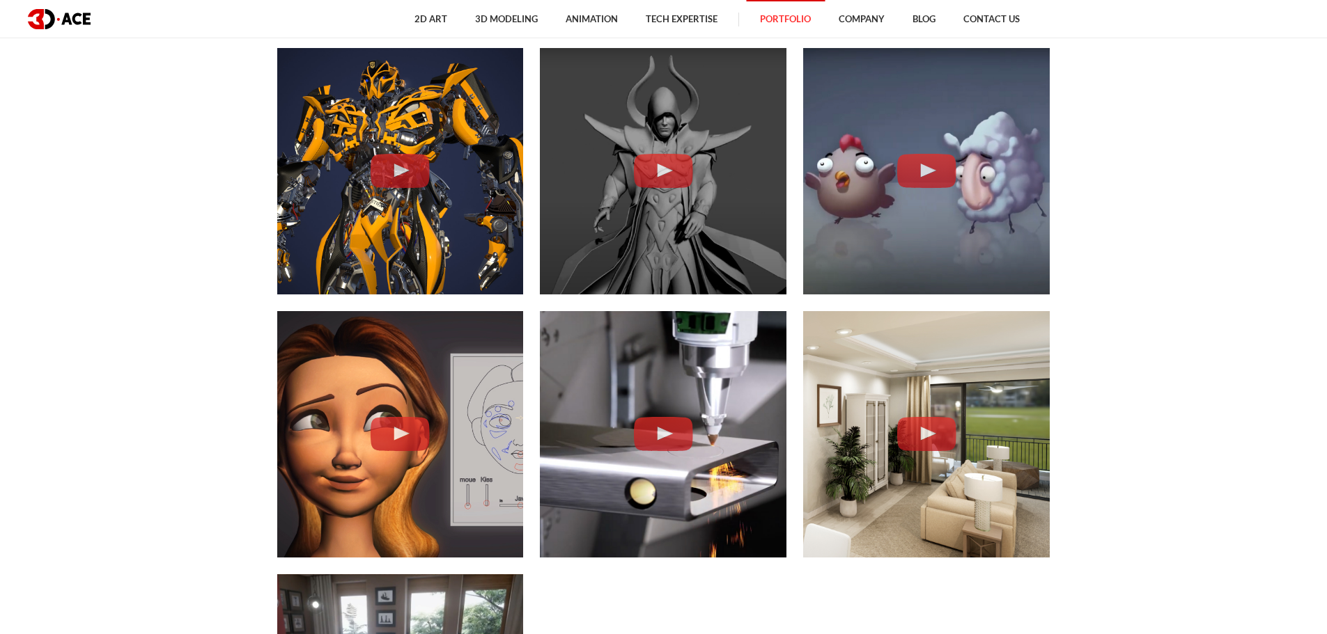
scroll to position [627, 0]
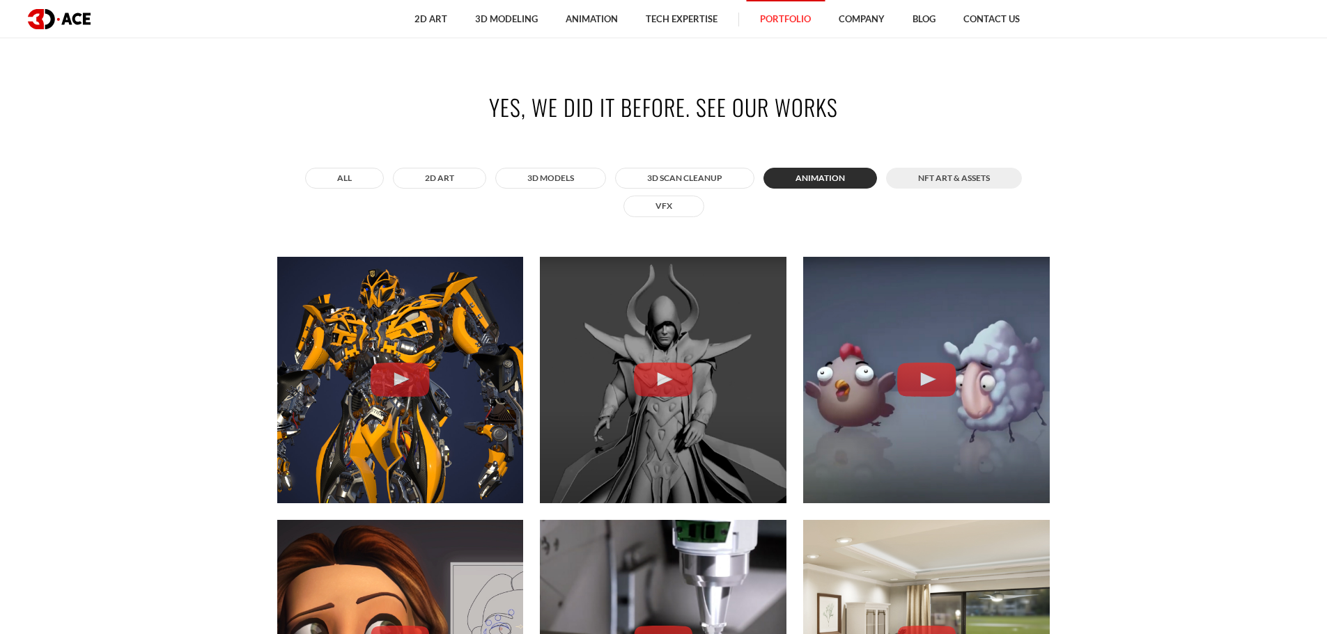
click at [965, 179] on button "NFT art & assets" at bounding box center [954, 178] width 136 height 21
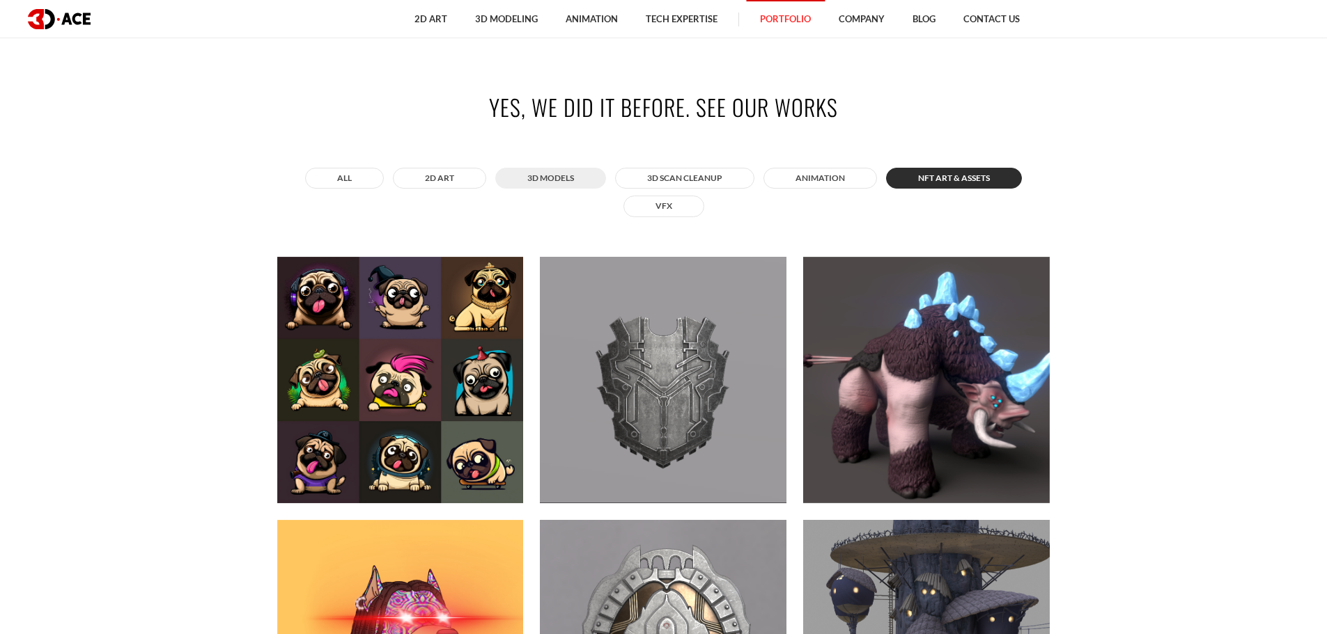
click at [567, 180] on button "3D MODELS" at bounding box center [550, 178] width 111 height 21
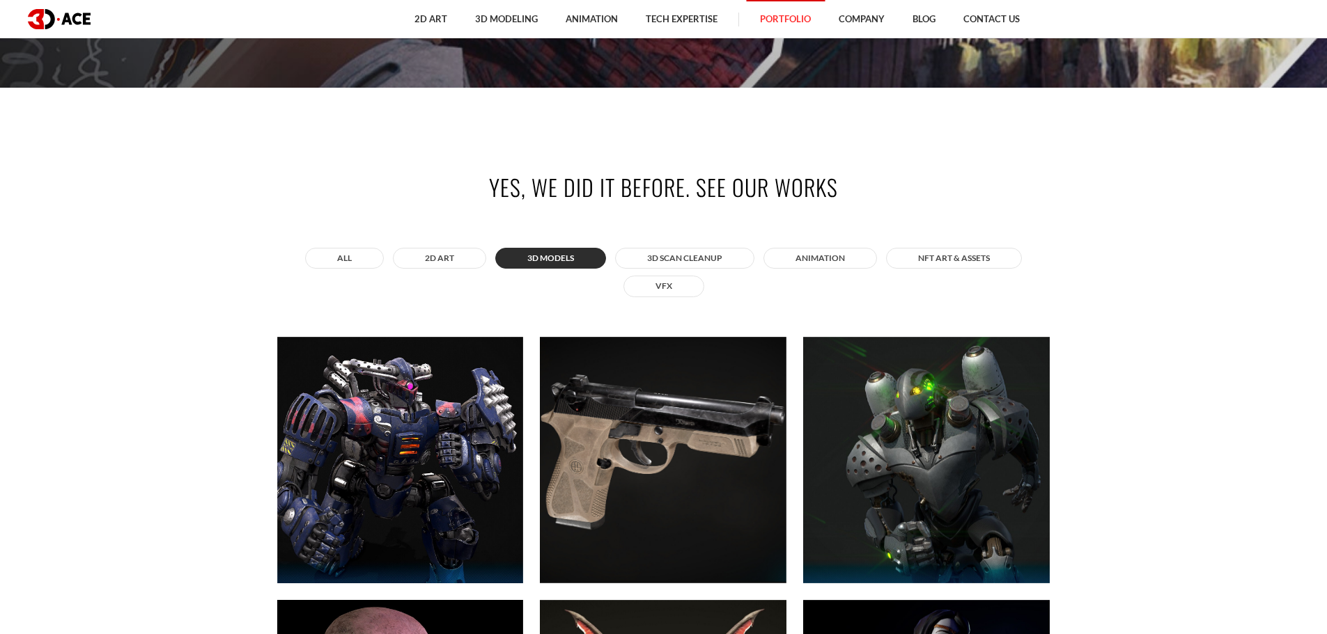
scroll to position [418, 0]
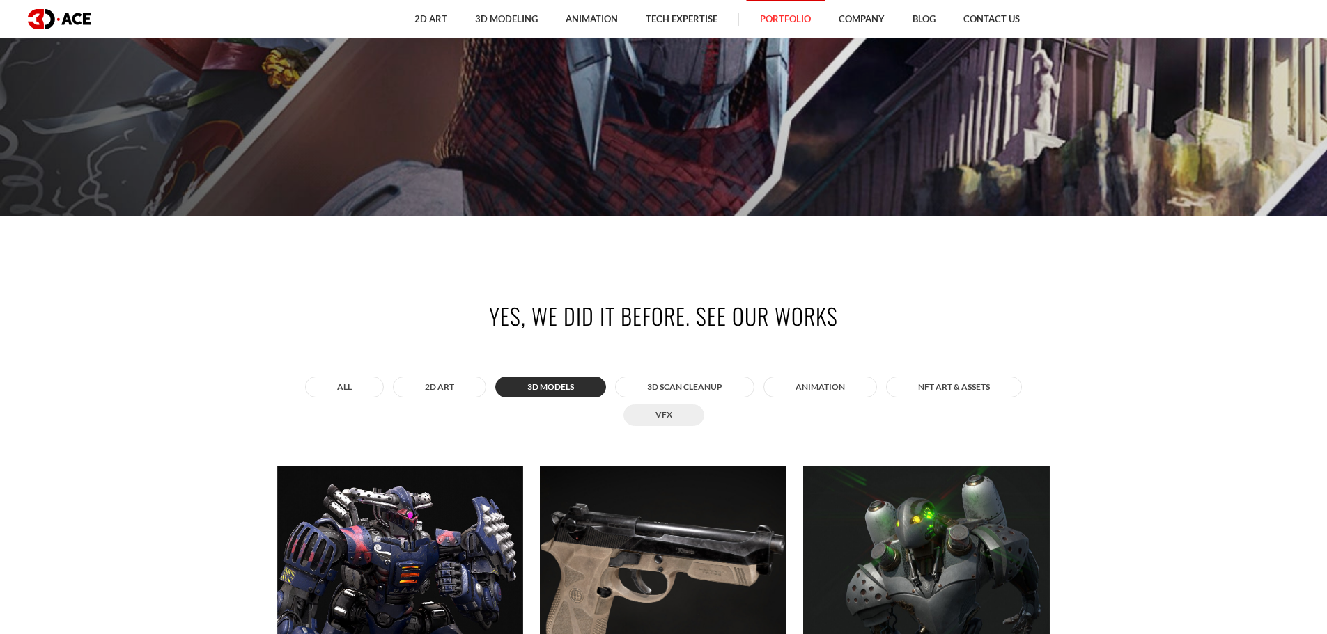
click at [655, 421] on button "VFX" at bounding box center [663, 415] width 81 height 21
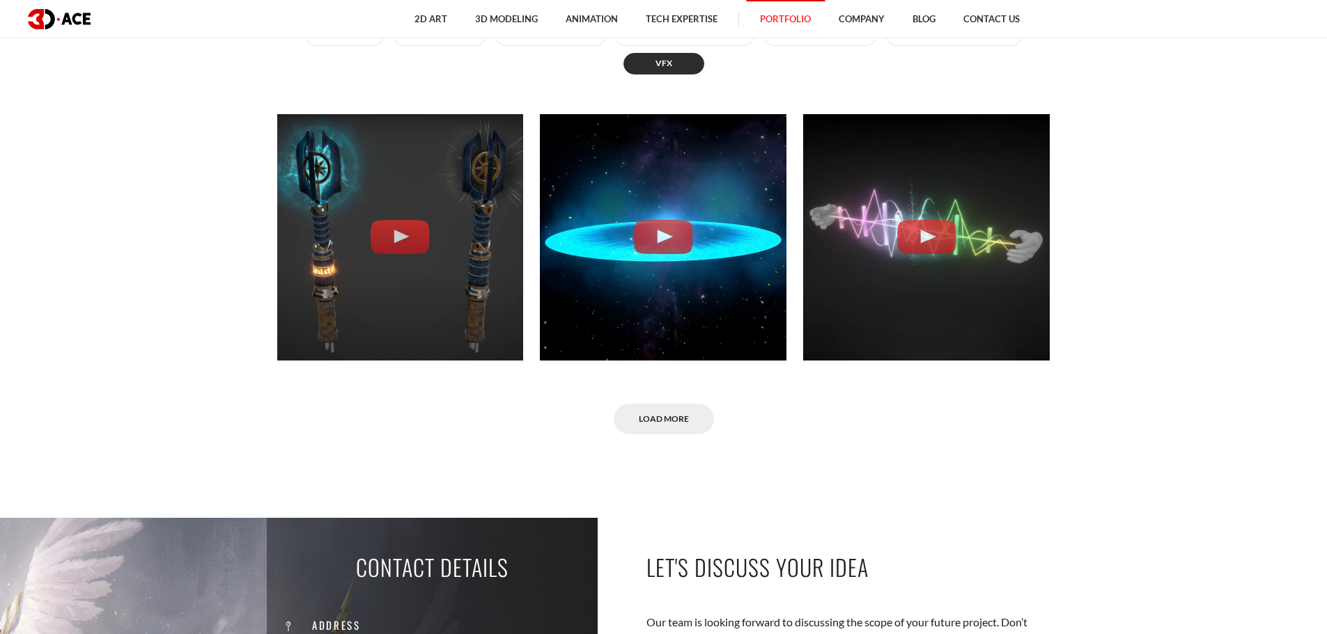
scroll to position [766, 0]
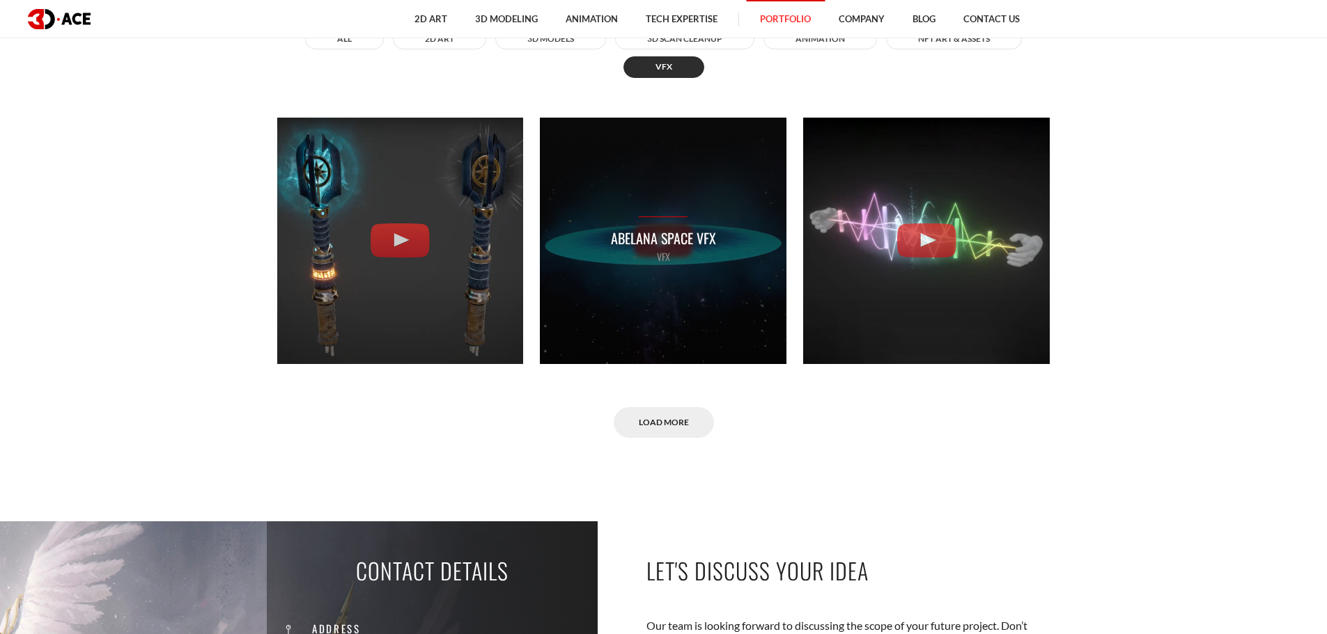
click at [666, 242] on p "Abelana Space VFX" at bounding box center [663, 239] width 105 height 22
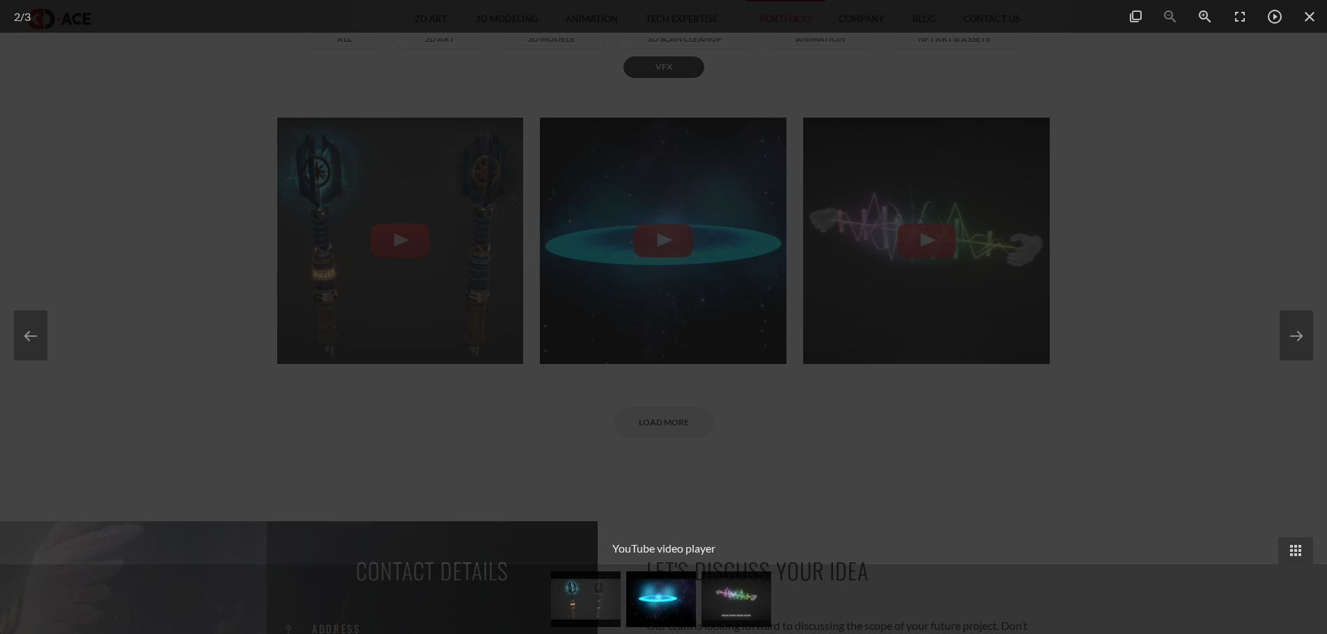
click at [1234, 98] on div at bounding box center [663, 317] width 1327 height 634
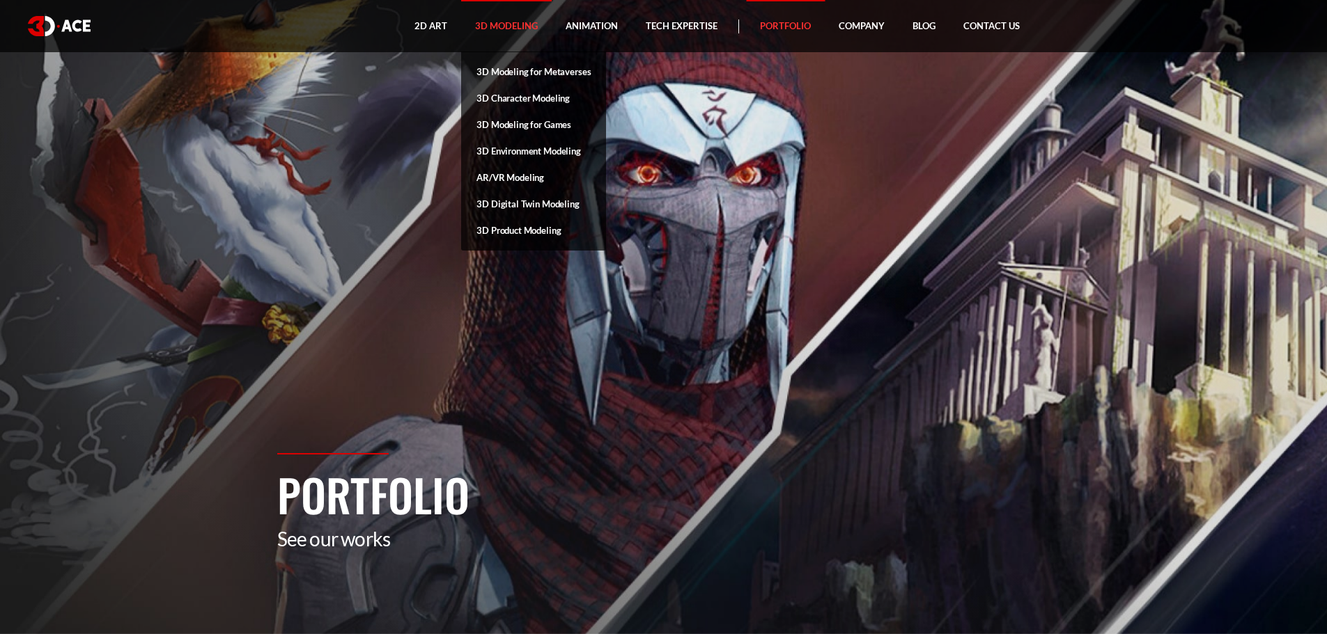
click at [490, 26] on link "3D Modeling" at bounding box center [506, 26] width 91 height 52
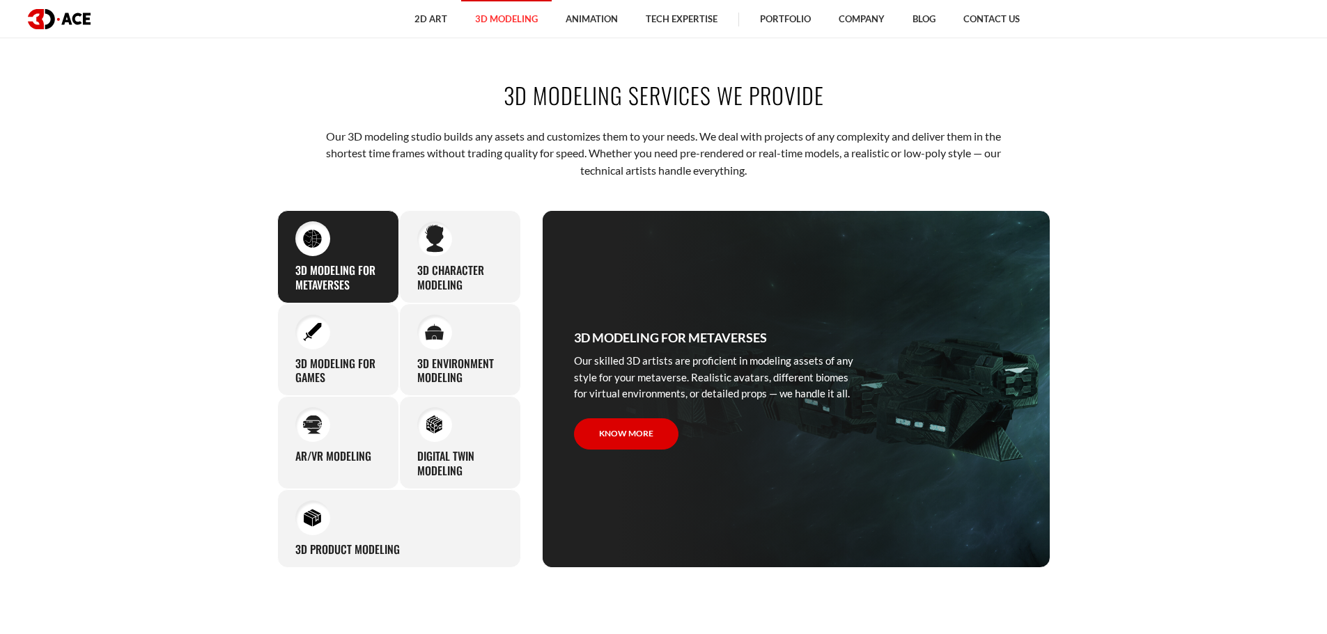
scroll to position [627, 0]
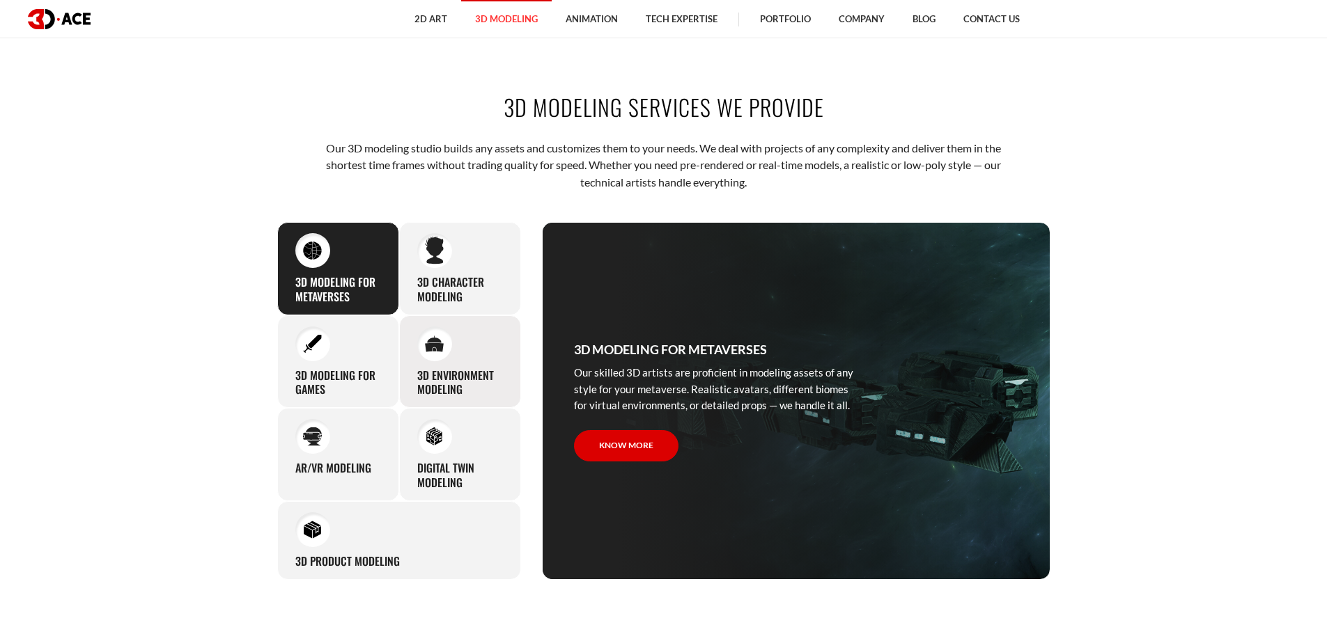
click at [467, 320] on div "3D environment modeling You can count on our profound experience of designing g…" at bounding box center [460, 361] width 122 height 93
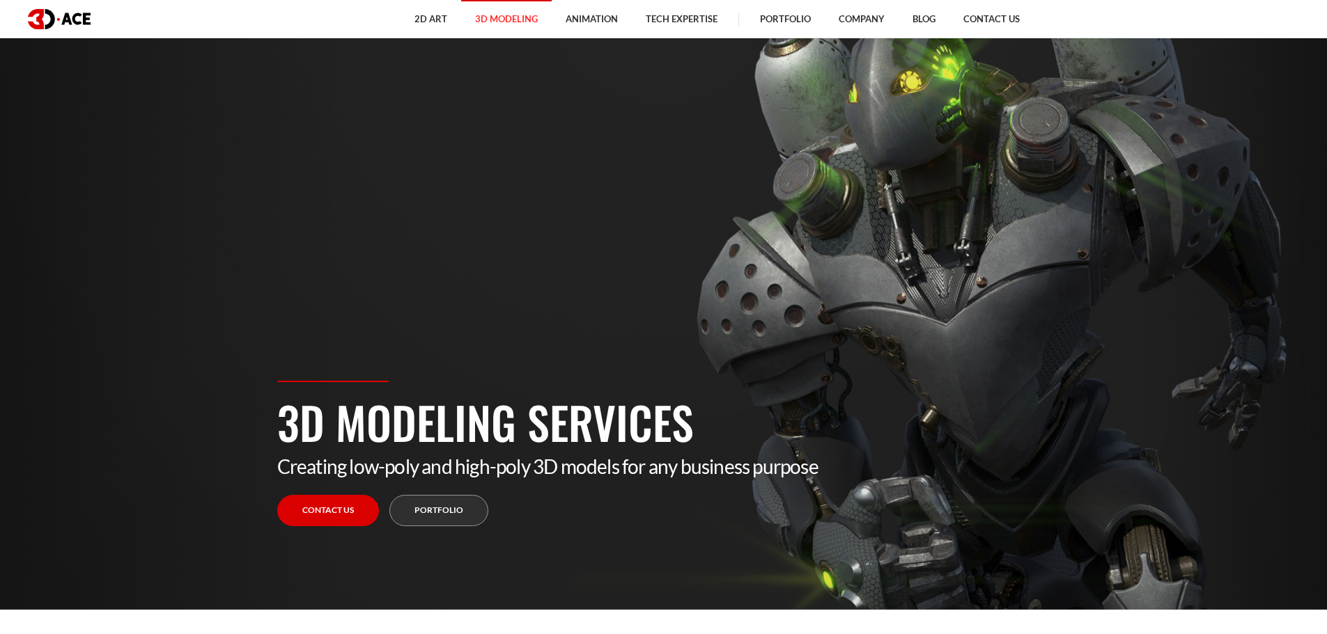
scroll to position [0, 0]
